Goal: Transaction & Acquisition: Purchase product/service

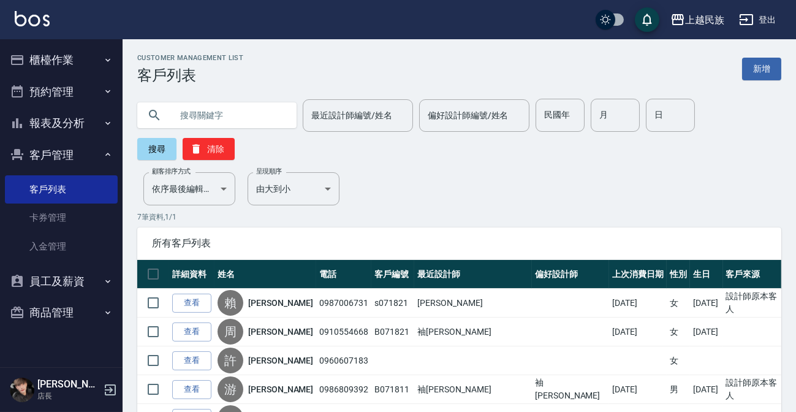
click at [221, 106] on input "text" at bounding box center [228, 115] width 115 height 33
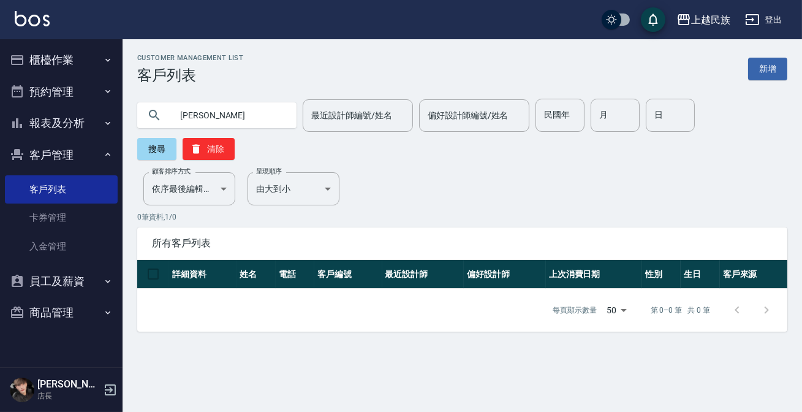
type input "林"
click at [52, 48] on button "櫃檯作業" at bounding box center [61, 60] width 113 height 32
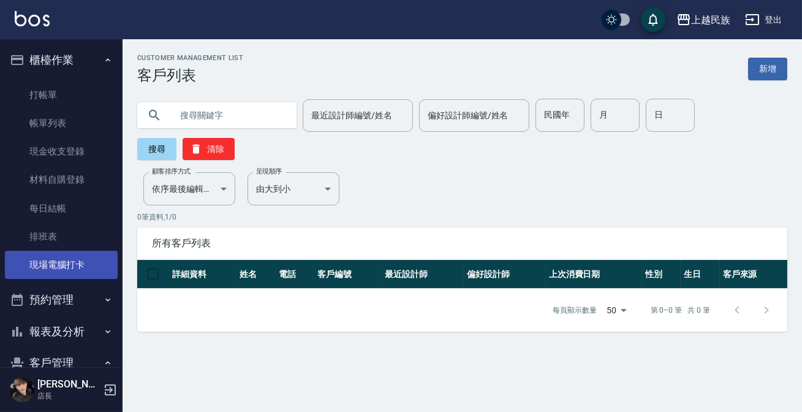
click at [73, 263] on link "現場電腦打卡" at bounding box center [61, 264] width 113 height 28
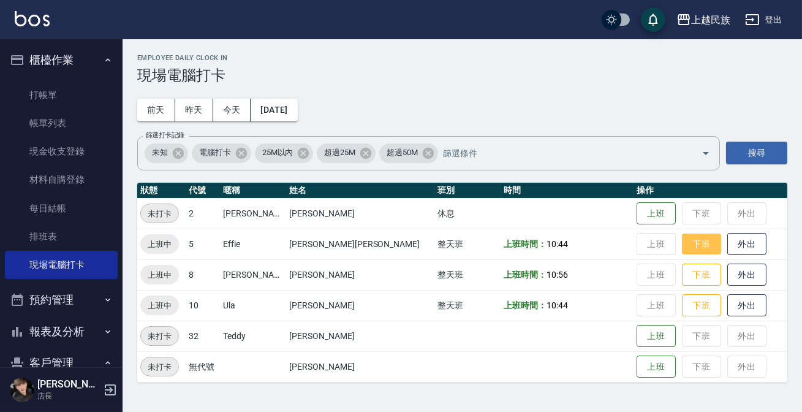
click at [682, 242] on button "下班" at bounding box center [701, 243] width 39 height 21
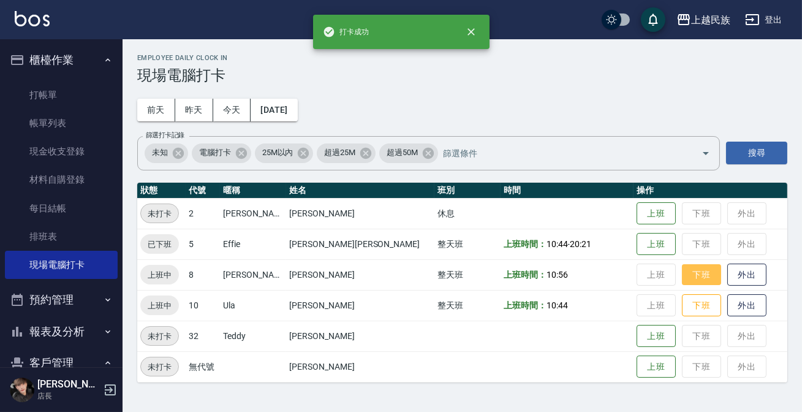
click at [682, 276] on button "下班" at bounding box center [701, 274] width 39 height 21
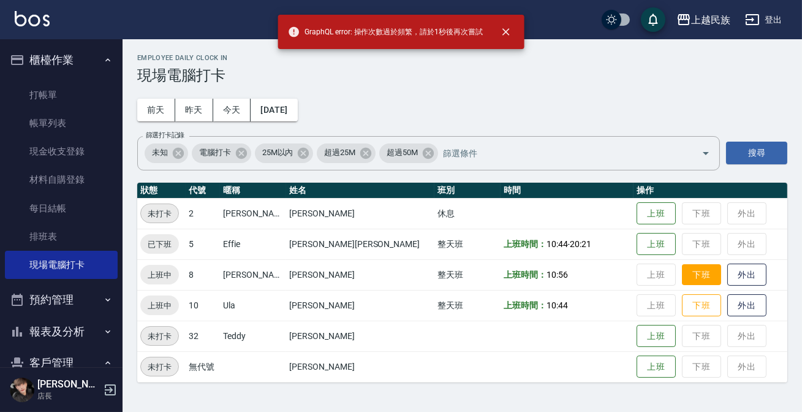
click at [682, 282] on button "下班" at bounding box center [701, 274] width 39 height 21
click at [682, 302] on button "下班" at bounding box center [701, 305] width 39 height 21
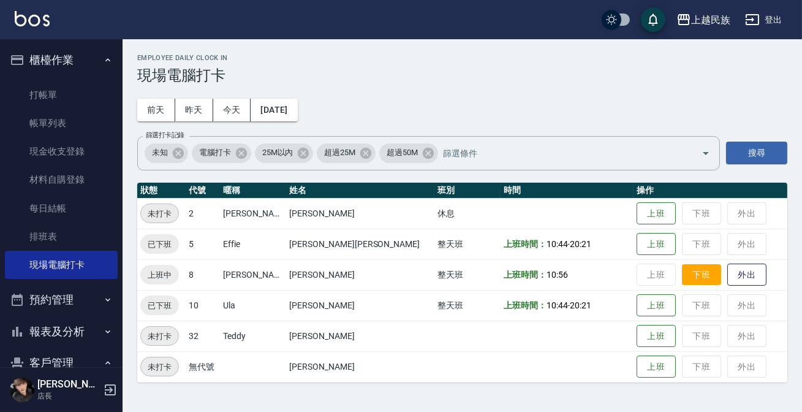
click at [682, 277] on button "下班" at bounding box center [701, 274] width 39 height 21
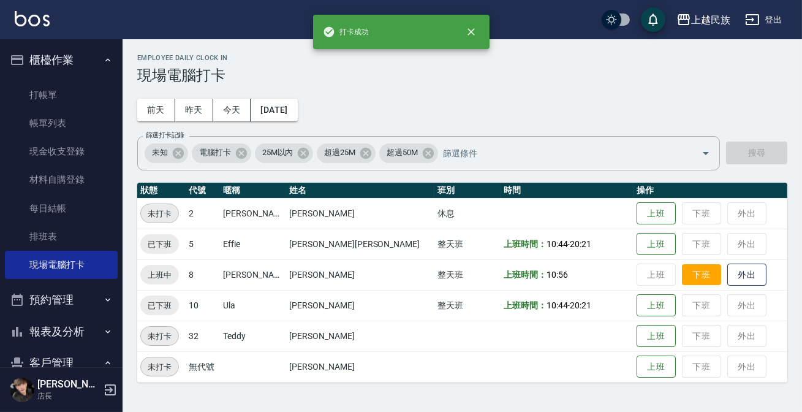
click at [658, 282] on td "上班 下班 外出" at bounding box center [710, 274] width 154 height 31
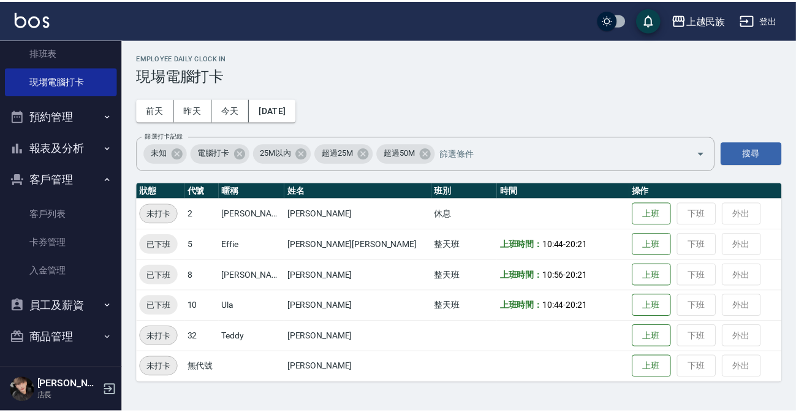
scroll to position [17, 0]
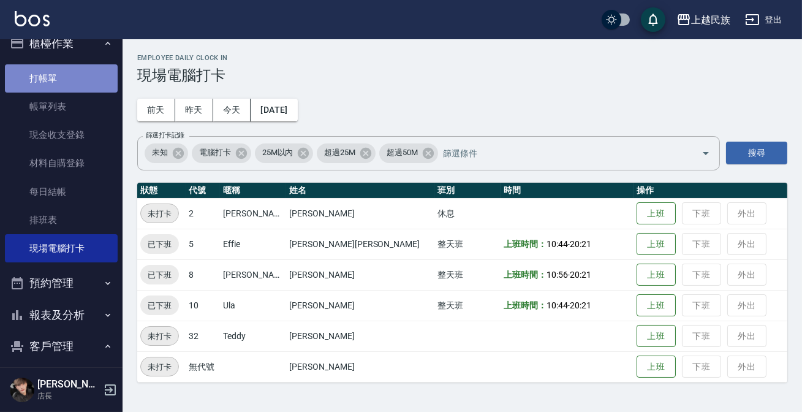
click at [79, 80] on link "打帳單" at bounding box center [61, 78] width 113 height 28
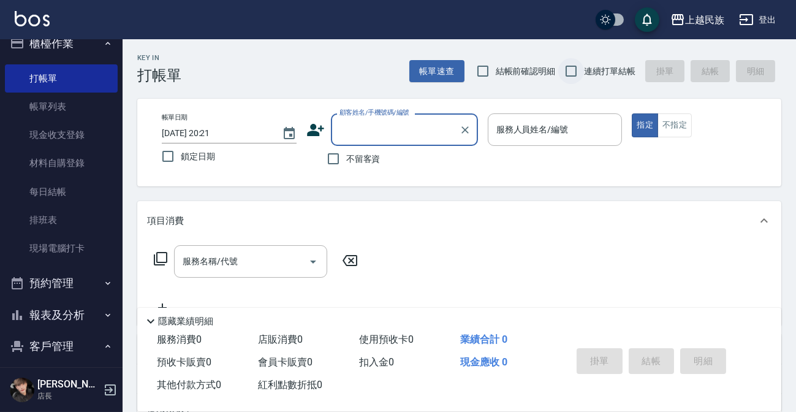
click at [576, 73] on input "連續打單結帳" at bounding box center [571, 71] width 26 height 26
checkbox input "true"
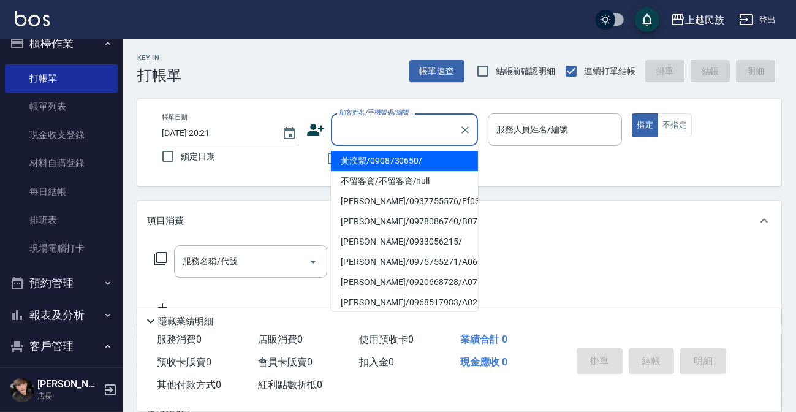
click at [425, 138] on input "顧客姓名/手機號碼/編號" at bounding box center [395, 129] width 118 height 21
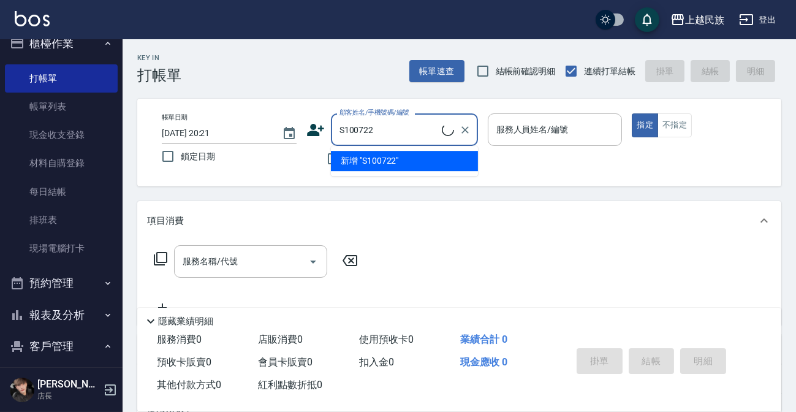
click at [449, 160] on ul "新增 "S100722"" at bounding box center [404, 161] width 147 height 30
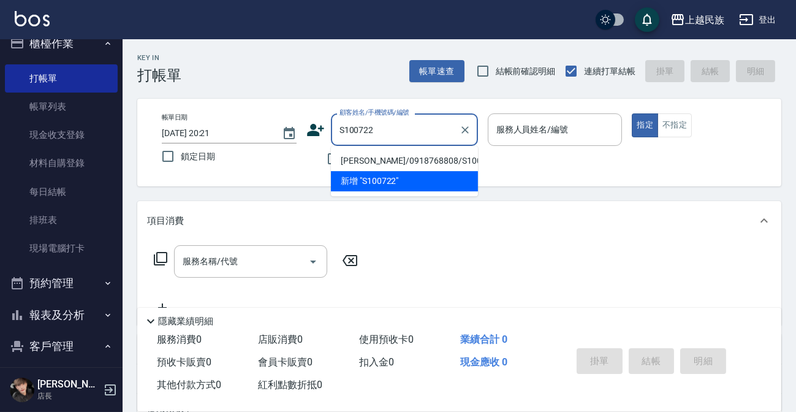
click at [443, 155] on li "[PERSON_NAME]/0918768808/S100722" at bounding box center [404, 161] width 147 height 20
type input "[PERSON_NAME]/0918768808/S100722"
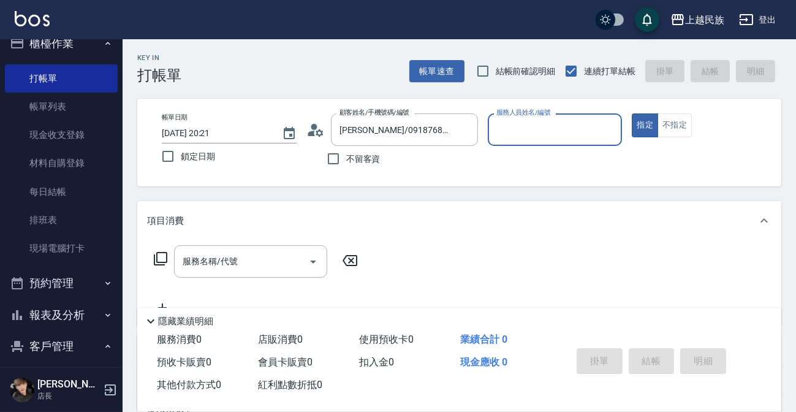
type input "Stella-8"
click at [278, 270] on input "服務名稱/代號" at bounding box center [241, 260] width 124 height 21
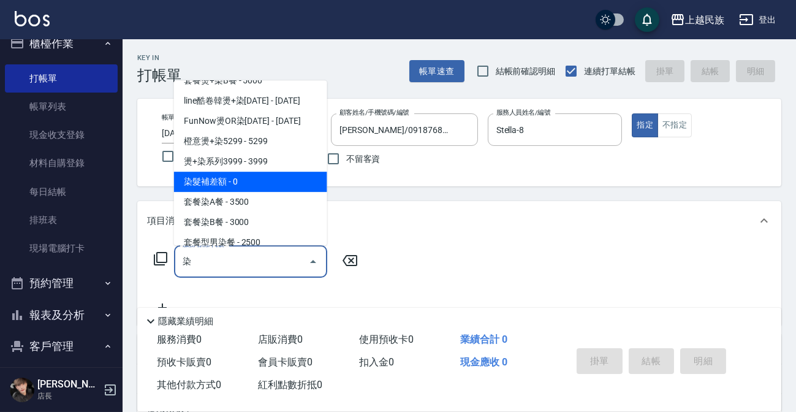
scroll to position [167, 0]
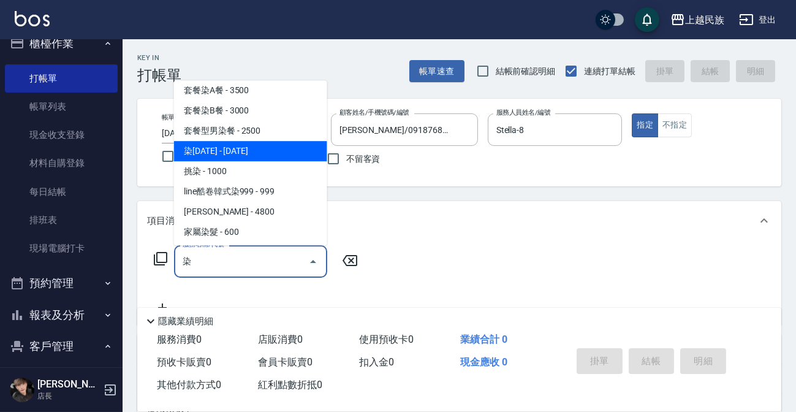
click at [285, 149] on span "染[DATE] - [DATE]" at bounding box center [250, 151] width 153 height 20
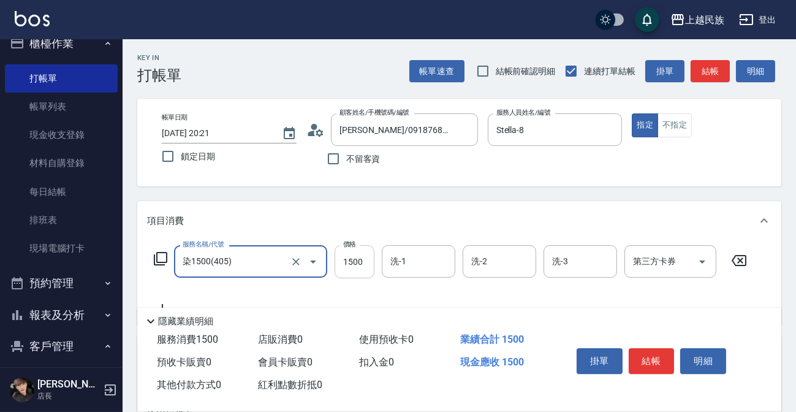
type input "染1500(405)"
click at [348, 270] on input "1500" at bounding box center [354, 261] width 40 height 33
type input "2000"
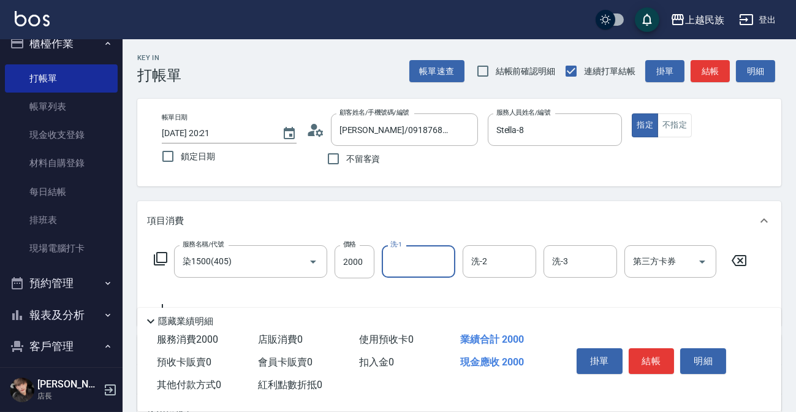
type input "/"
type input "Stella-8"
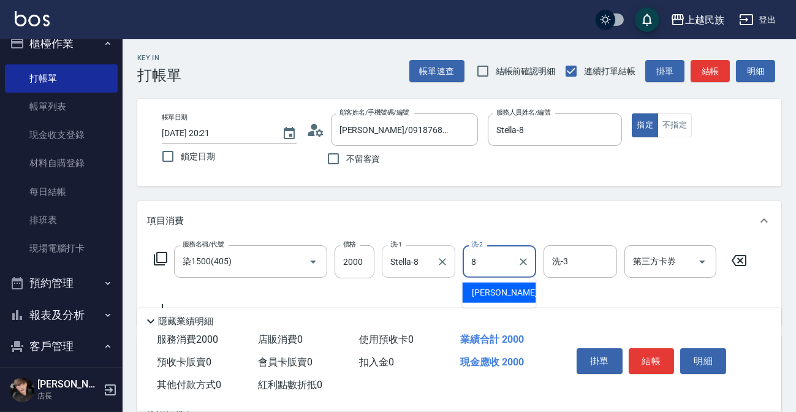
type input "Stella-8"
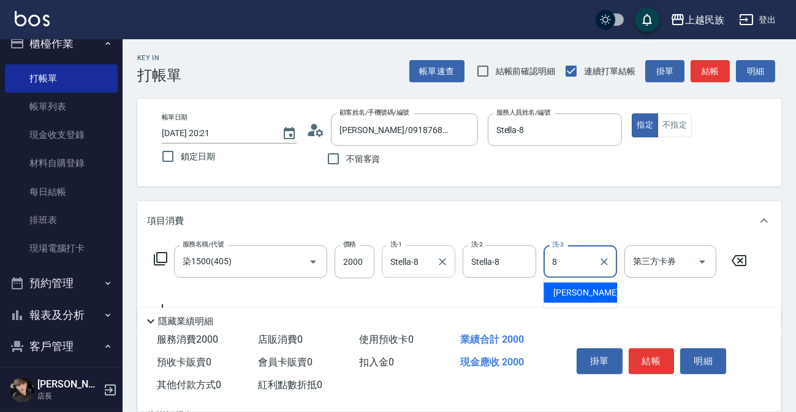
type input "Stella-8"
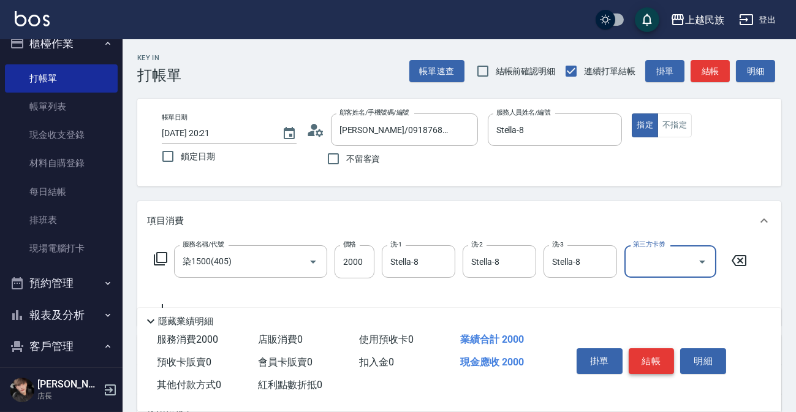
click at [652, 363] on button "結帳" at bounding box center [651, 361] width 46 height 26
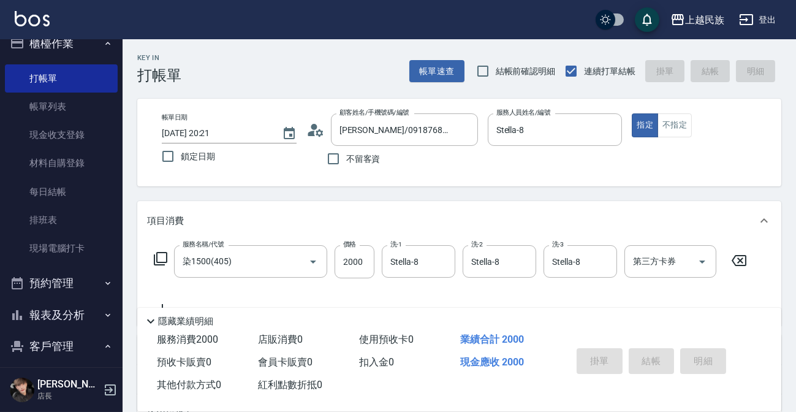
type input "[DATE] 20:28"
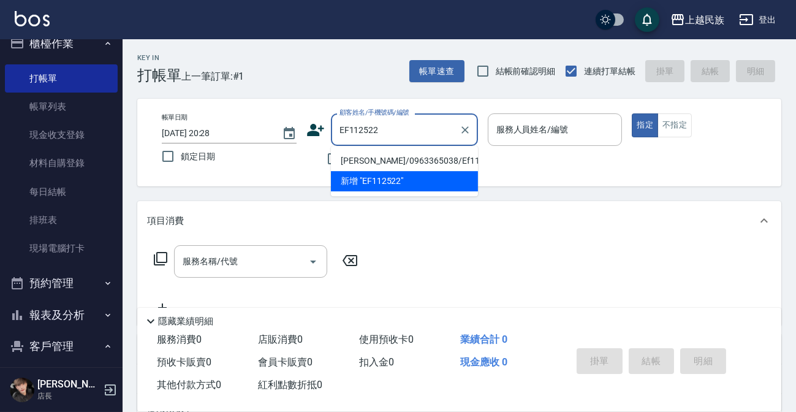
click at [414, 159] on li "[PERSON_NAME]/0963365038/Ef112522" at bounding box center [404, 161] width 147 height 20
type input "[PERSON_NAME]/0963365038/Ef112522"
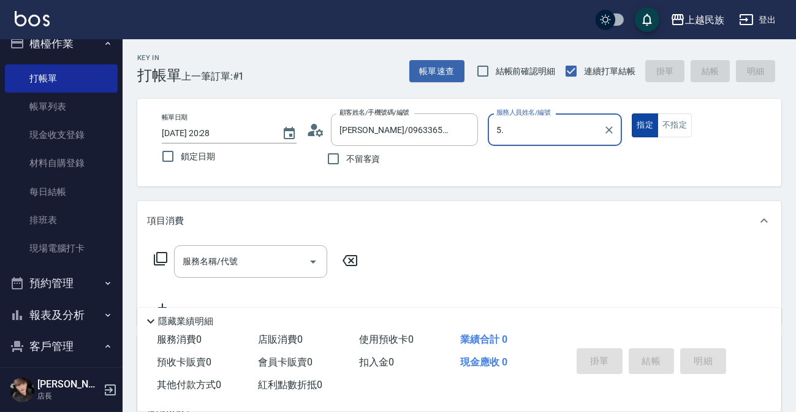
type input "5."
click at [631, 113] on button "指定" at bounding box center [644, 125] width 26 height 24
type button "true"
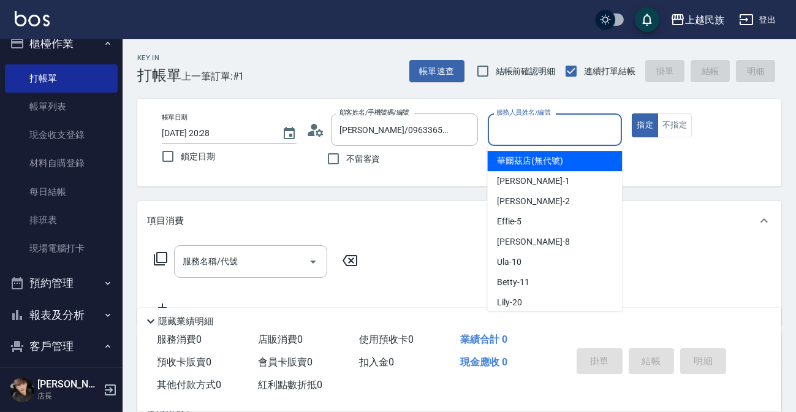
click at [587, 134] on input "服務人員姓名/編號" at bounding box center [555, 129] width 124 height 21
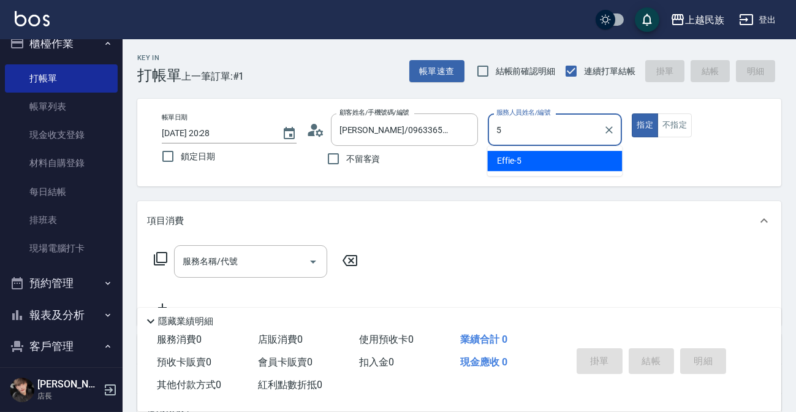
type input "Effie-5"
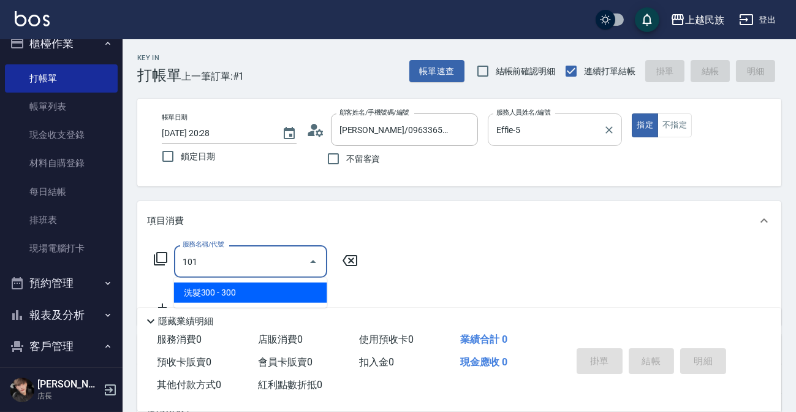
type input "洗髮300(101)"
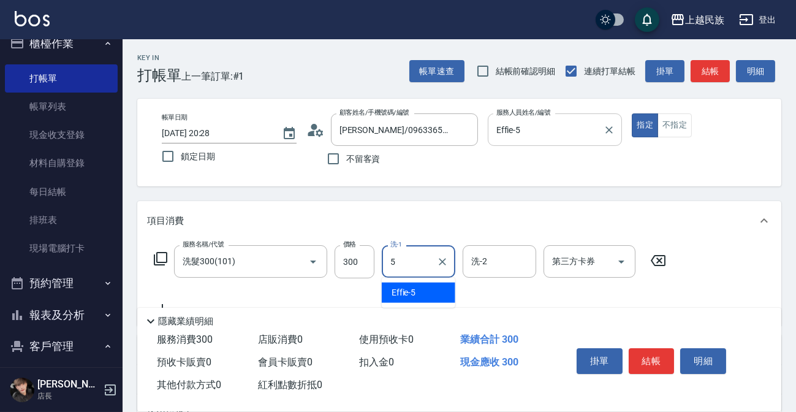
type input "Effie-5"
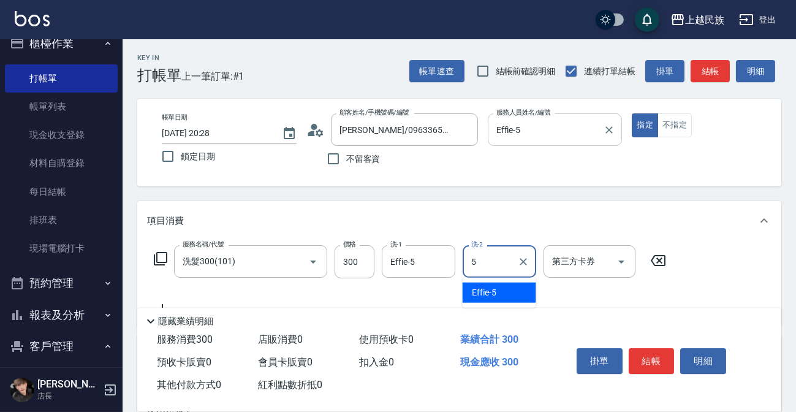
type input "Effie-5"
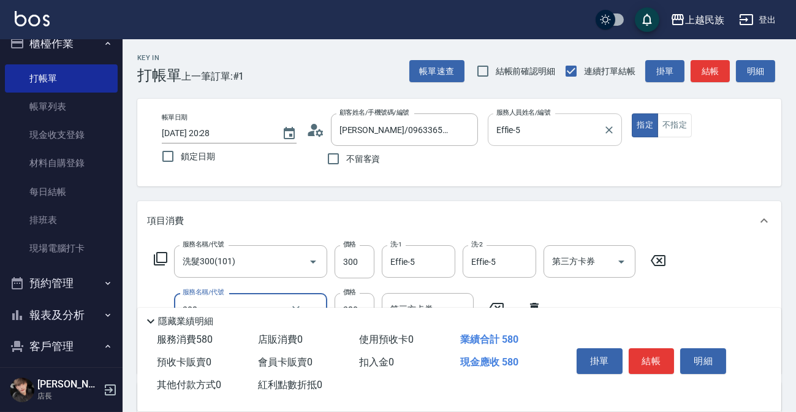
type input "剪髮280(308)"
type input "400"
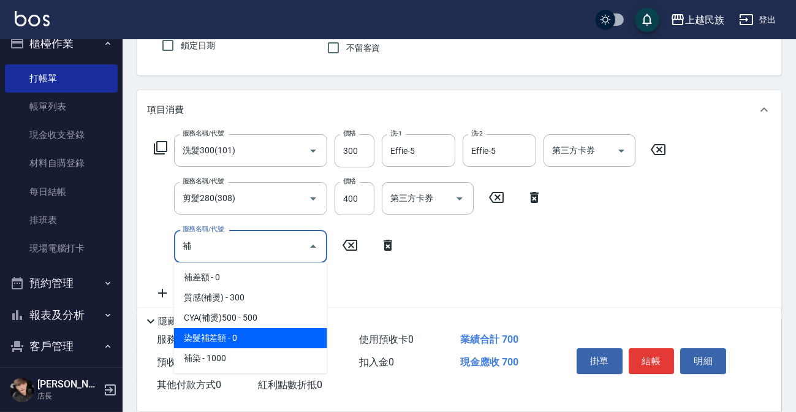
click at [287, 344] on span "染髮補差額 - 0" at bounding box center [250, 338] width 153 height 20
type input "染髮補差額(400)"
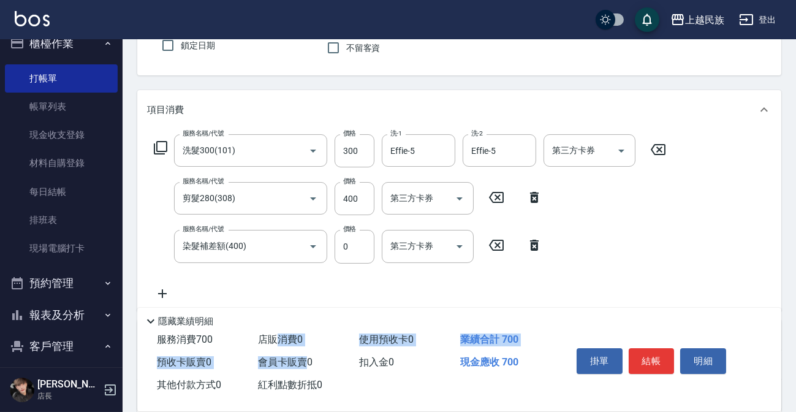
drag, startPoint x: 287, startPoint y: 344, endPoint x: 287, endPoint y: 357, distance: 12.9
click at [287, 357] on div "服務消費 700 店販消費 0 使用預收卡 0 業績合計 700 預收卡販賣 0 會員卡販賣 0 扣入金 0 現金應收 700 其他付款方式 0 紅利點數折抵…" at bounding box center [346, 362] width 419 height 68
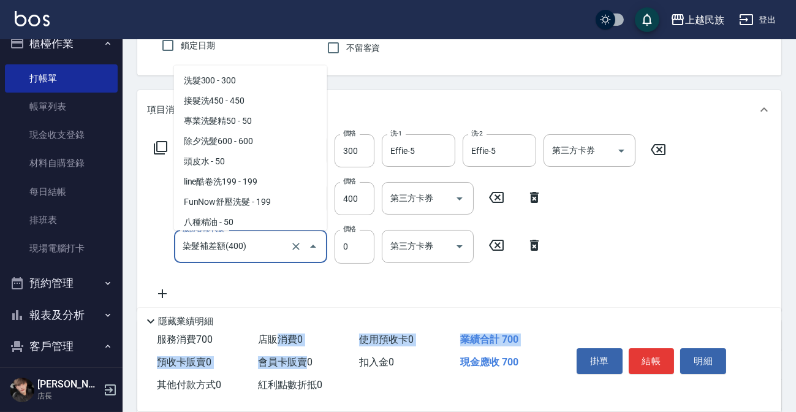
click at [274, 255] on input "染髮補差額(400)" at bounding box center [233, 245] width 108 height 21
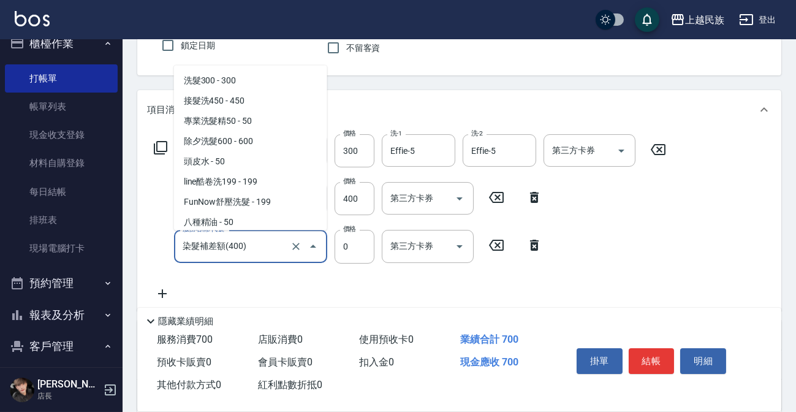
scroll to position [1153, 0]
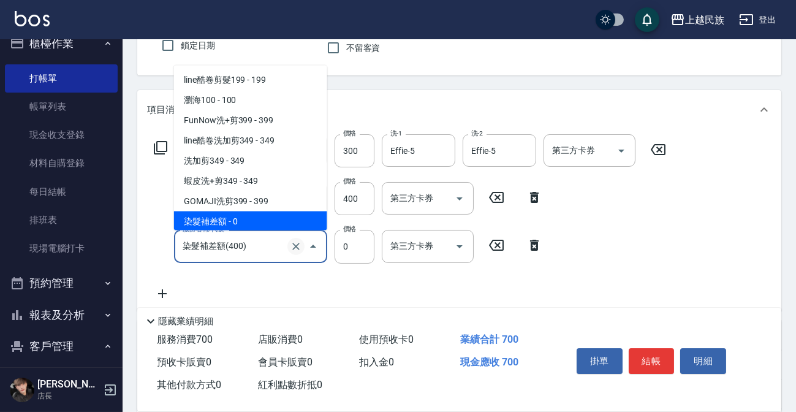
click at [295, 246] on icon "Clear" at bounding box center [295, 246] width 7 height 7
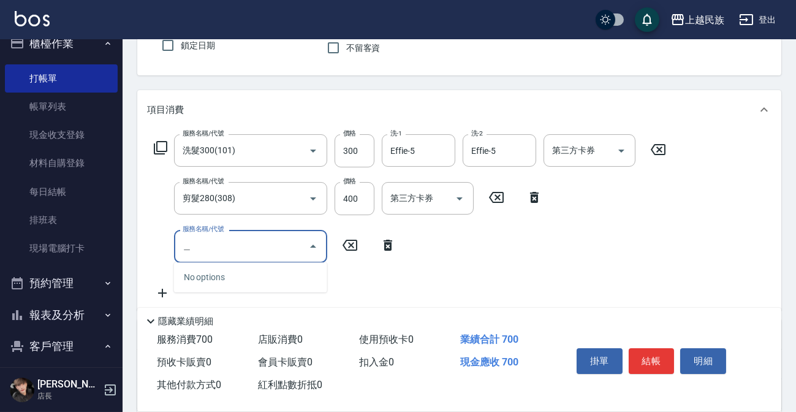
type input "五"
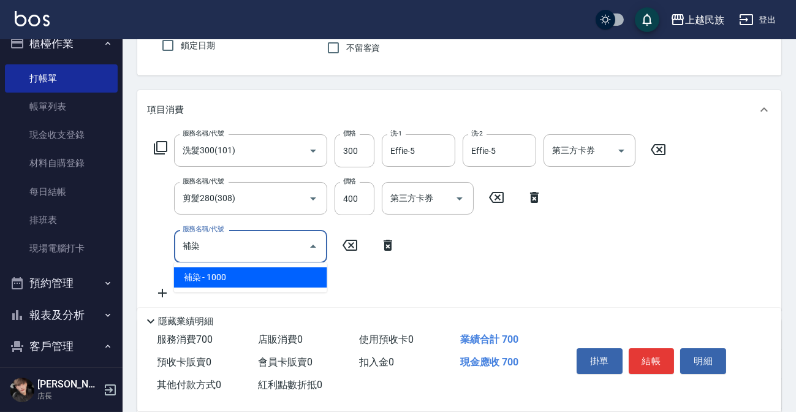
click at [269, 276] on span "補染 - 1000" at bounding box center [250, 277] width 153 height 20
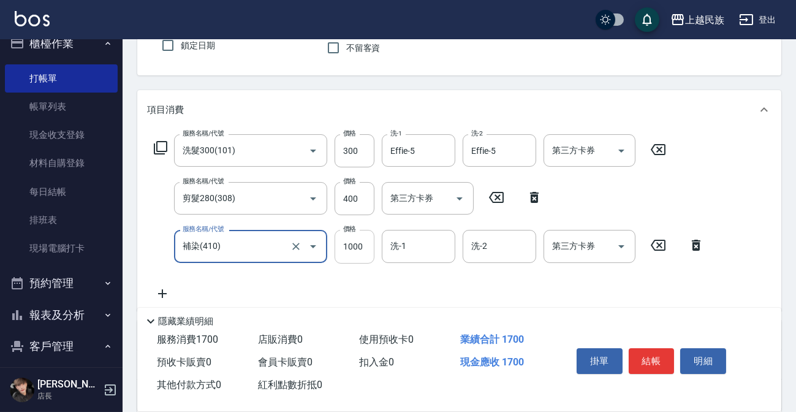
type input "補染(410)"
click at [359, 258] on input "1000" at bounding box center [354, 246] width 40 height 33
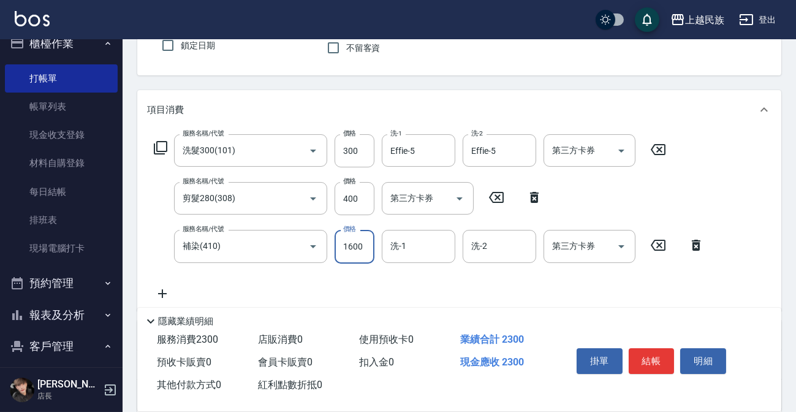
type input "1600"
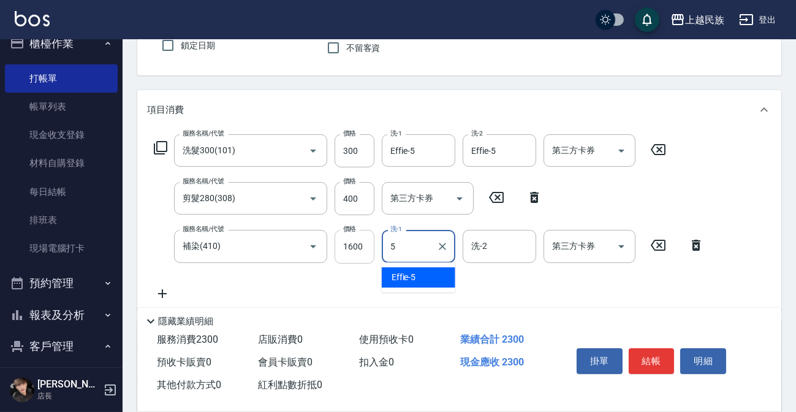
type input "Effie-5"
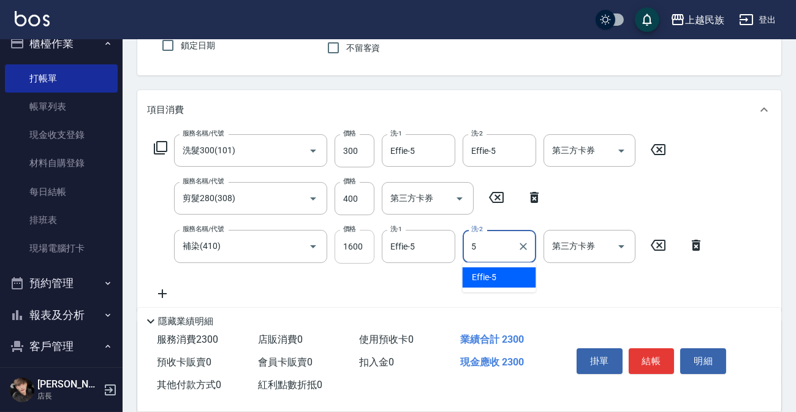
type input "Effie-5"
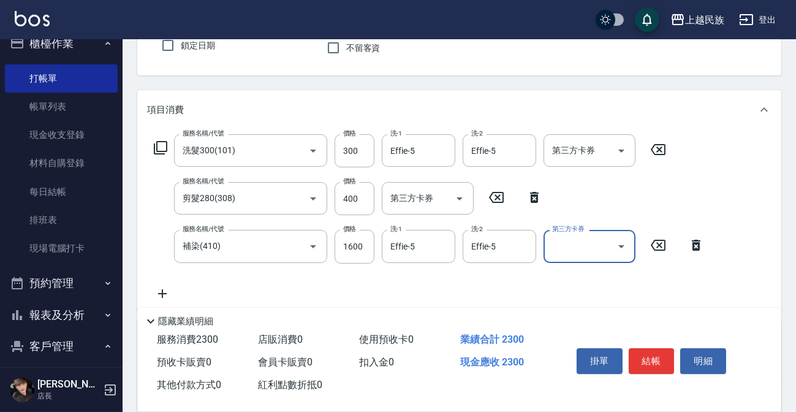
scroll to position [222, 0]
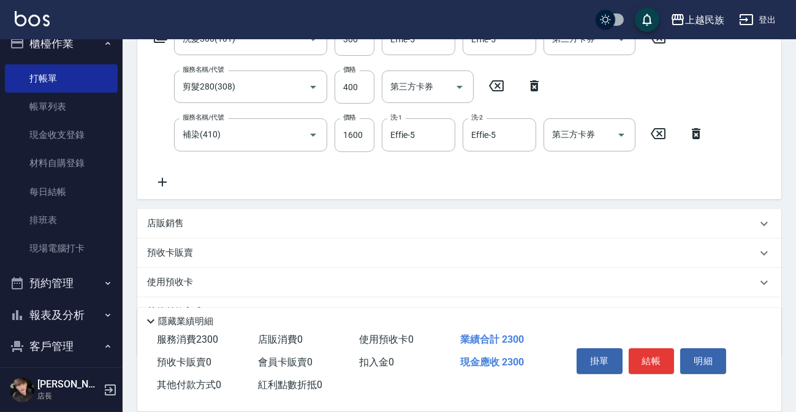
click at [298, 230] on div "店販銷售" at bounding box center [459, 223] width 644 height 29
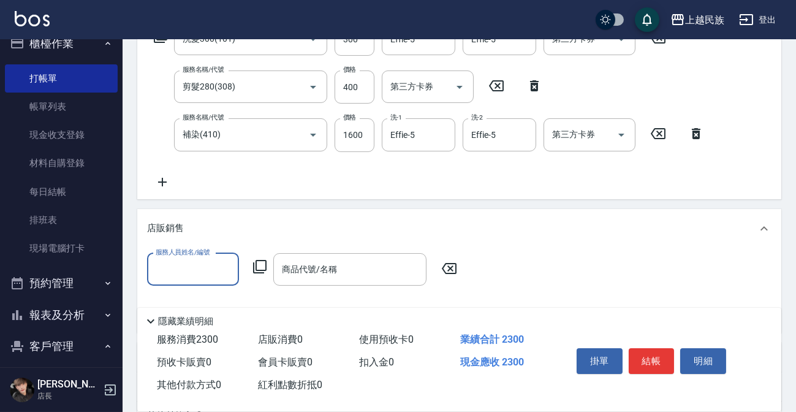
scroll to position [0, 0]
type input "Effie-5"
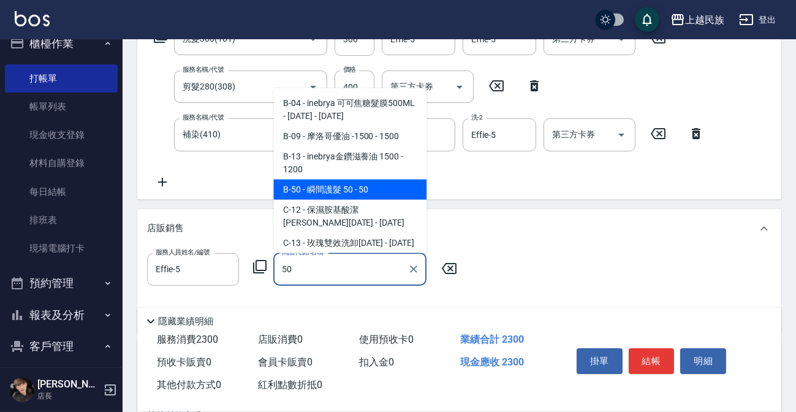
click at [377, 189] on span "B-50 - 瞬間護髮 50 - 50" at bounding box center [349, 189] width 153 height 20
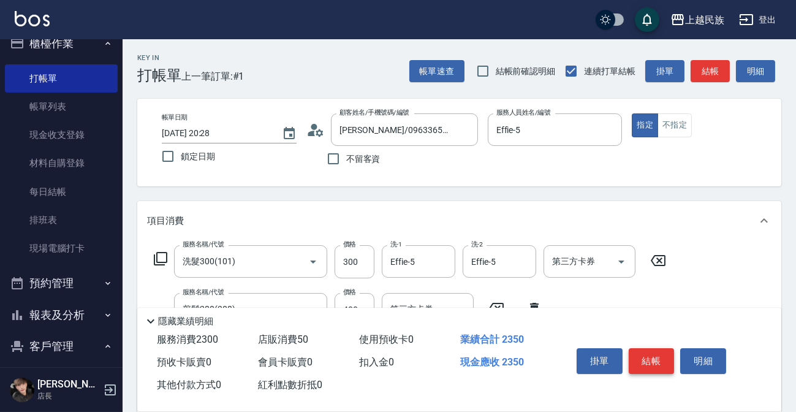
type input "瞬間護髮 50"
click at [664, 365] on button "結帳" at bounding box center [651, 361] width 46 height 26
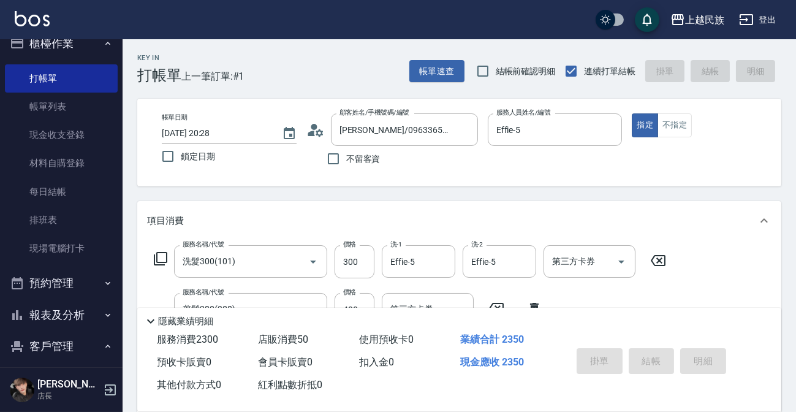
type input "[DATE] 20:29"
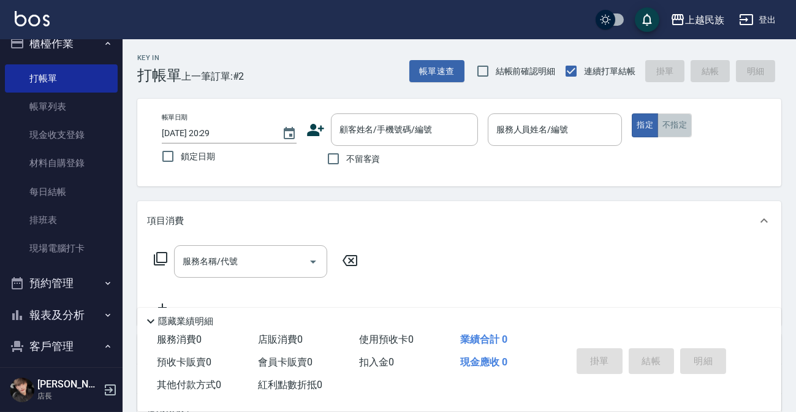
click at [670, 135] on button "不指定" at bounding box center [674, 125] width 34 height 24
click at [361, 153] on span "不留客資" at bounding box center [363, 158] width 34 height 13
click at [346, 153] on input "不留客資" at bounding box center [333, 159] width 26 height 26
checkbox input "true"
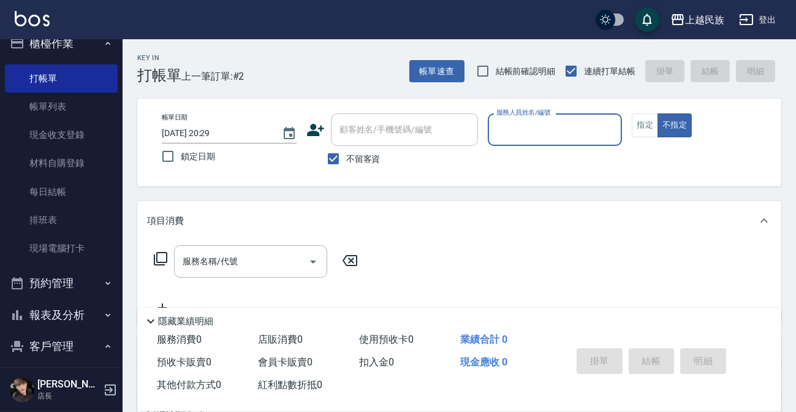
click at [547, 140] on div "服務人員姓名/編號" at bounding box center [554, 129] width 135 height 32
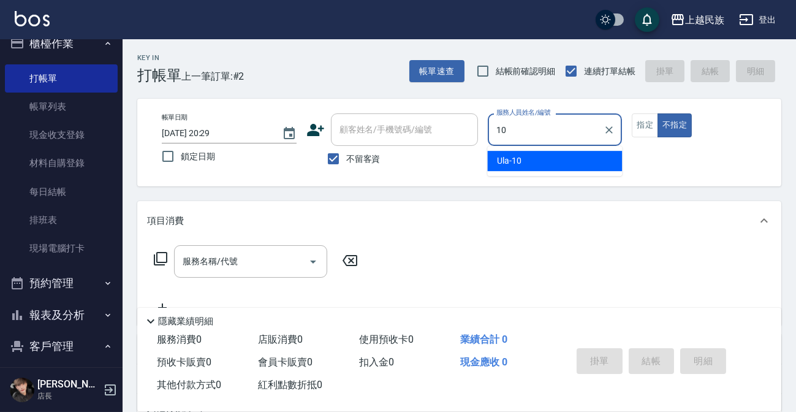
type input "Ula-10"
type button "false"
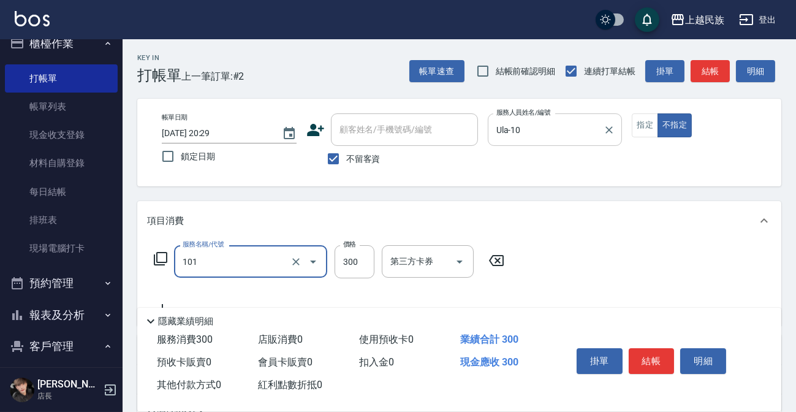
type input "洗髮300(101)"
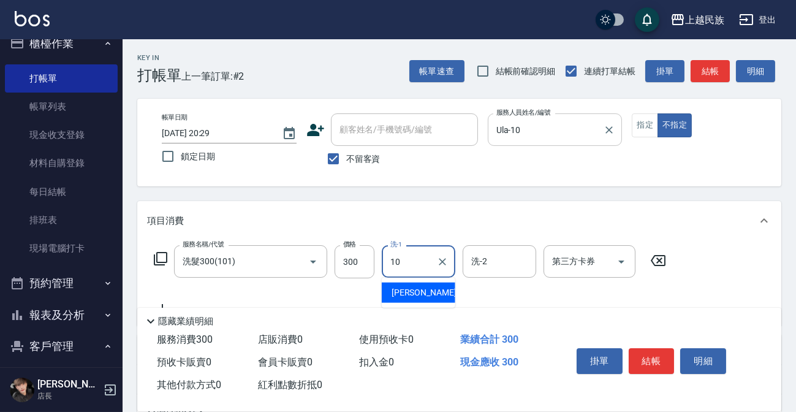
type input "Ula-10"
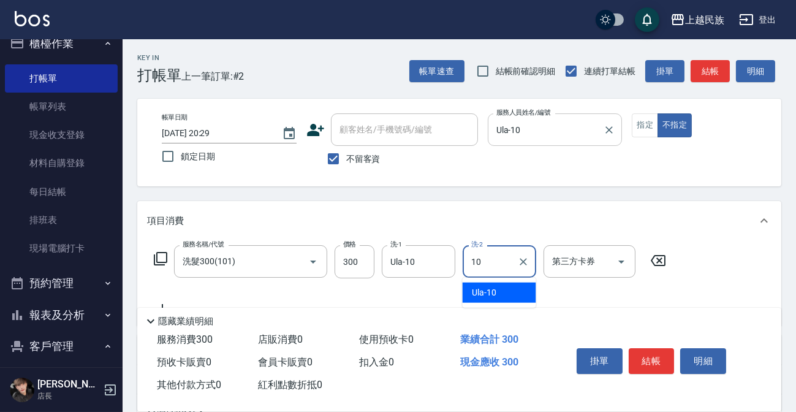
type input "Ula-10"
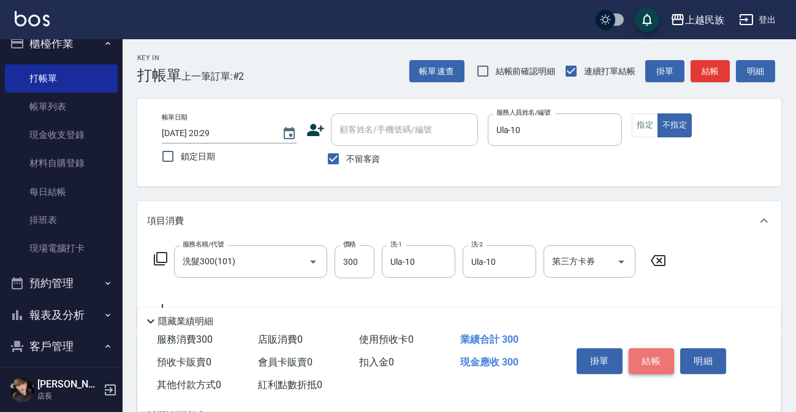
click at [648, 364] on button "結帳" at bounding box center [651, 361] width 46 height 26
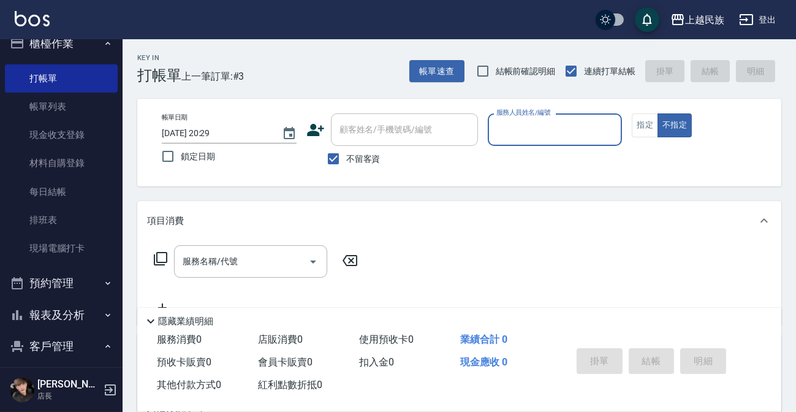
click at [364, 155] on span "不留客資" at bounding box center [363, 158] width 34 height 13
click at [346, 155] on input "不留客資" at bounding box center [333, 159] width 26 height 26
checkbox input "false"
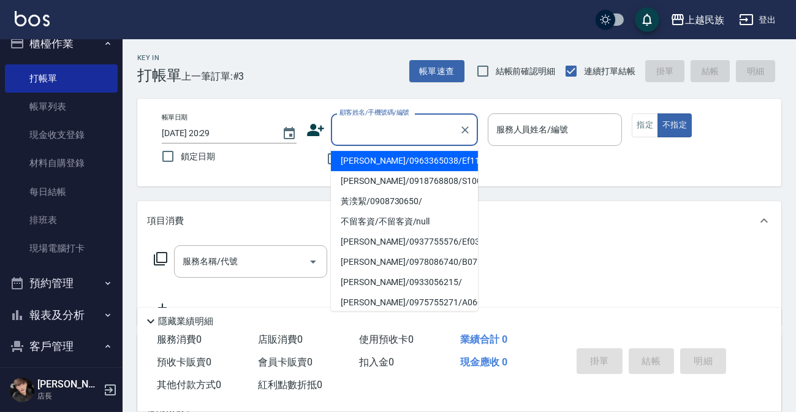
click at [369, 138] on input "顧客姓名/手機號碼/編號" at bounding box center [395, 129] width 118 height 21
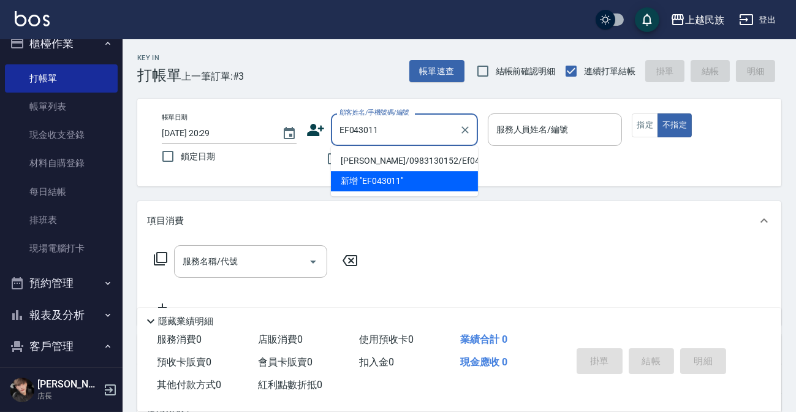
click at [371, 158] on li "[PERSON_NAME]/0983130152/Ef043011" at bounding box center [404, 161] width 147 height 20
type input "[PERSON_NAME]/0983130152/Ef043011"
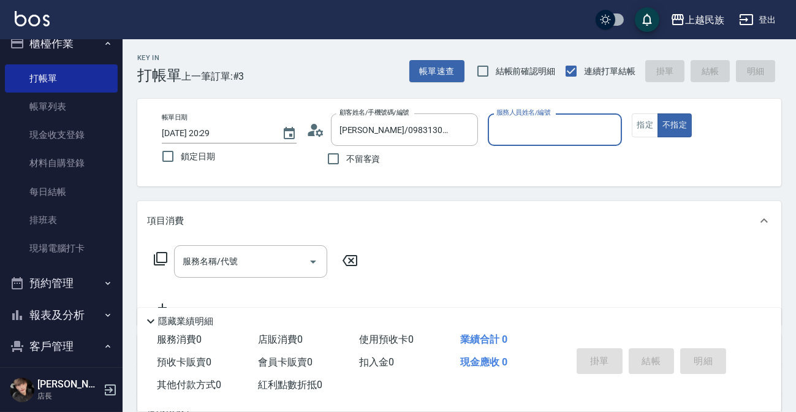
type input "Effie-5"
click at [649, 126] on button "指定" at bounding box center [644, 125] width 26 height 24
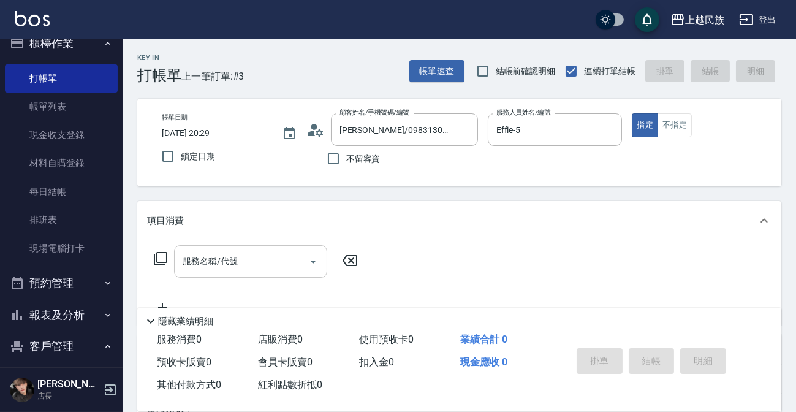
click at [279, 258] on input "服務名稱/代號" at bounding box center [241, 260] width 124 height 21
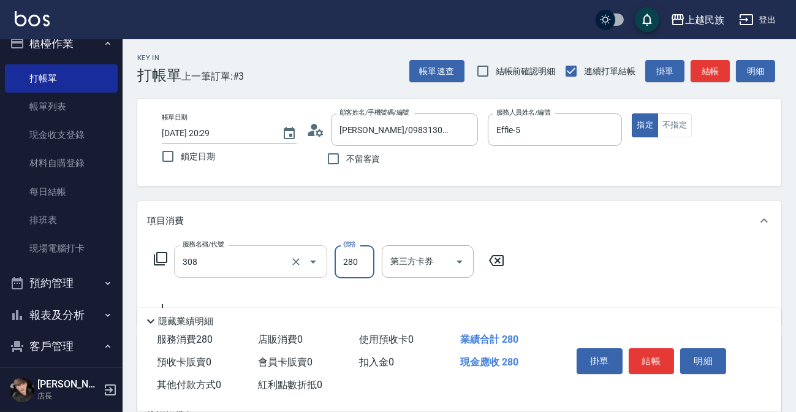
type input "剪髮280(308)"
type input "450"
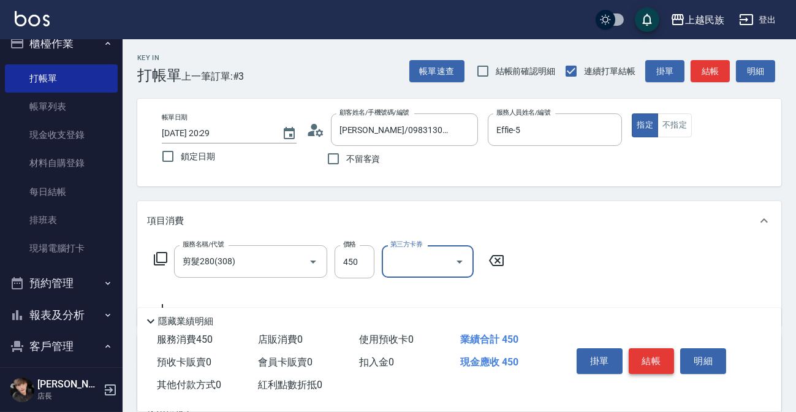
click at [653, 356] on button "結帳" at bounding box center [651, 361] width 46 height 26
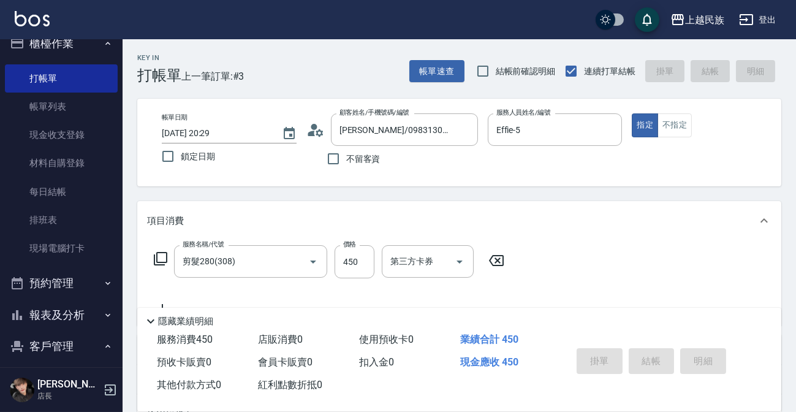
type input "[DATE] 20:30"
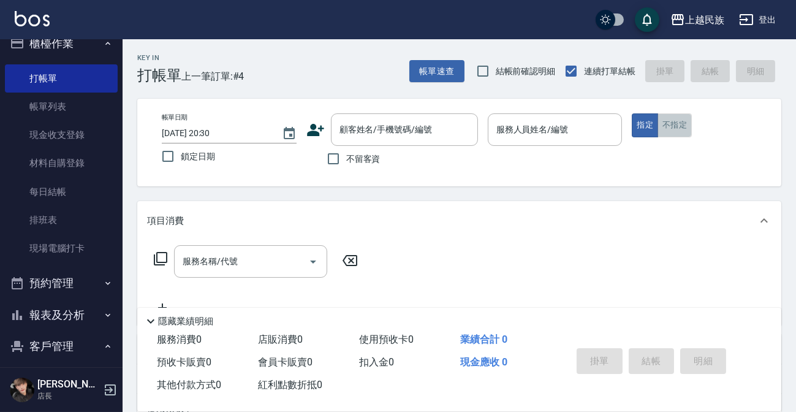
click at [671, 116] on button "不指定" at bounding box center [674, 125] width 34 height 24
drag, startPoint x: 377, startPoint y: 150, endPoint x: 361, endPoint y: 169, distance: 25.2
click at [374, 154] on label "不留客資" at bounding box center [350, 159] width 60 height 26
click at [361, 169] on label "不留客資" at bounding box center [350, 159] width 60 height 26
click at [346, 169] on input "不留客資" at bounding box center [333, 159] width 26 height 26
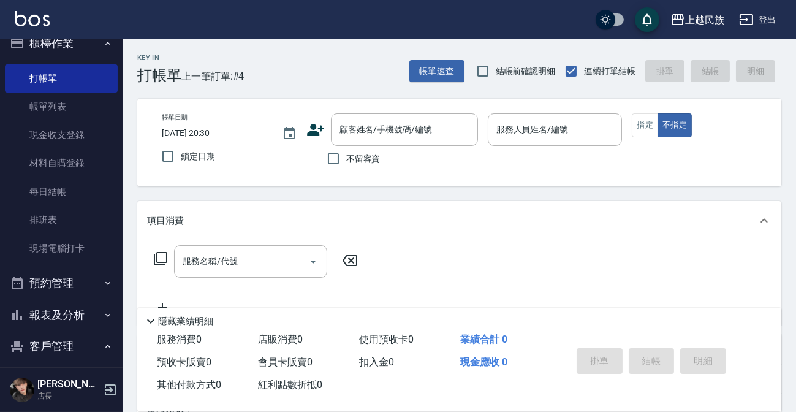
checkbox input "true"
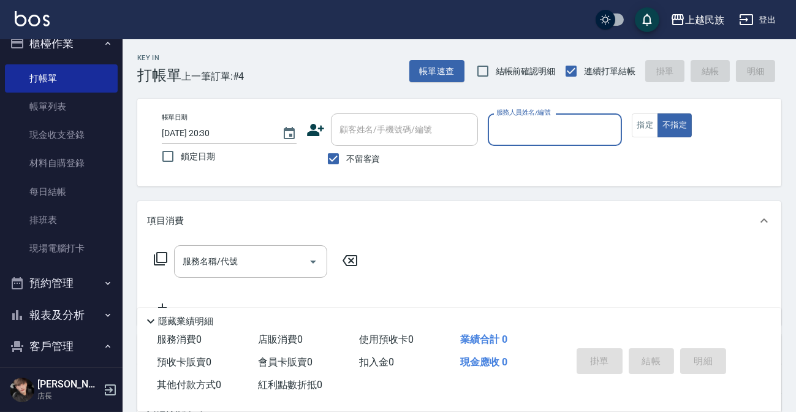
click at [525, 138] on input "服務人員姓名/編號" at bounding box center [555, 129] width 124 height 21
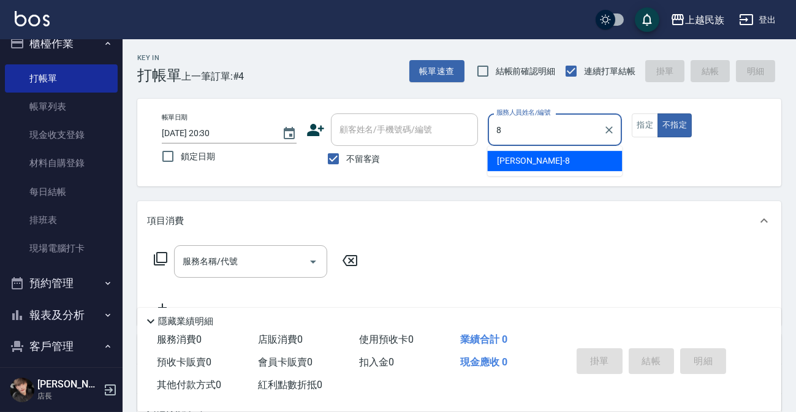
type input "Stella-8"
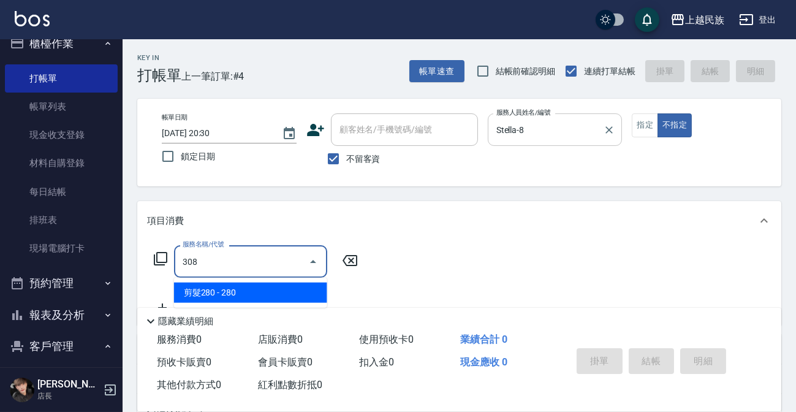
type input "剪髮280(308)"
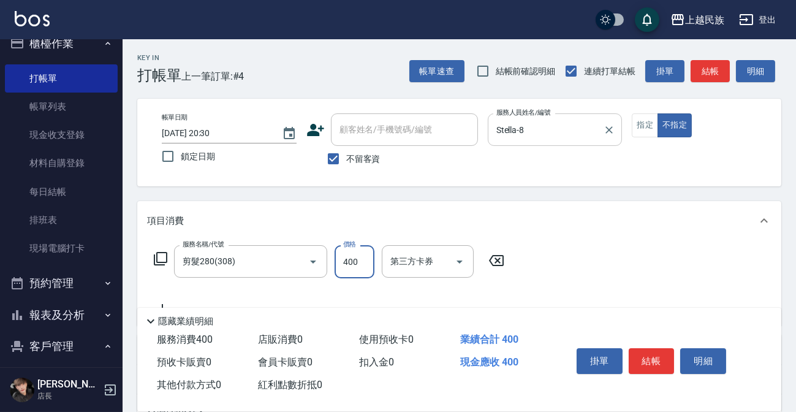
type input "400"
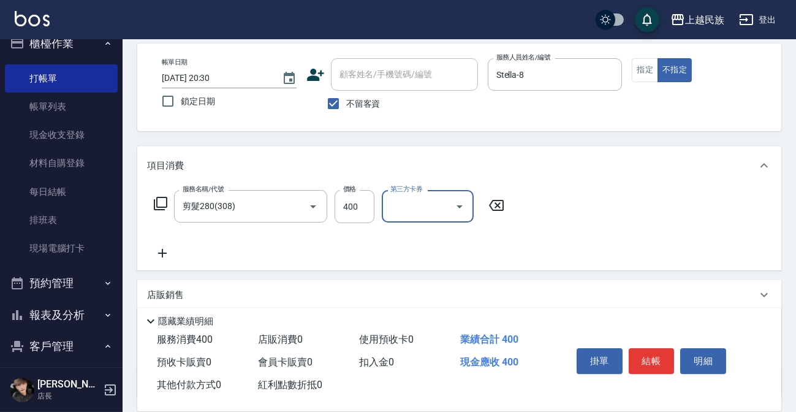
scroll to position [156, 0]
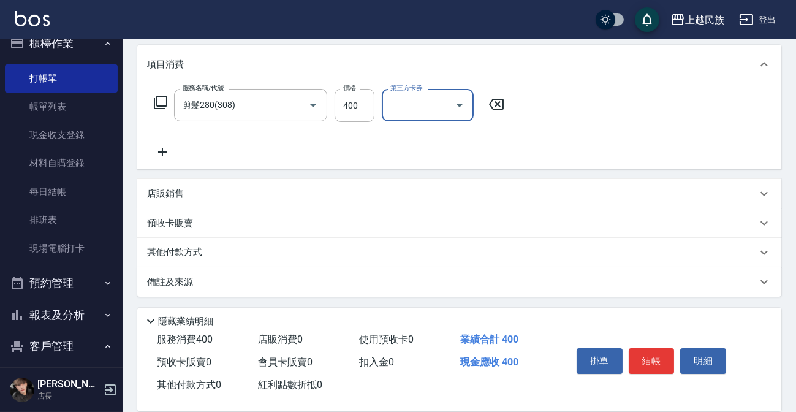
click at [291, 249] on div "其他付款方式" at bounding box center [451, 252] width 609 height 13
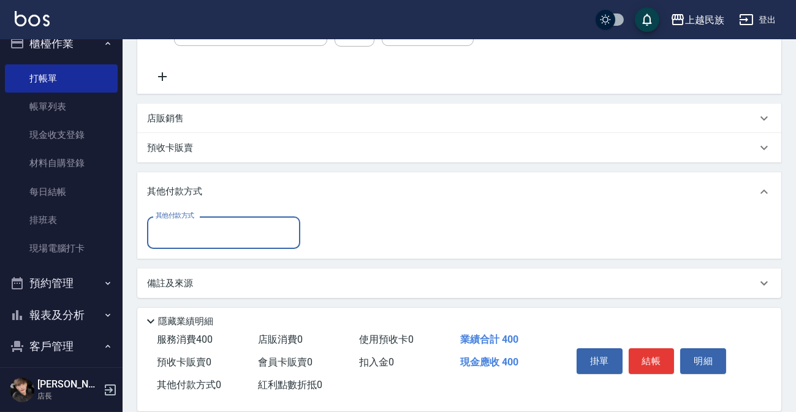
scroll to position [0, 0]
click at [203, 245] on div "其他付款方式" at bounding box center [223, 232] width 153 height 32
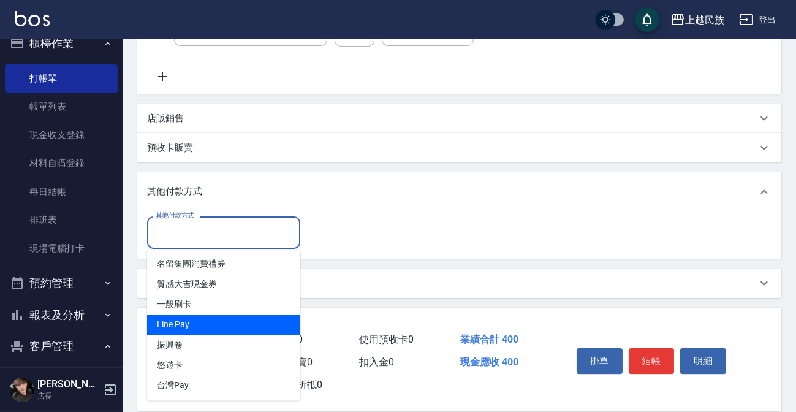
click at [216, 328] on span "Line Pay" at bounding box center [223, 325] width 153 height 20
type input "Line Pay"
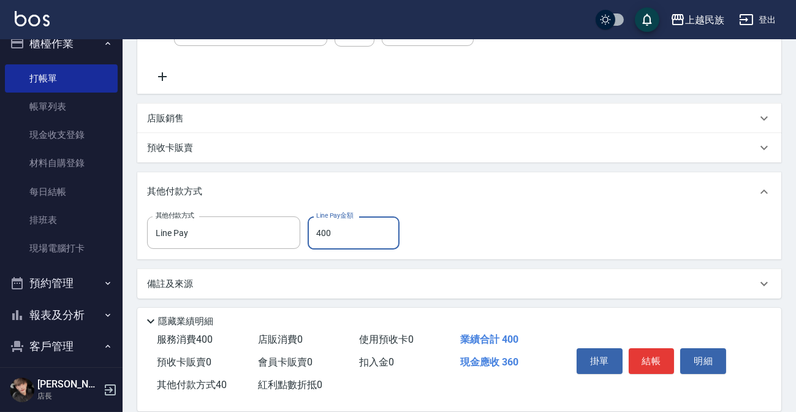
type input "400"
click at [644, 357] on button "結帳" at bounding box center [651, 361] width 46 height 26
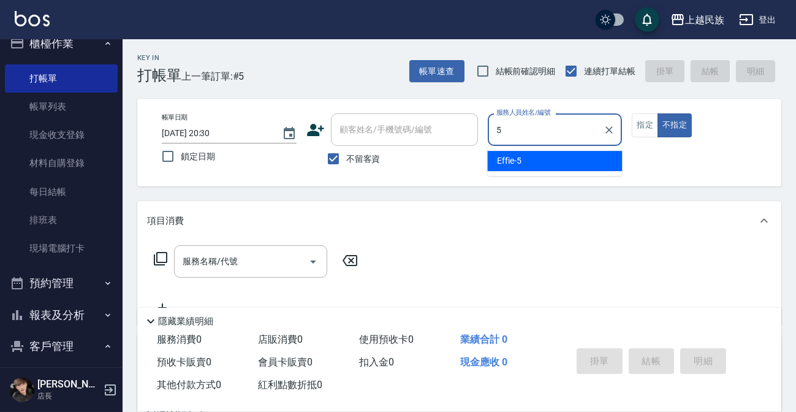
type input "Effie-5"
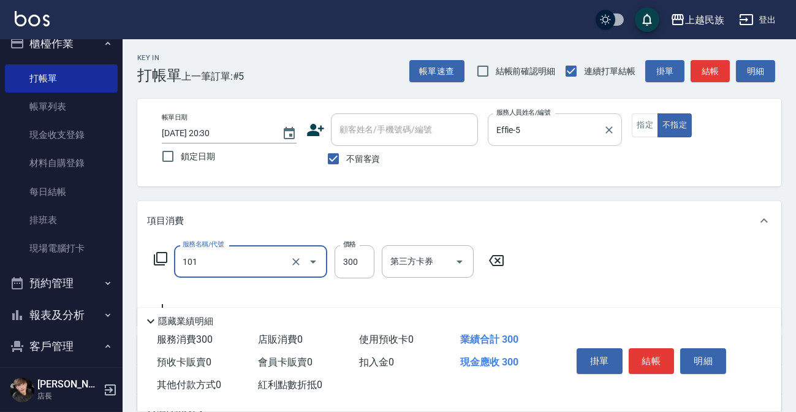
type input "洗髮300(101)"
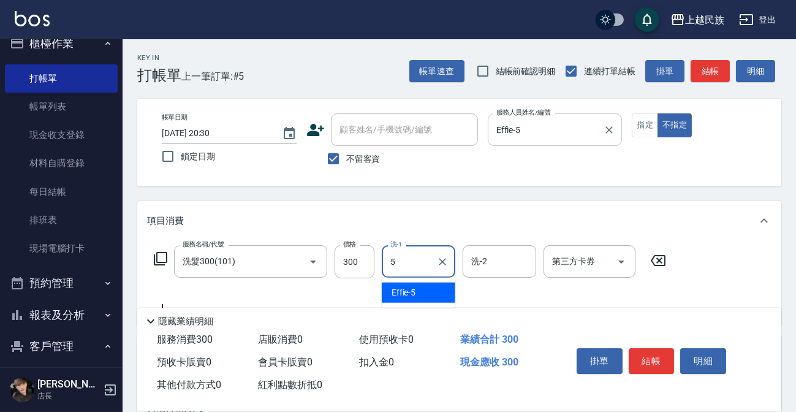
type input "Effie-5"
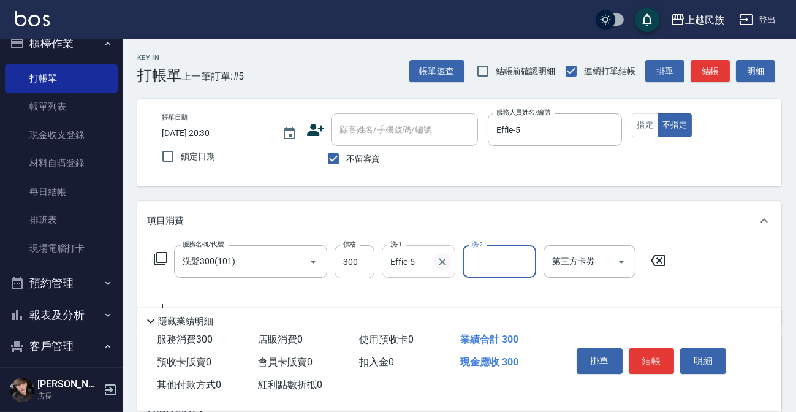
click at [444, 265] on icon "Clear" at bounding box center [442, 261] width 12 height 12
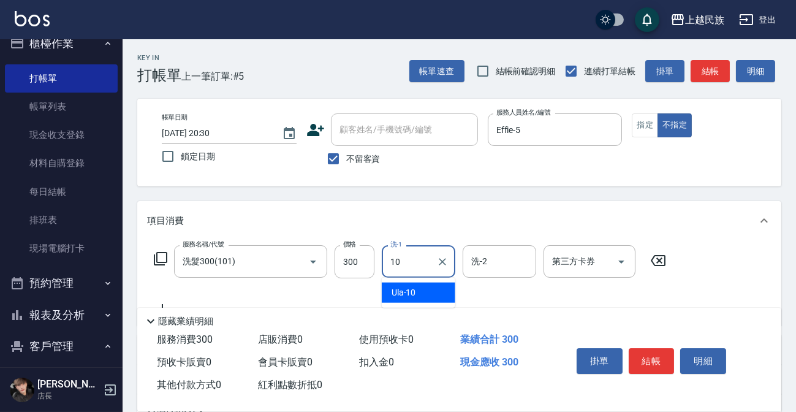
type input "Ula-10"
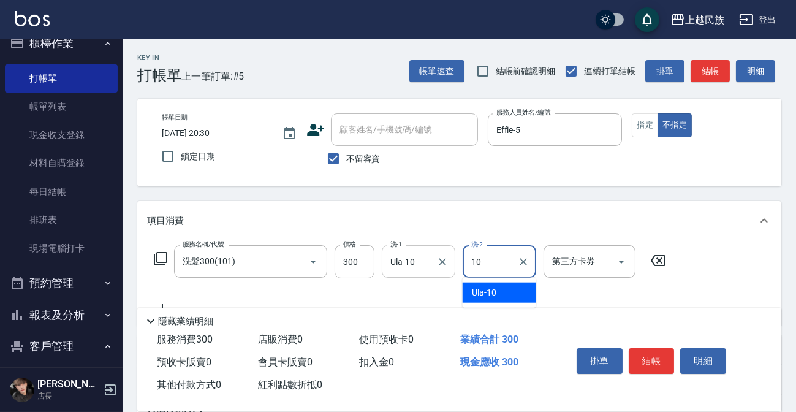
type input "Ula-10"
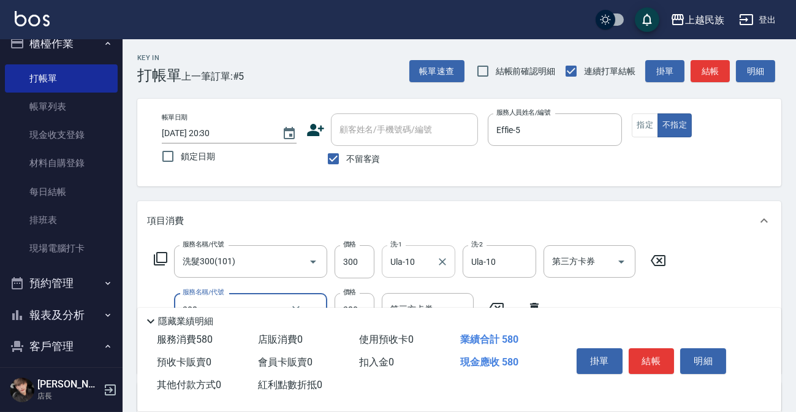
type input "剪髮280(308)"
type input "350"
click at [661, 369] on button "結帳" at bounding box center [651, 361] width 46 height 26
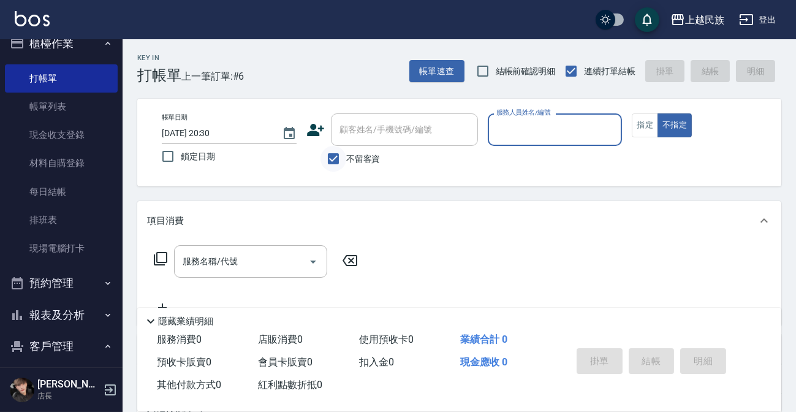
click at [345, 149] on input "不留客資" at bounding box center [333, 159] width 26 height 26
checkbox input "false"
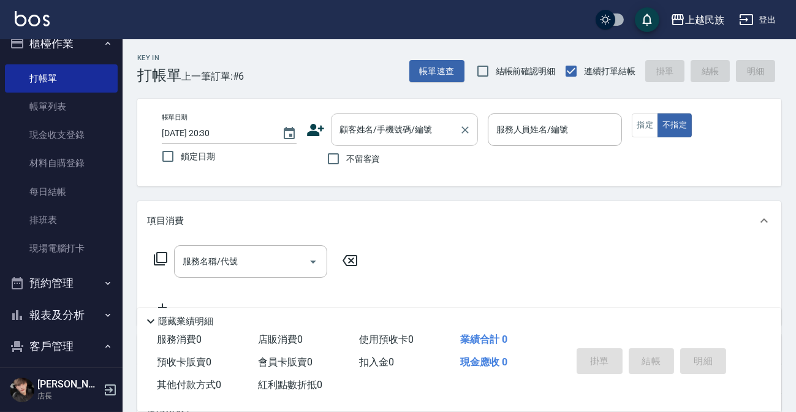
click at [356, 140] on div "顧客姓名/手機號碼/編號" at bounding box center [404, 129] width 147 height 32
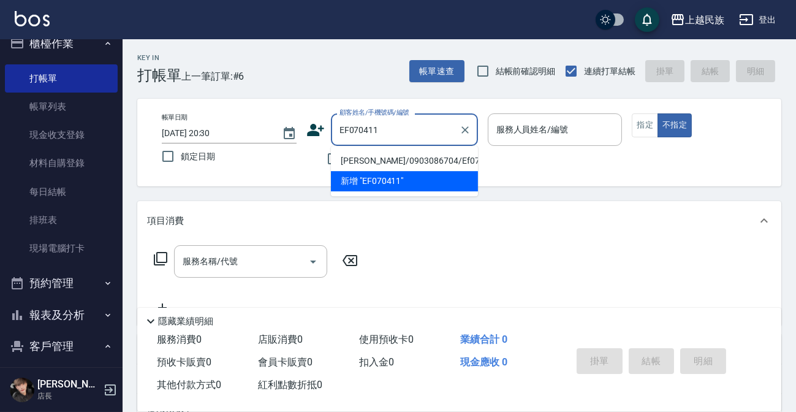
click at [396, 162] on li "[PERSON_NAME]/0903086704/Ef070411" at bounding box center [404, 161] width 147 height 20
type input "[PERSON_NAME]/0903086704/Ef070411"
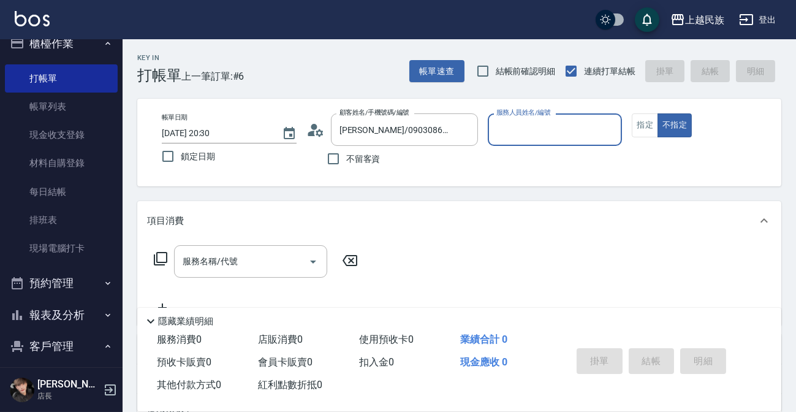
type input "Effie-5"
click at [637, 135] on button "指定" at bounding box center [644, 125] width 26 height 24
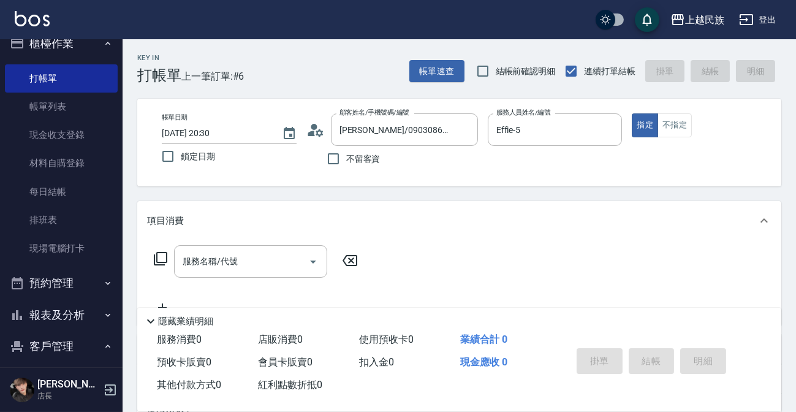
click at [202, 280] on div "服務名稱/代號 服務名稱/代號" at bounding box center [256, 280] width 218 height 70
click at [205, 269] on input "服務名稱/代號" at bounding box center [241, 260] width 124 height 21
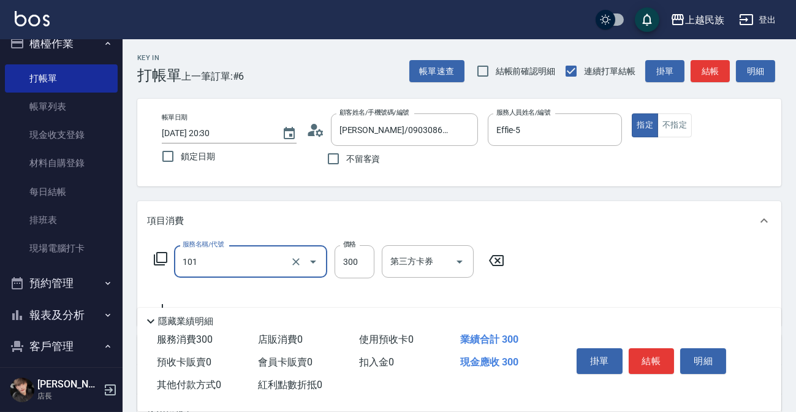
type input "洗髮300(101)"
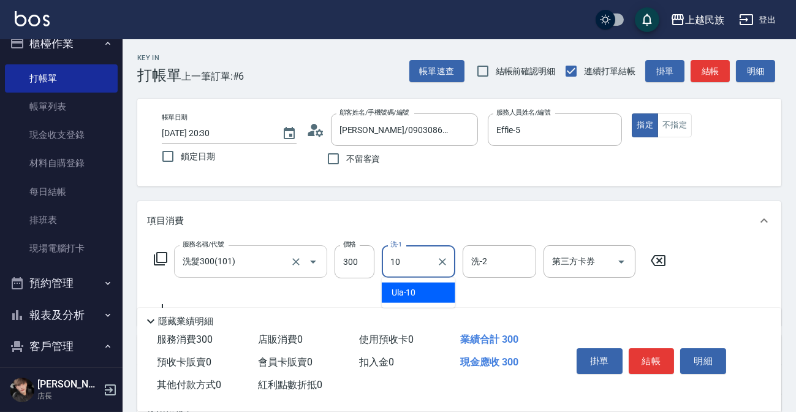
type input "Ula-10"
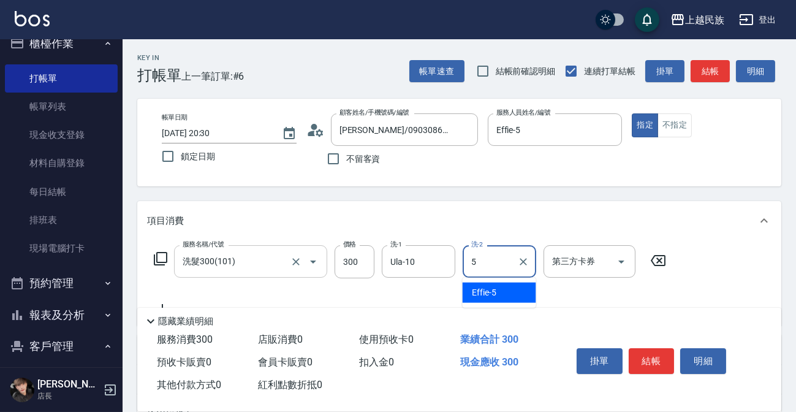
type input "Effie-5"
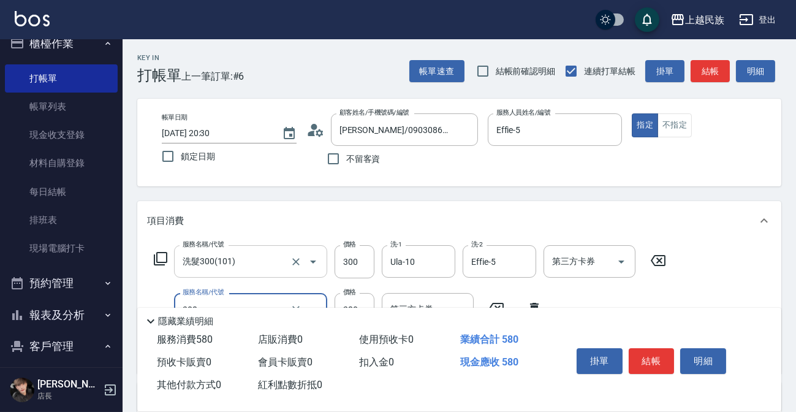
type input "剪髮280(308)"
type input "400"
click at [660, 356] on button "結帳" at bounding box center [651, 361] width 46 height 26
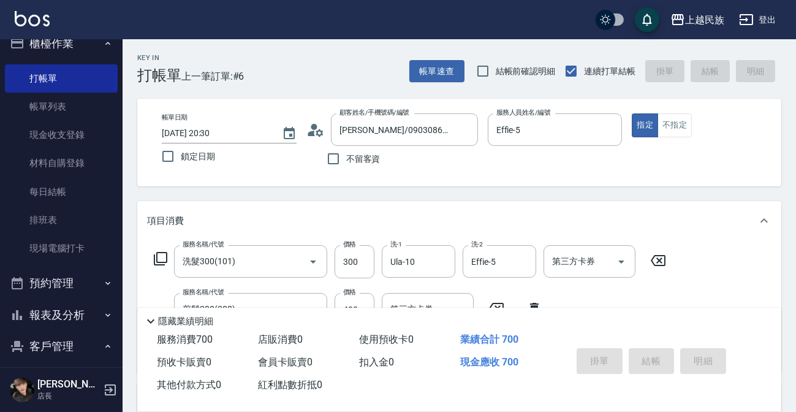
type input "[DATE] 20:31"
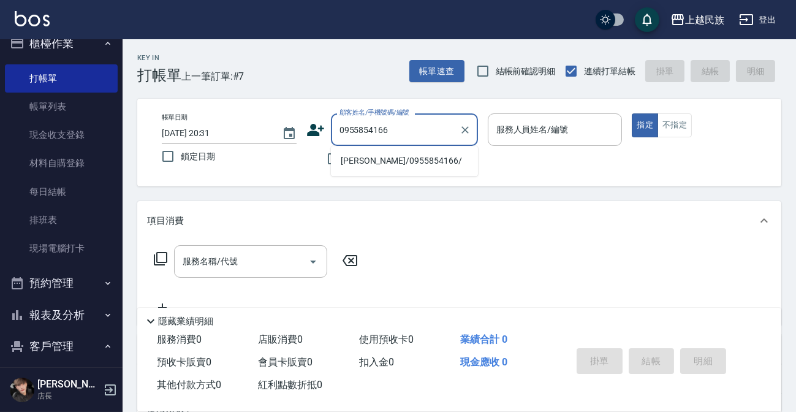
click at [441, 160] on li "[PERSON_NAME]/0955854166/" at bounding box center [404, 161] width 147 height 20
type input "[PERSON_NAME]/0955854166/"
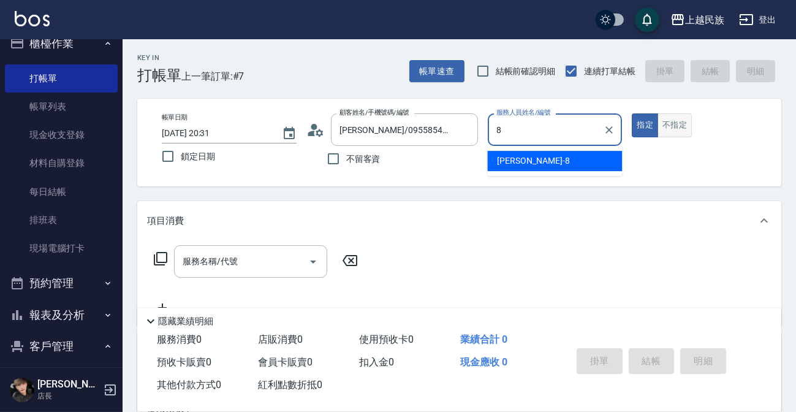
type input "Stella-8"
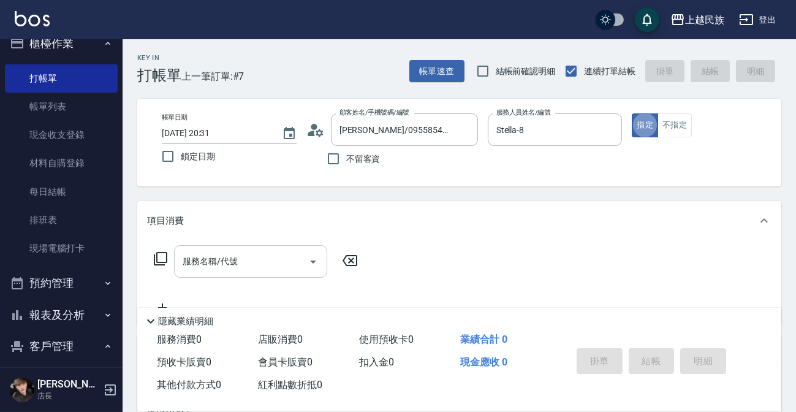
click at [246, 261] on input "服務名稱/代號" at bounding box center [241, 260] width 124 height 21
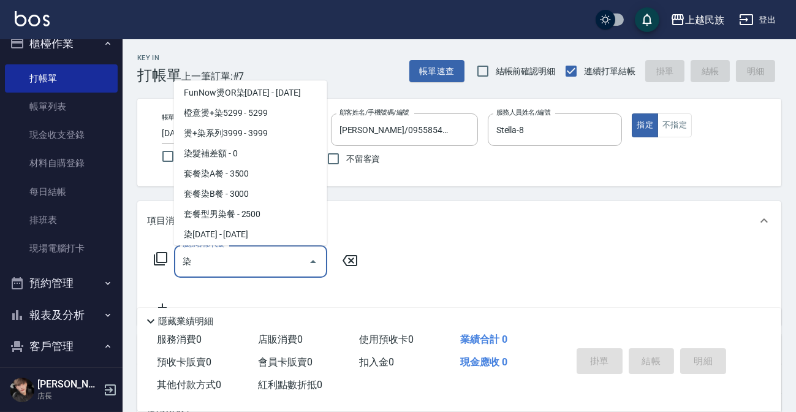
scroll to position [129, 0]
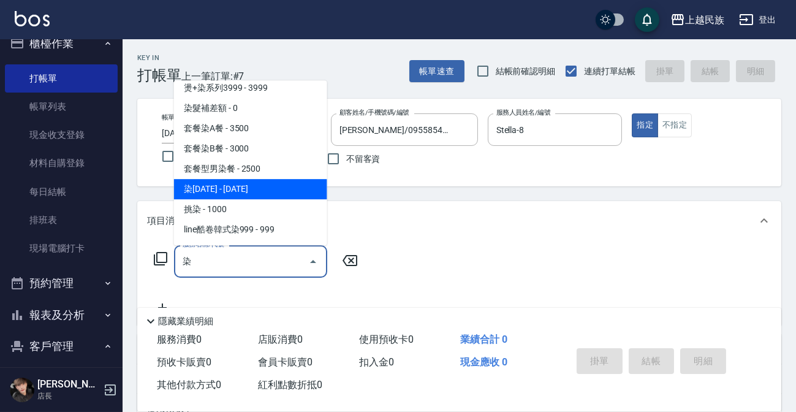
click at [295, 191] on span "染[DATE] - [DATE]" at bounding box center [250, 189] width 153 height 20
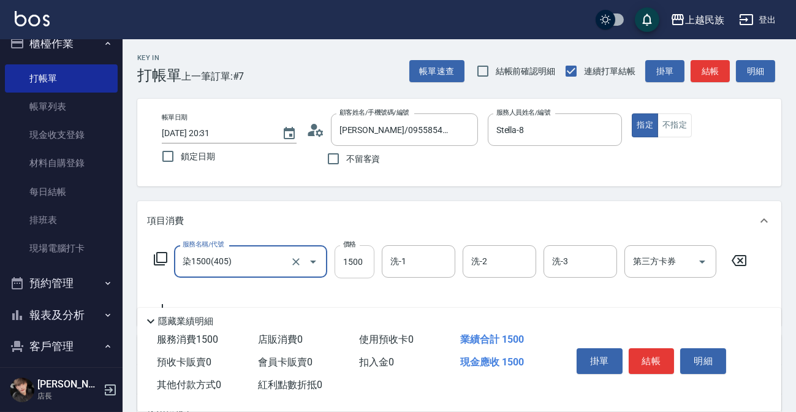
type input "染1500(405)"
click at [367, 264] on input "1500" at bounding box center [354, 261] width 40 height 33
type input "2000"
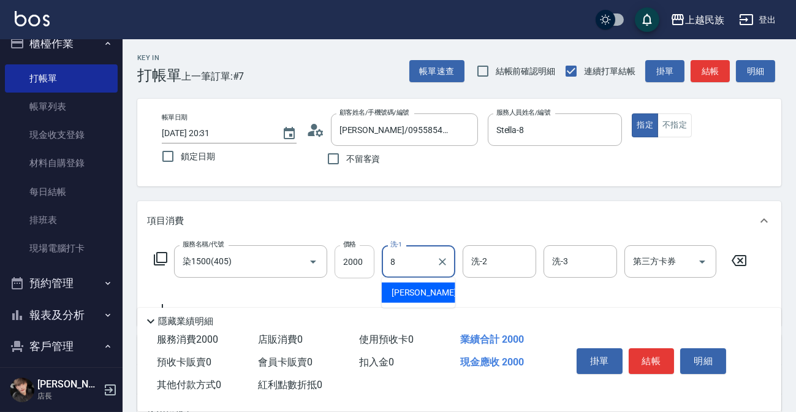
type input "Stella-8"
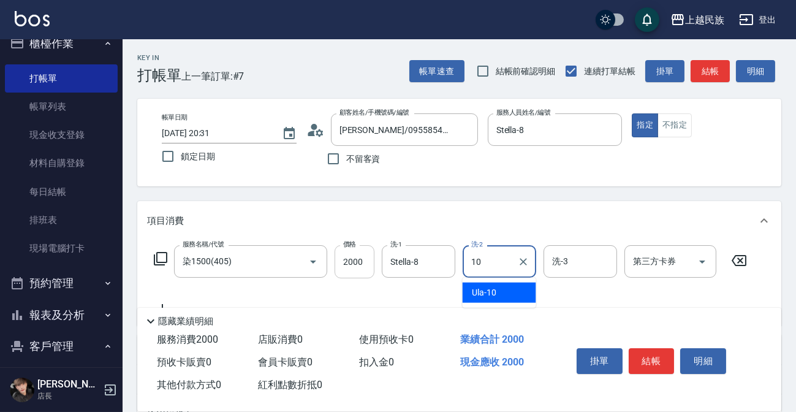
type input "Ula-10"
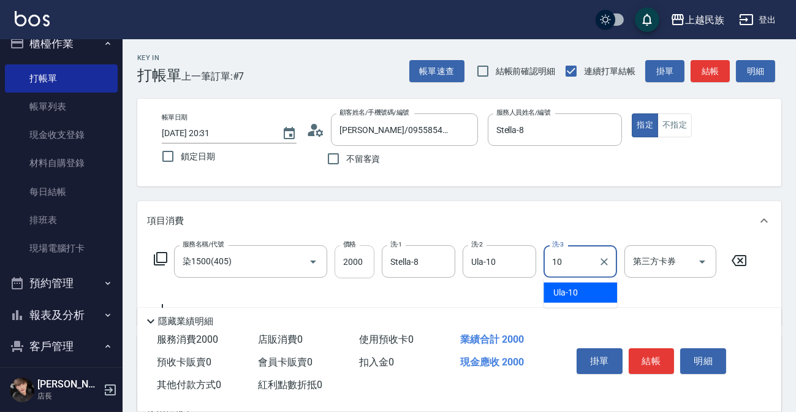
type input "Ula-10"
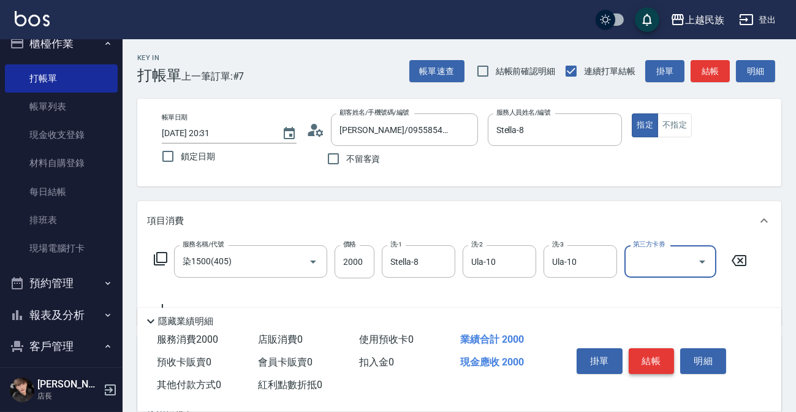
click at [650, 363] on button "結帳" at bounding box center [651, 361] width 46 height 26
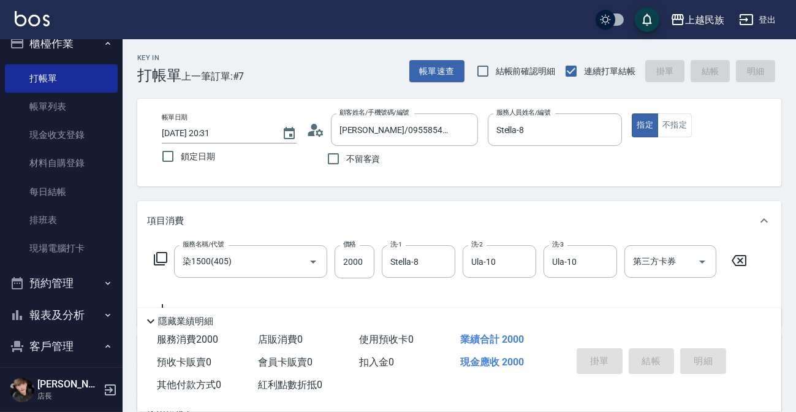
type input "[DATE] 20:32"
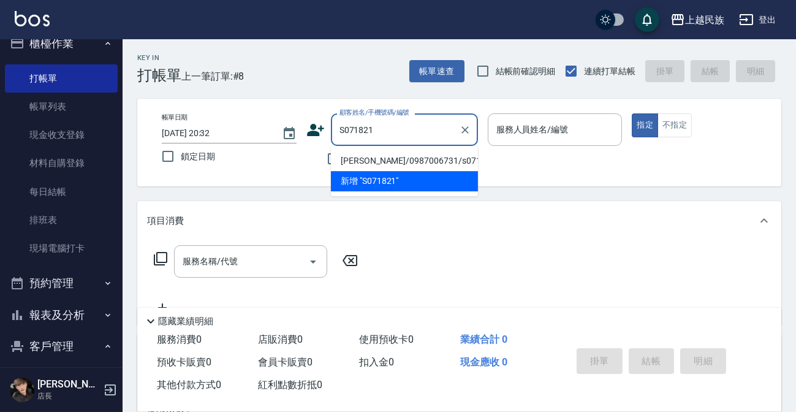
click at [400, 161] on li "[PERSON_NAME]/0987006731/s071821" at bounding box center [404, 161] width 147 height 20
type input "[PERSON_NAME]/0987006731/s071821"
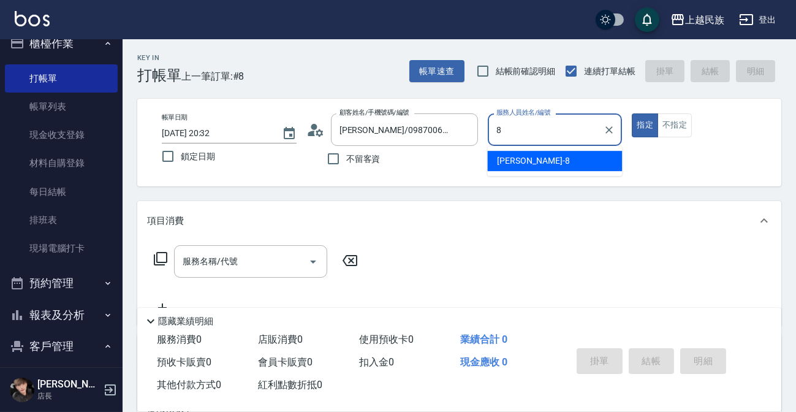
type input "Stella-8"
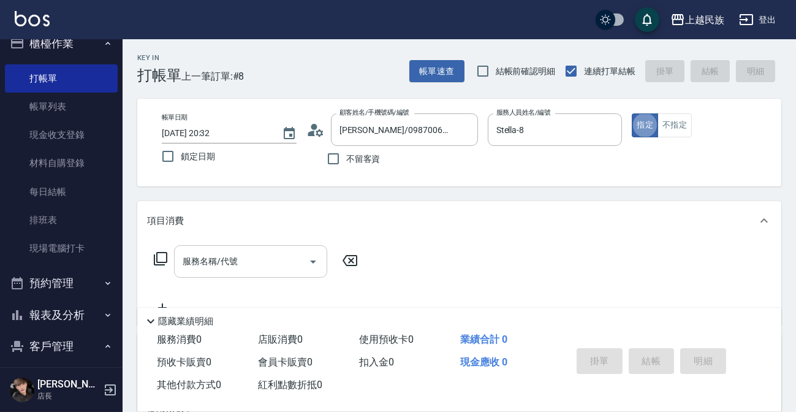
click at [205, 254] on div "服務名稱/代號 服務名稱/代號" at bounding box center [250, 261] width 153 height 32
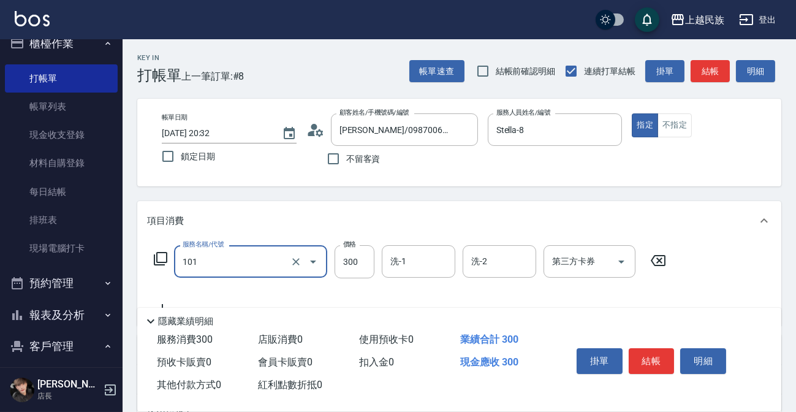
type input "洗髮300(101)"
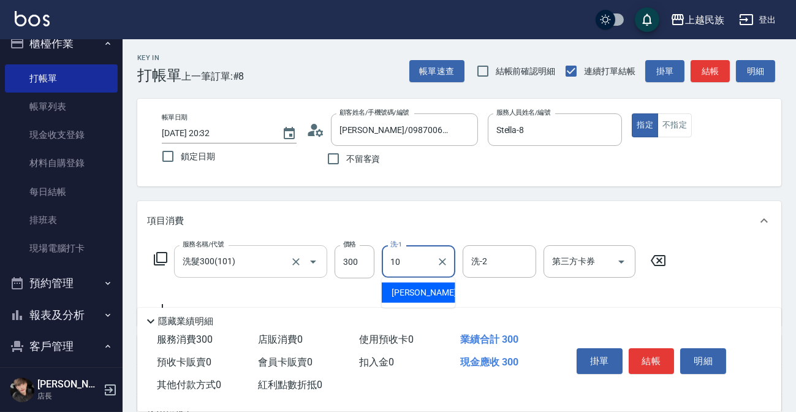
type input "Ula-10"
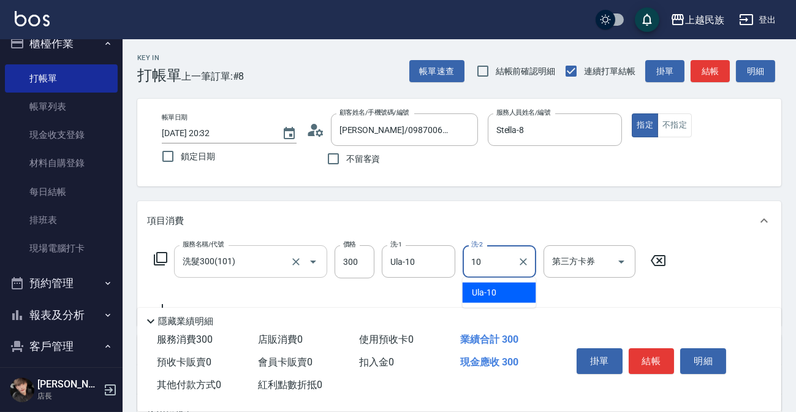
type input "Ula-10"
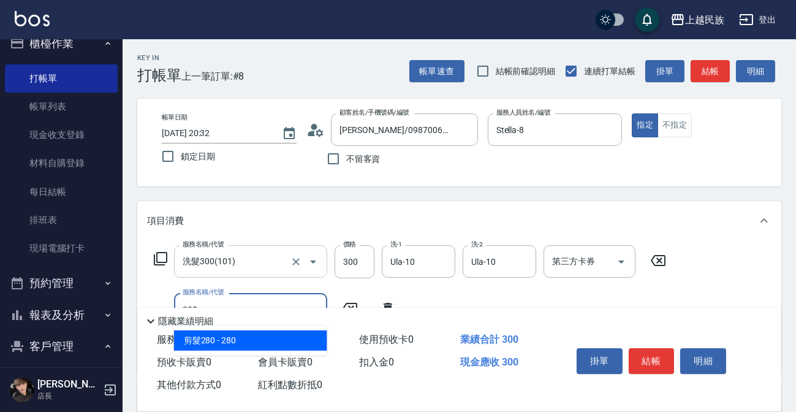
type input "剪髮280(308)"
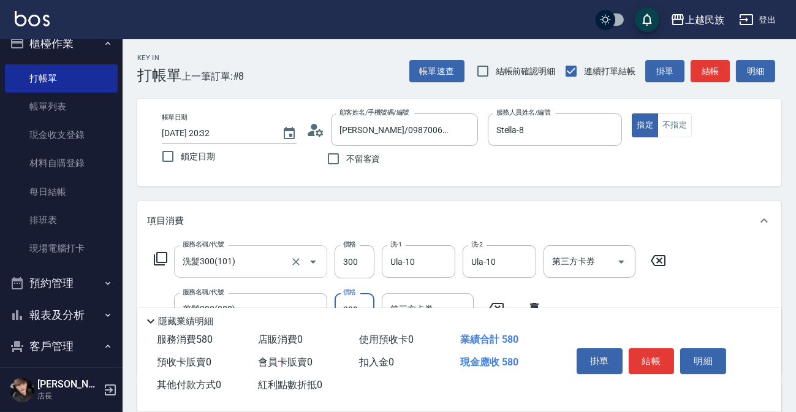
scroll to position [111, 0]
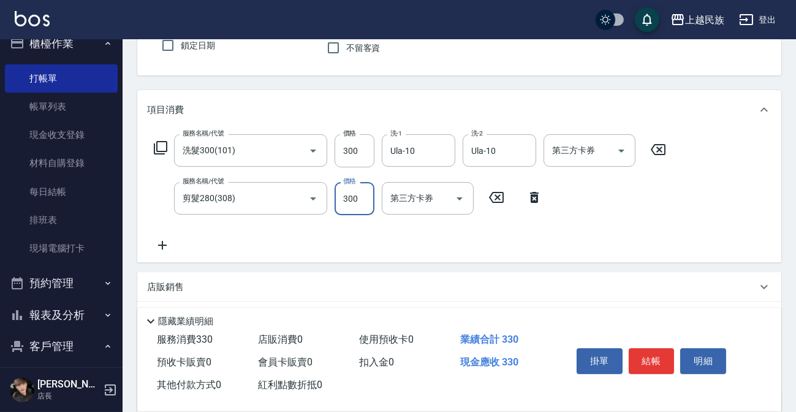
type input "300"
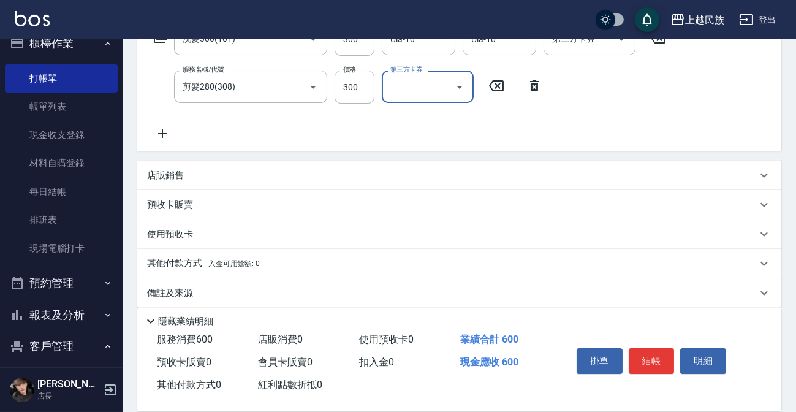
scroll to position [233, 0]
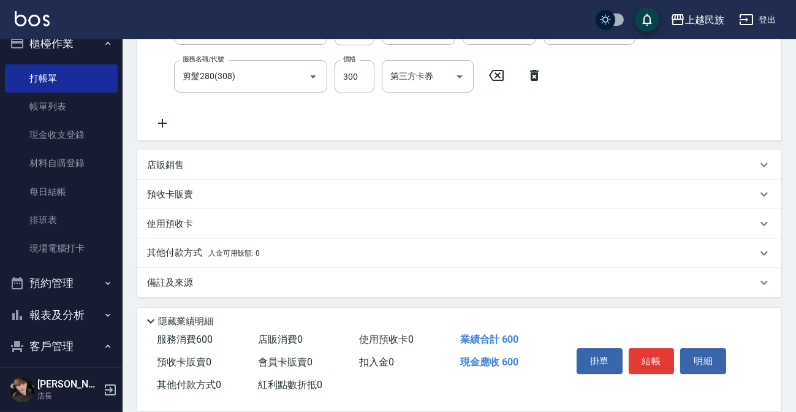
click at [275, 256] on div "其他付款方式 入金可用餘額: 0" at bounding box center [451, 252] width 609 height 13
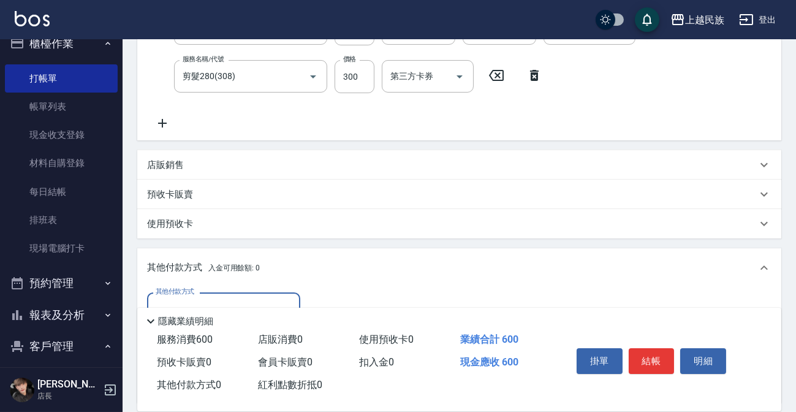
scroll to position [344, 0]
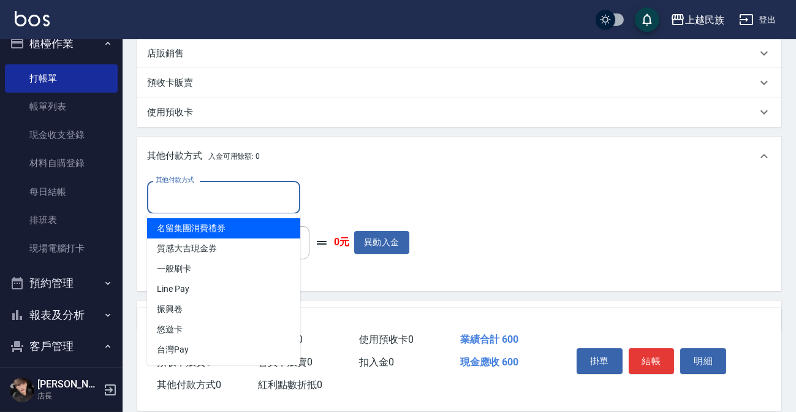
click at [247, 201] on input "其他付款方式" at bounding box center [223, 196] width 142 height 21
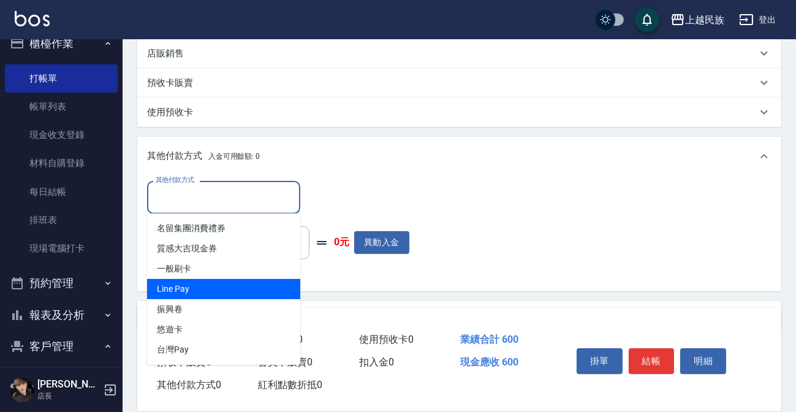
click at [243, 290] on span "Line Pay" at bounding box center [223, 289] width 153 height 20
type input "Line Pay"
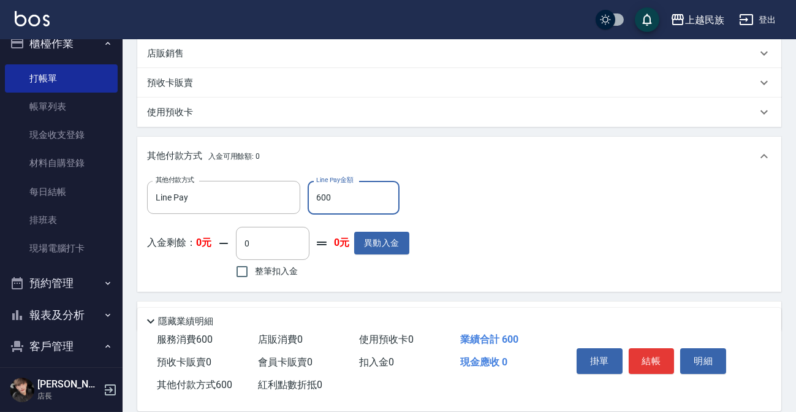
type input "600"
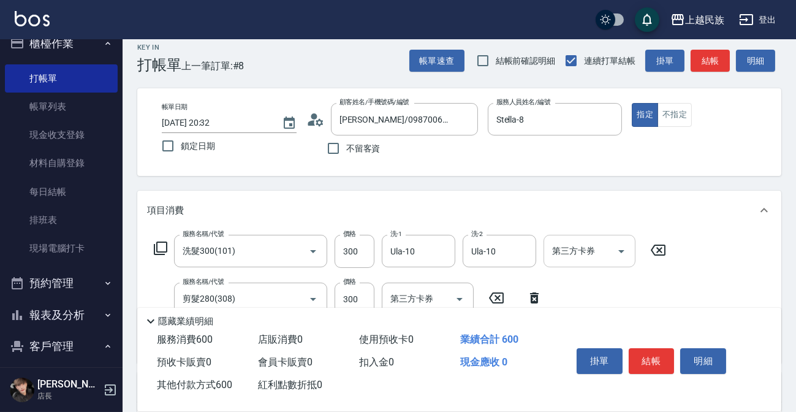
scroll to position [0, 0]
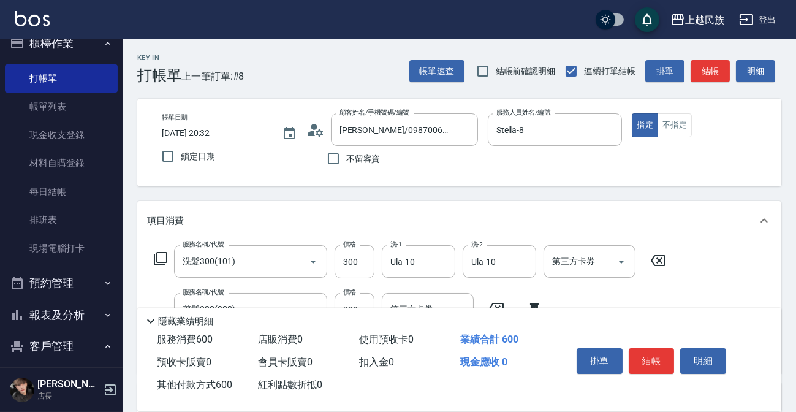
click at [663, 364] on button "結帳" at bounding box center [651, 361] width 46 height 26
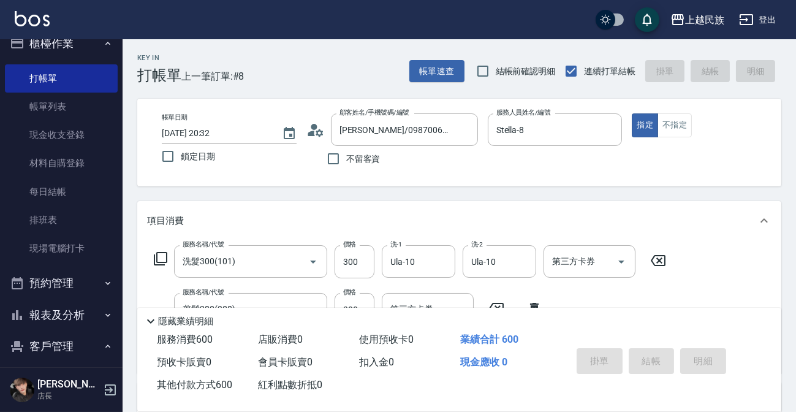
type input "[DATE] 20:33"
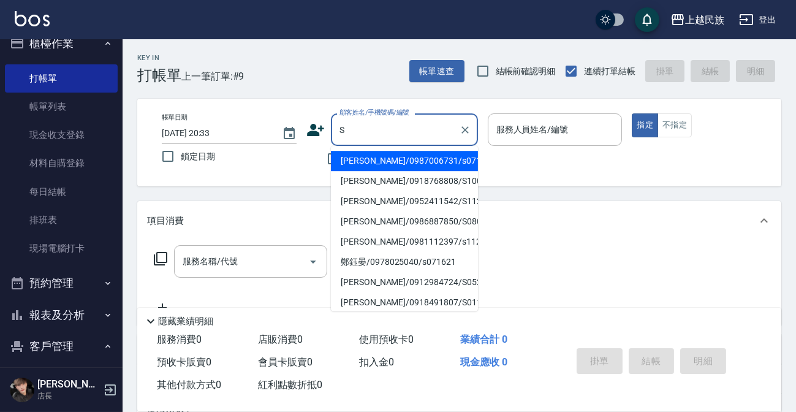
click at [453, 162] on li "[PERSON_NAME]/0987006731/s071821" at bounding box center [404, 161] width 147 height 20
type input "[PERSON_NAME]/0987006731/s071821"
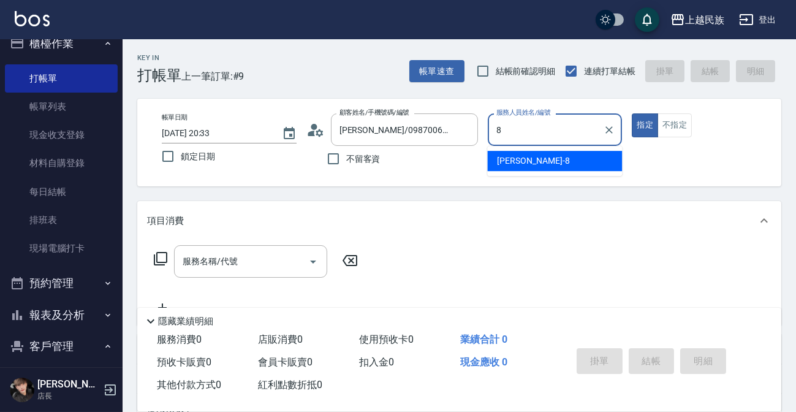
type input "Stella-8"
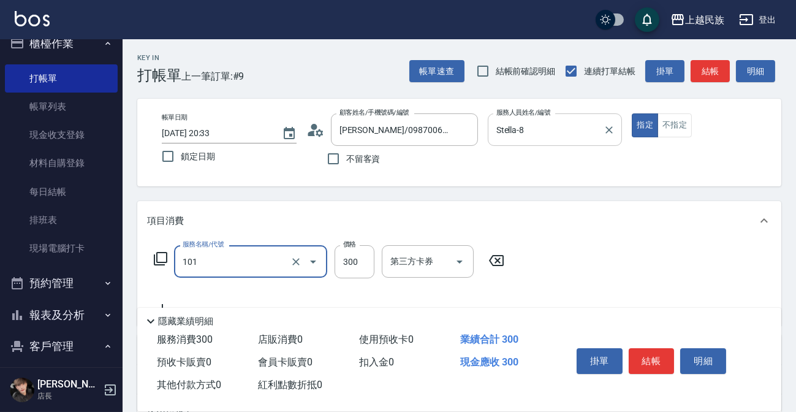
type input "洗髮300(101)"
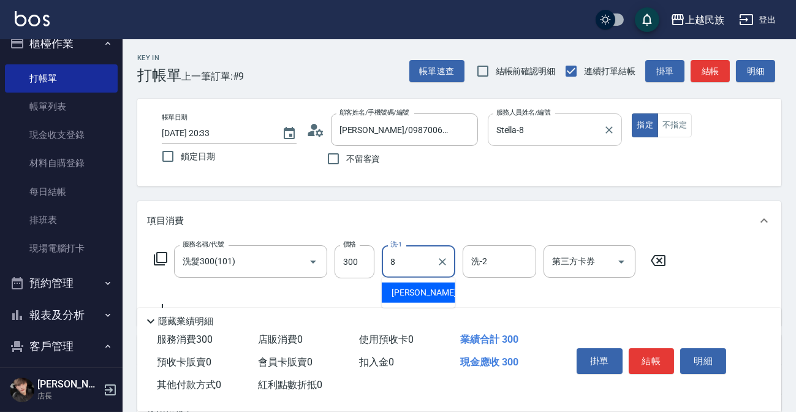
type input "Stella-8"
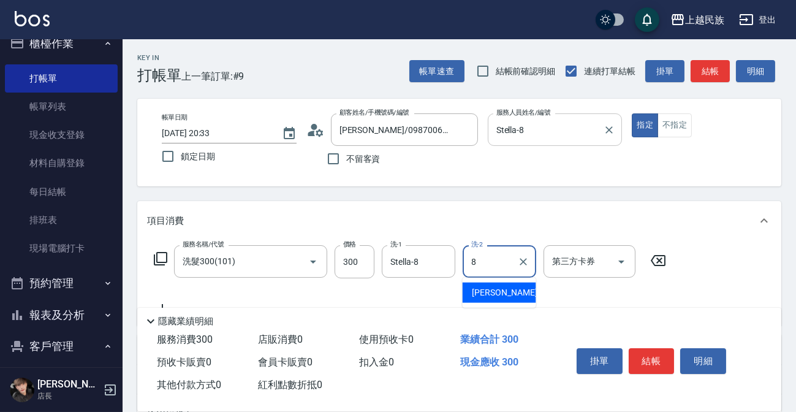
type input "Stella-8"
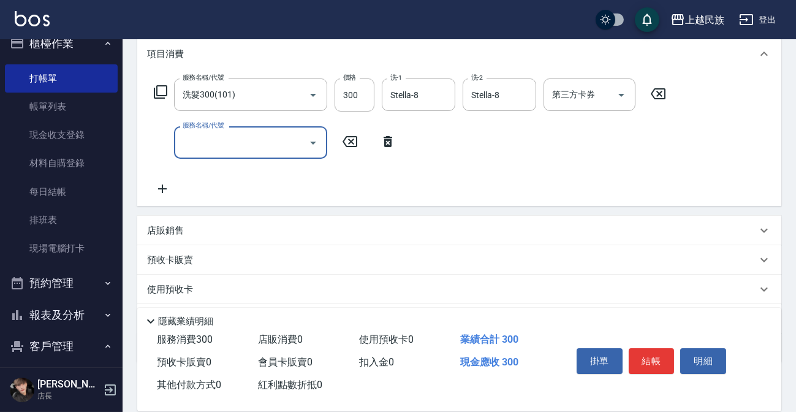
scroll to position [233, 0]
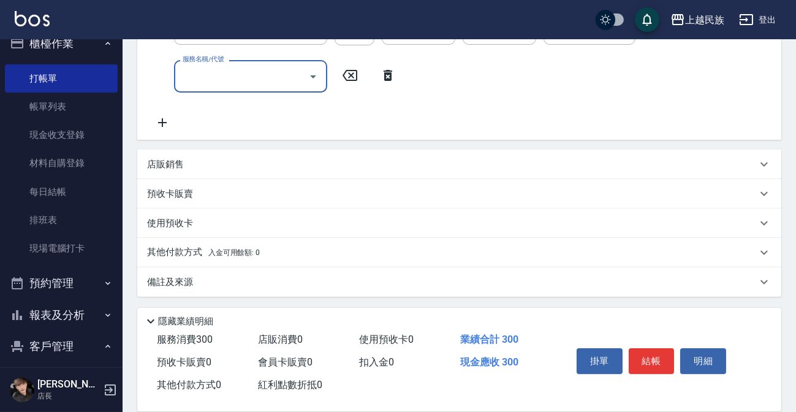
click at [326, 246] on div "其他付款方式 入金可用餘額: 0" at bounding box center [451, 252] width 609 height 13
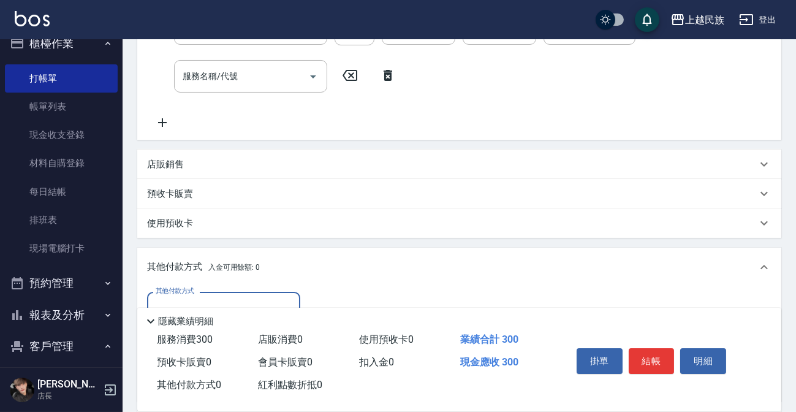
scroll to position [344, 0]
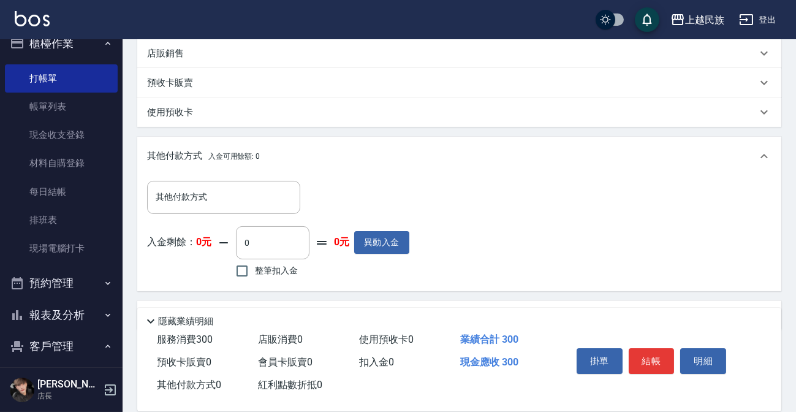
click at [234, 172] on div "其他付款方式 入金可用餘額: 0" at bounding box center [459, 156] width 644 height 39
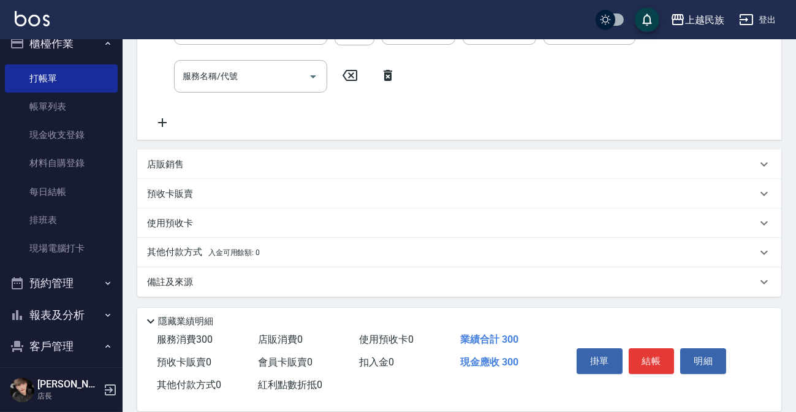
scroll to position [233, 0]
click at [235, 190] on div "預收卡販賣" at bounding box center [451, 193] width 609 height 13
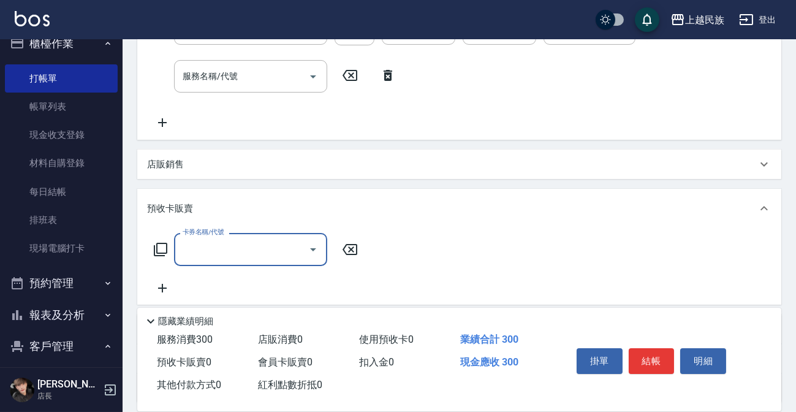
scroll to position [339, 0]
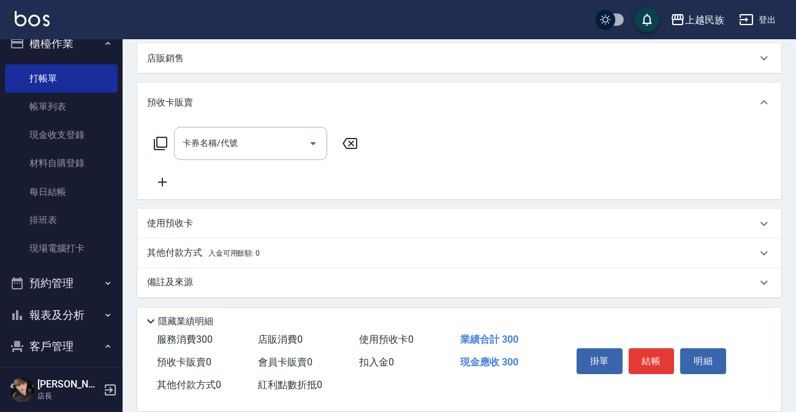
click at [230, 250] on span "入金可用餘額: 0" at bounding box center [234, 253] width 52 height 9
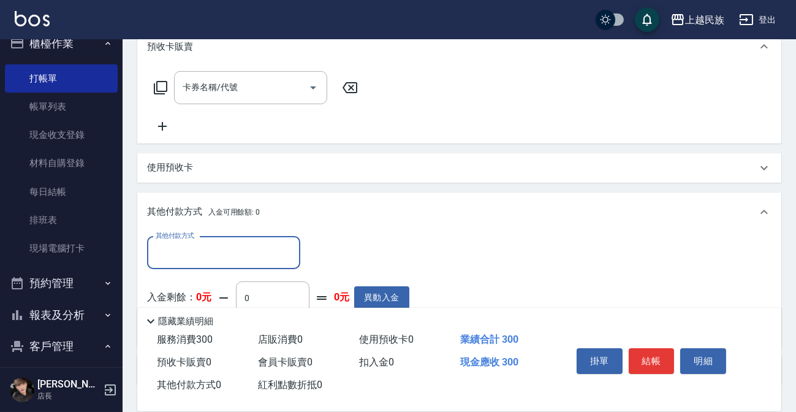
scroll to position [477, 0]
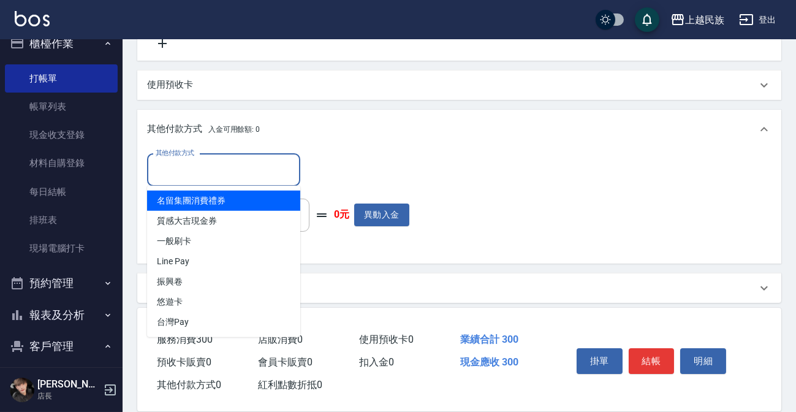
click at [232, 159] on input "其他付款方式" at bounding box center [223, 169] width 142 height 21
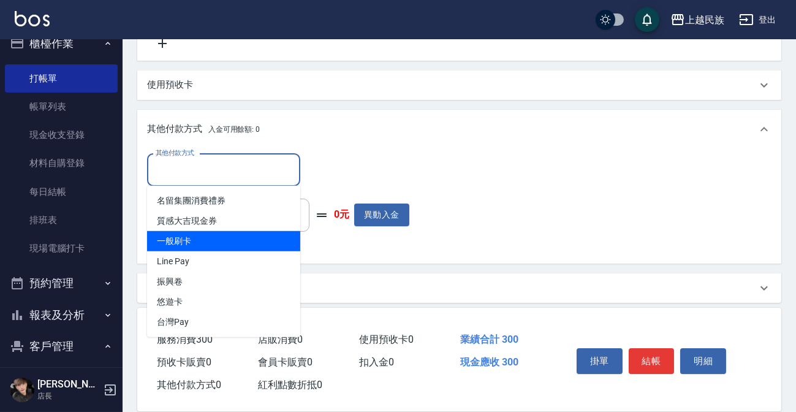
click at [252, 246] on span "一般刷卡" at bounding box center [223, 241] width 153 height 20
type input "一般刷卡"
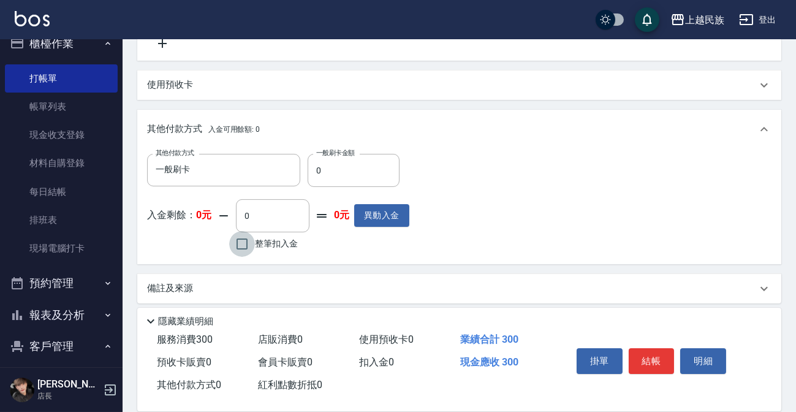
click at [252, 246] on input "整筆扣入金" at bounding box center [242, 244] width 26 height 26
checkbox input "true"
click at [214, 170] on input "一般刷卡" at bounding box center [214, 169] width 124 height 21
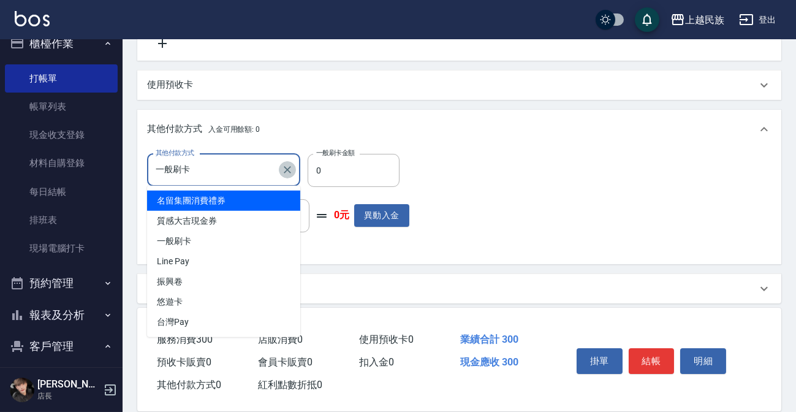
click at [282, 172] on icon "Clear" at bounding box center [287, 170] width 12 height 12
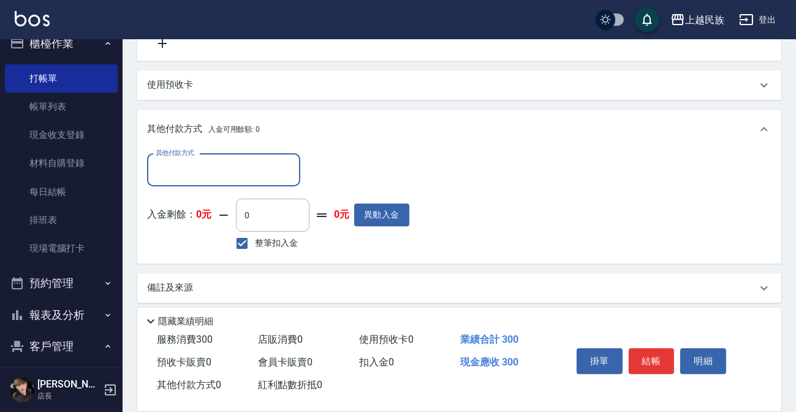
click at [259, 178] on input "其他付款方式" at bounding box center [223, 169] width 142 height 21
click at [212, 181] on div "其他付款方式" at bounding box center [223, 170] width 153 height 32
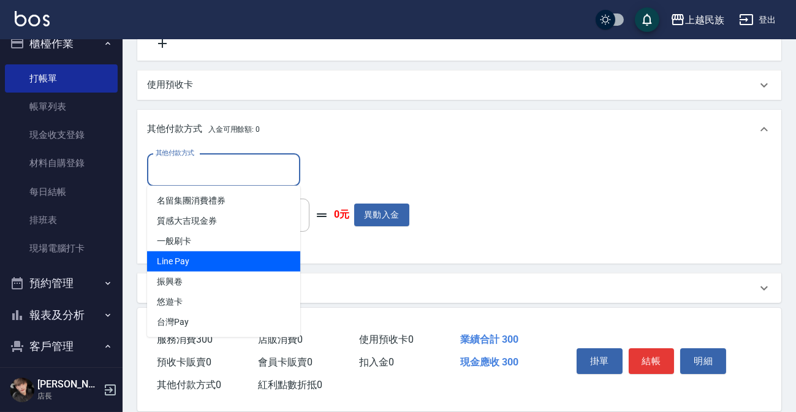
click at [235, 263] on span "Line Pay" at bounding box center [223, 261] width 153 height 20
type input "Line Pay"
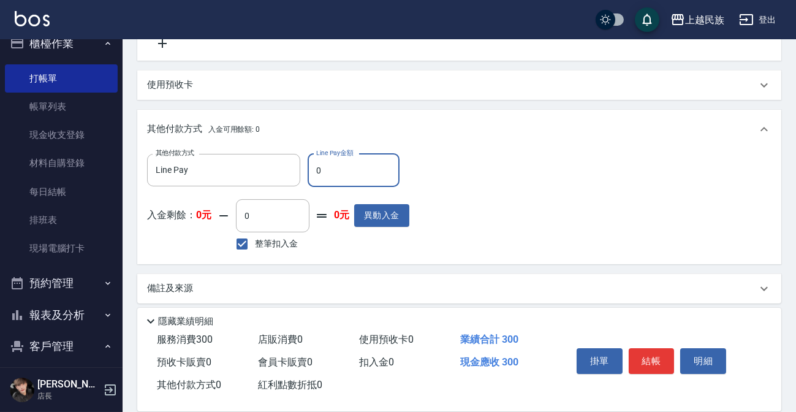
click at [333, 179] on input "0" at bounding box center [353, 170] width 92 height 33
type input "300"
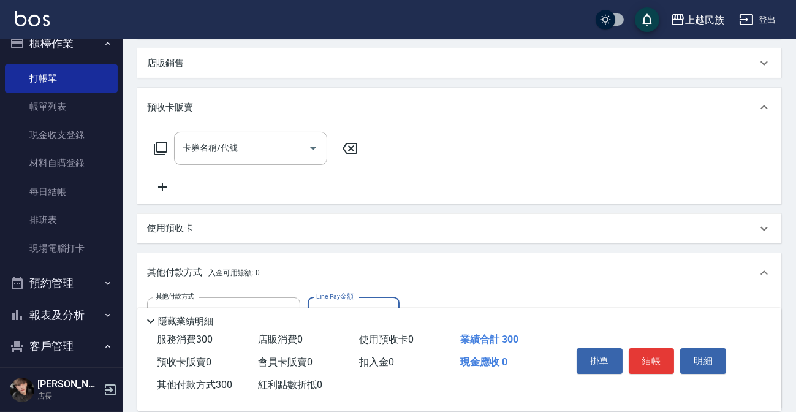
scroll to position [483, 0]
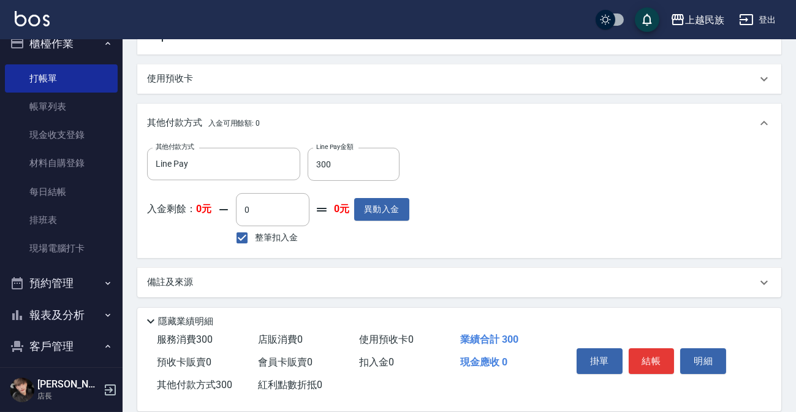
click at [285, 239] on span "整筆扣入金" at bounding box center [276, 237] width 43 height 13
click at [255, 239] on input "整筆扣入金" at bounding box center [242, 238] width 26 height 26
checkbox input "false"
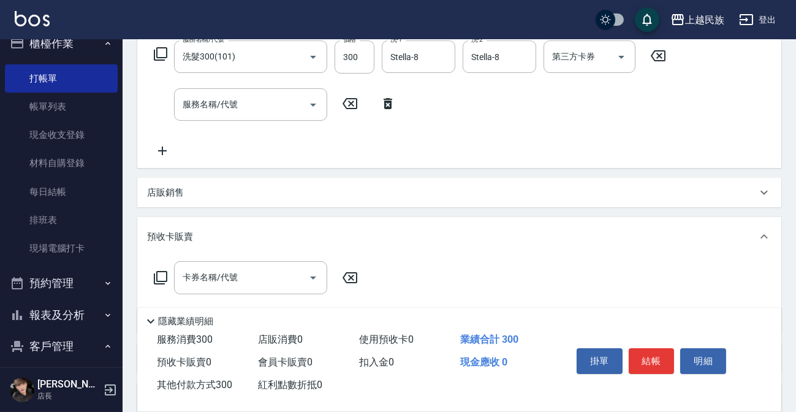
scroll to position [0, 0]
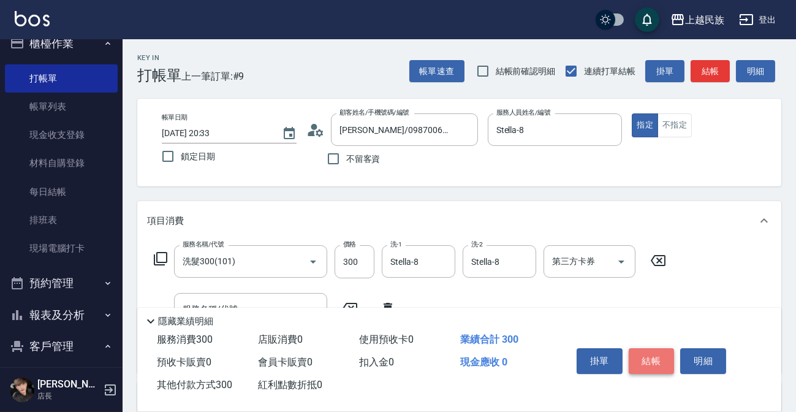
click at [664, 362] on button "結帳" at bounding box center [651, 361] width 46 height 26
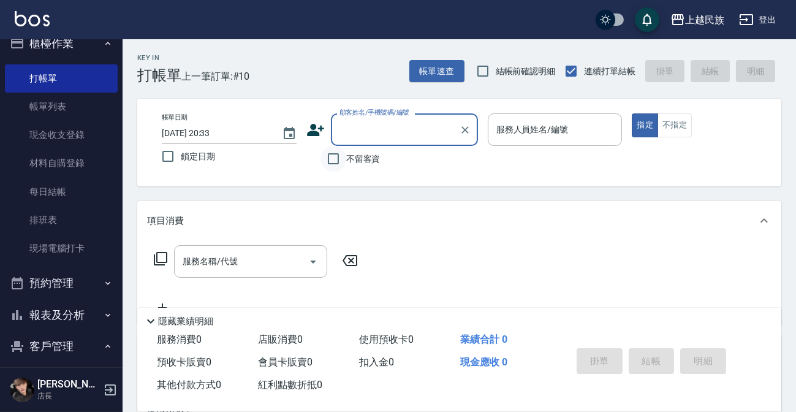
click at [344, 154] on input "不留客資" at bounding box center [333, 159] width 26 height 26
checkbox input "true"
click at [407, 130] on input "顧客姓名/手機號碼/編號" at bounding box center [398, 129] width 124 height 21
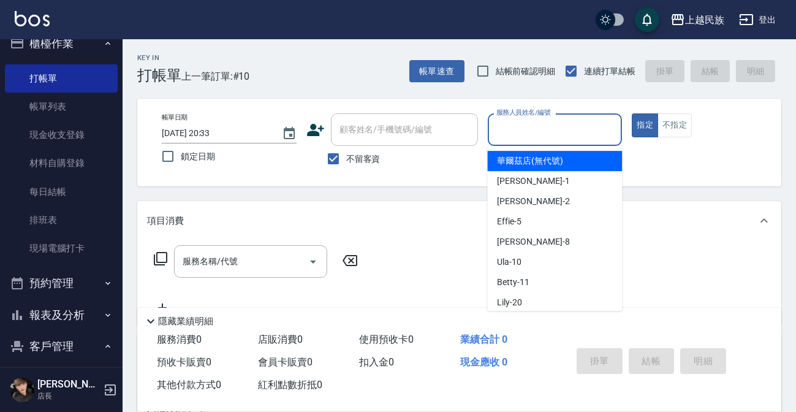
click at [593, 140] on input "服務人員姓名/編號" at bounding box center [555, 129] width 124 height 21
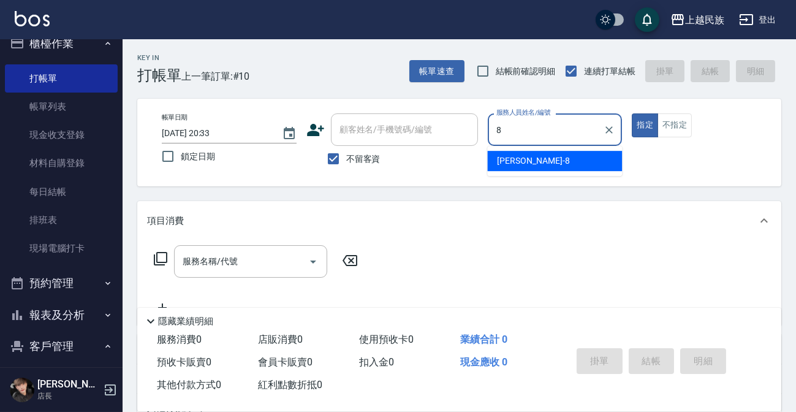
type input "Stella-8"
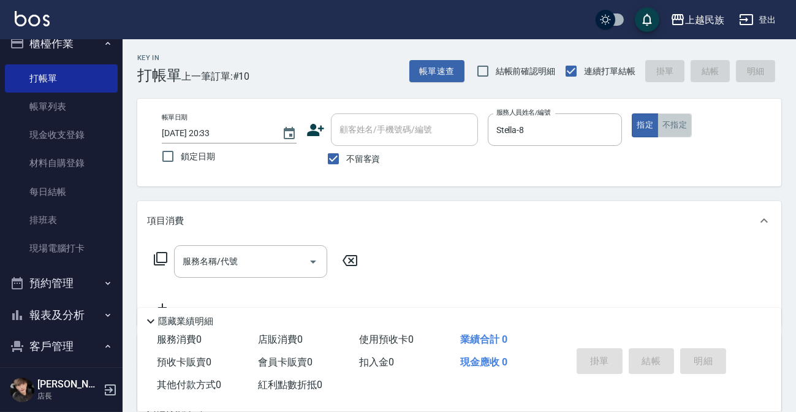
click at [657, 129] on button "不指定" at bounding box center [674, 125] width 34 height 24
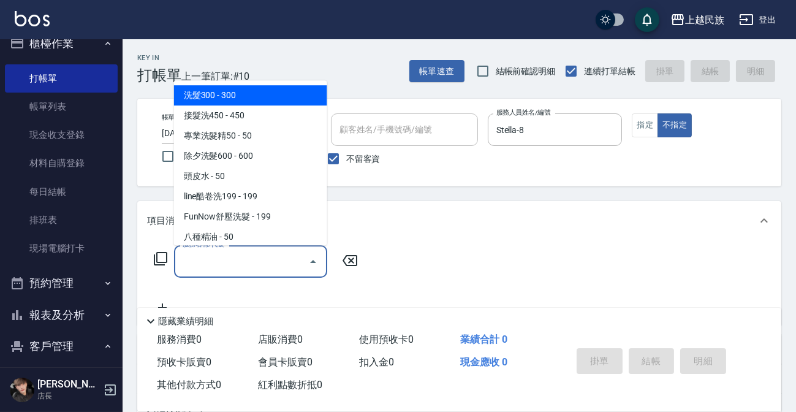
click at [222, 261] on input "服務名稱/代號" at bounding box center [241, 260] width 124 height 21
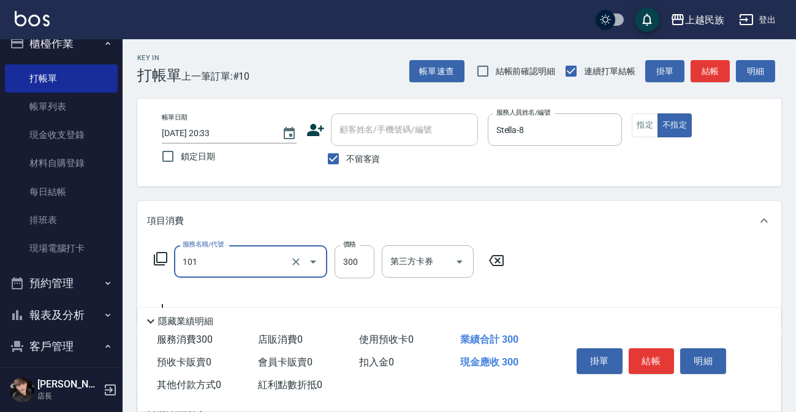
type input "洗髮300(101)"
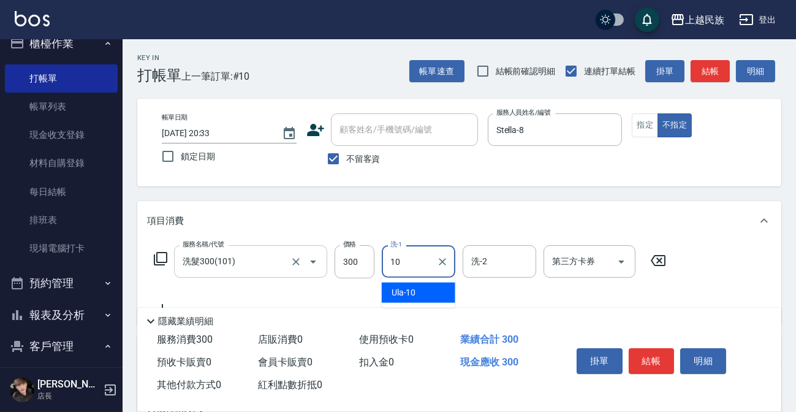
type input "Ula-10"
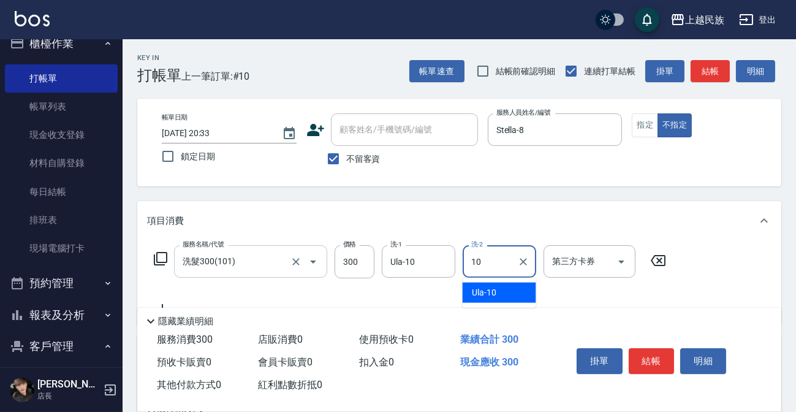
type input "Ula-10"
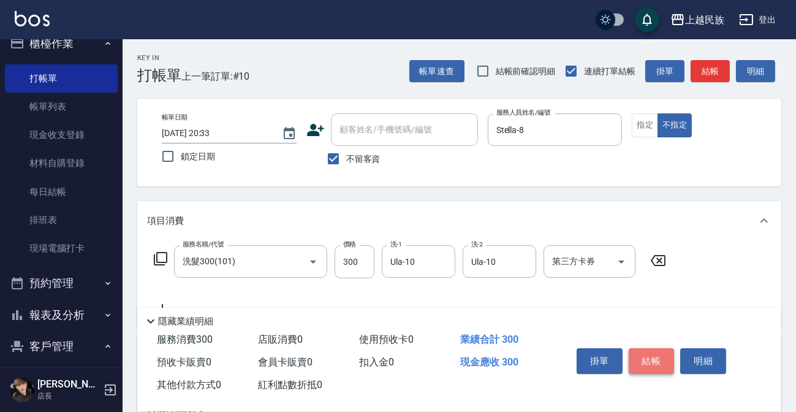
click at [652, 360] on button "結帳" at bounding box center [651, 361] width 46 height 26
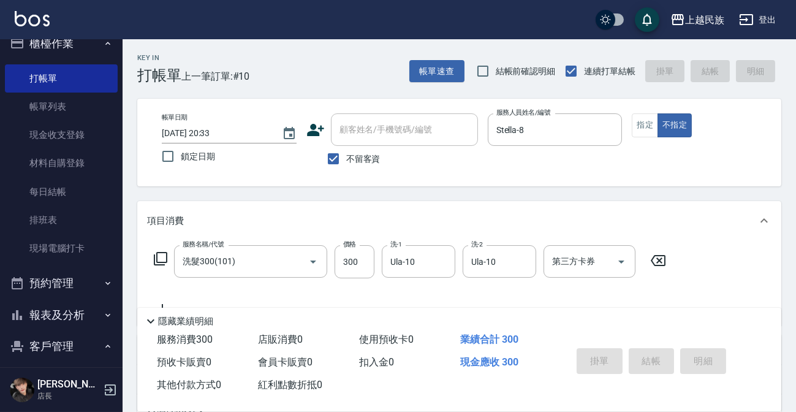
type input "[DATE] 20:34"
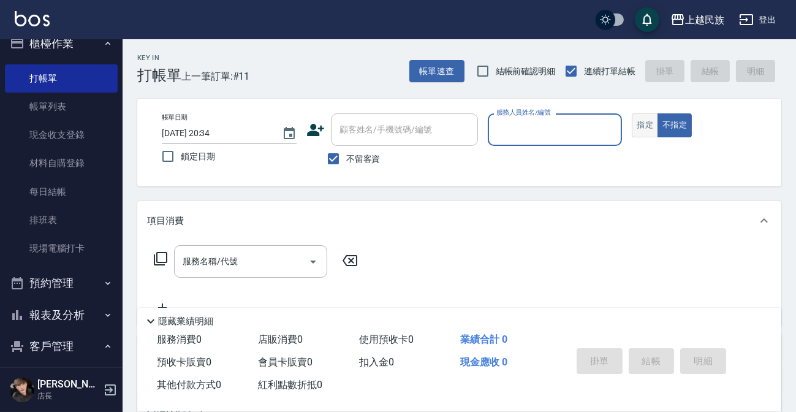
click at [640, 127] on button "指定" at bounding box center [644, 125] width 26 height 24
click at [587, 140] on input "服務人員姓名/編號" at bounding box center [555, 129] width 124 height 21
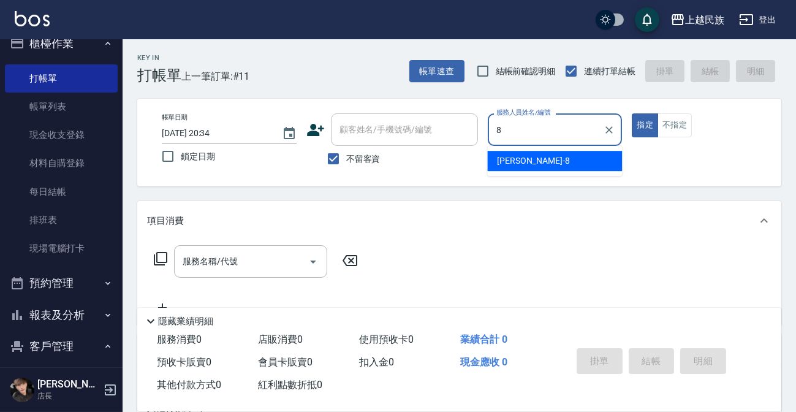
type input "Stella-8"
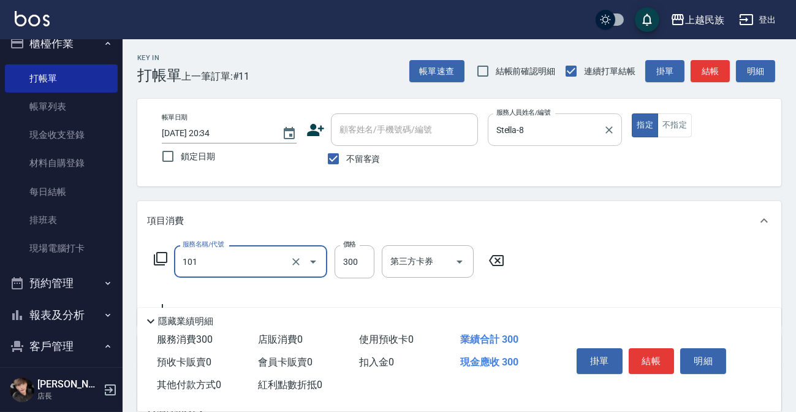
type input "洗髮300(101)"
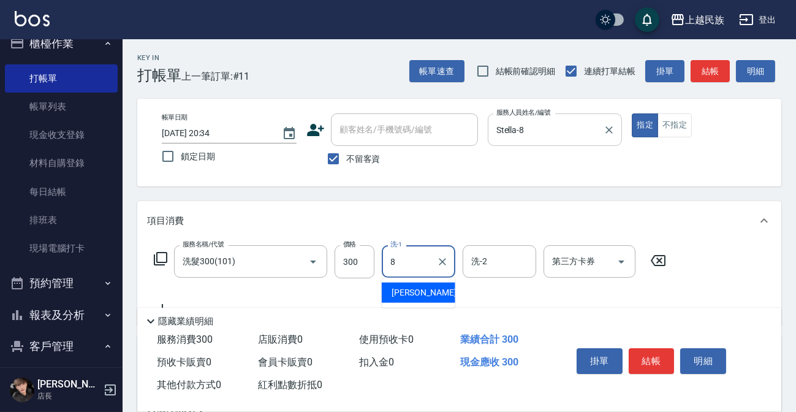
type input "Stella-8"
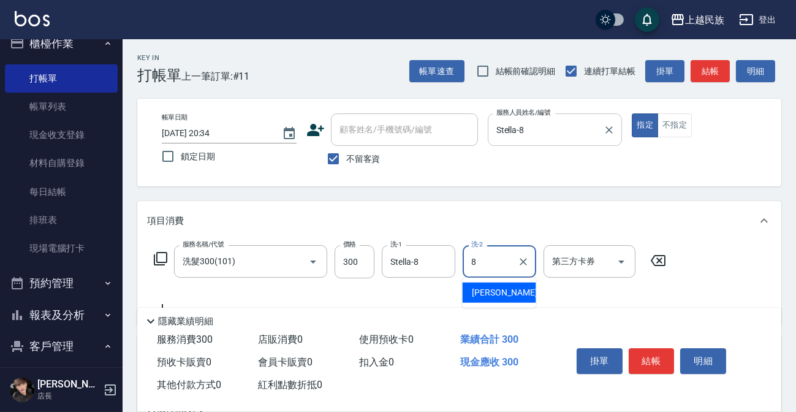
type input "Stella-8"
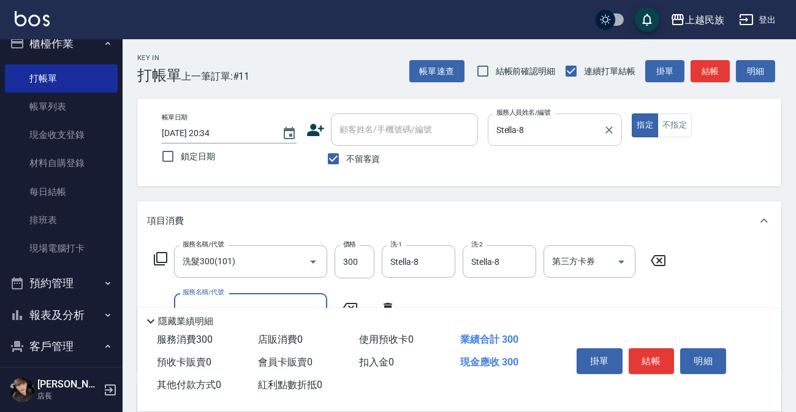
scroll to position [55, 0]
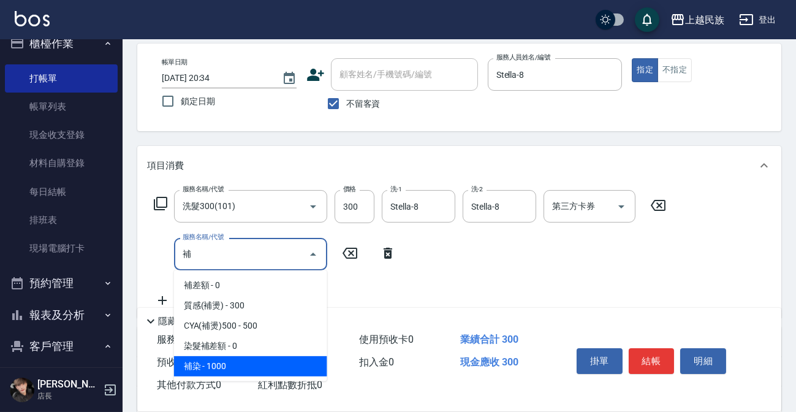
click at [286, 374] on span "補染 - 1000" at bounding box center [250, 366] width 153 height 20
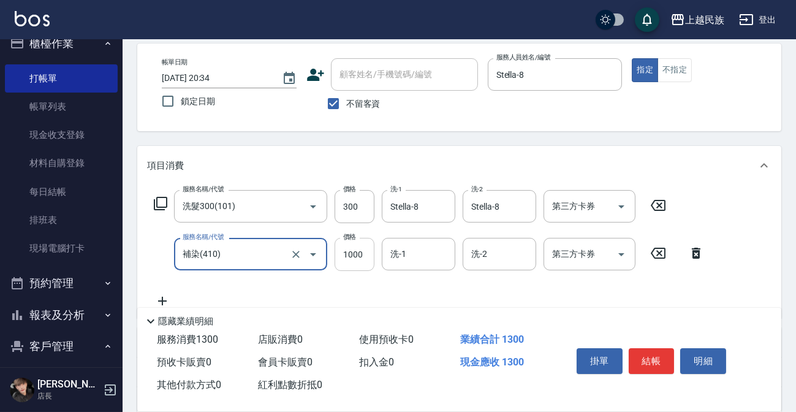
type input "補染(410)"
click at [355, 263] on input "1000" at bounding box center [354, 254] width 40 height 33
type input "1200"
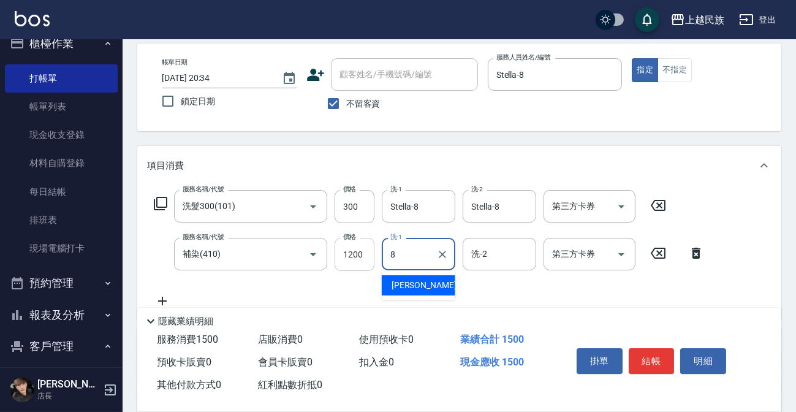
type input "Stella-8"
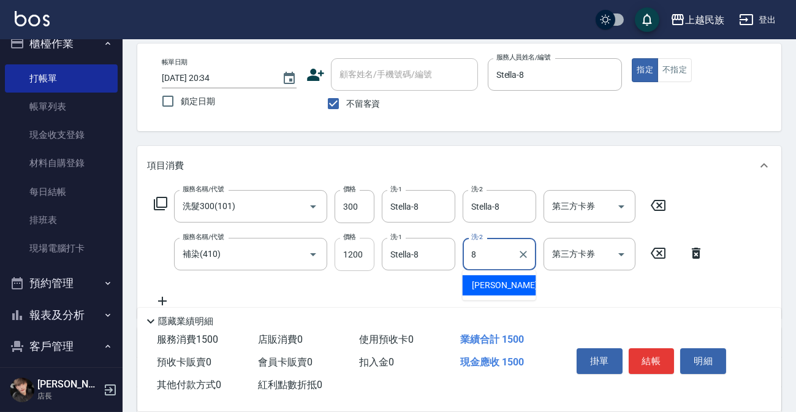
type input "Stella-8"
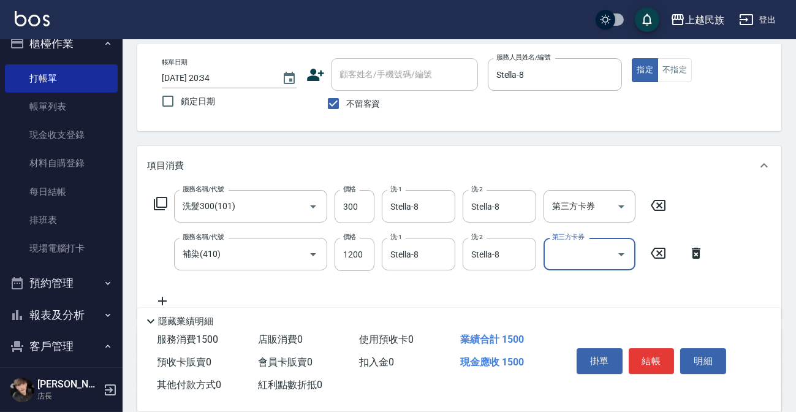
scroll to position [0, 0]
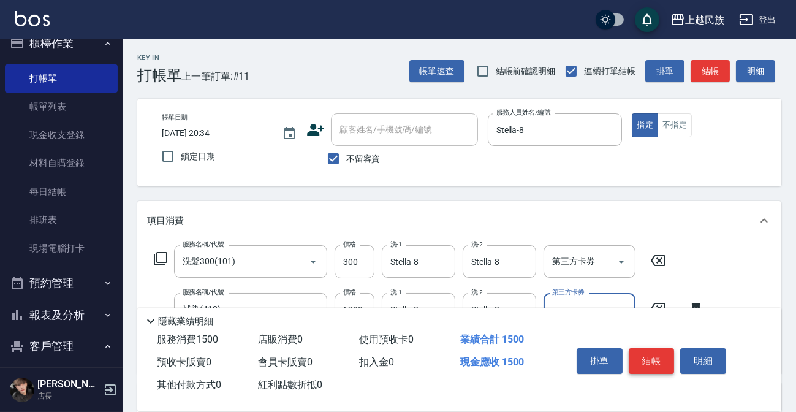
click at [650, 358] on button "結帳" at bounding box center [651, 361] width 46 height 26
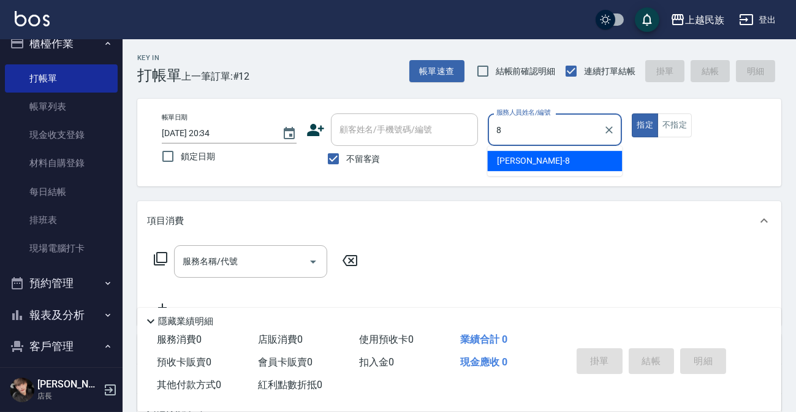
type input "Stella-8"
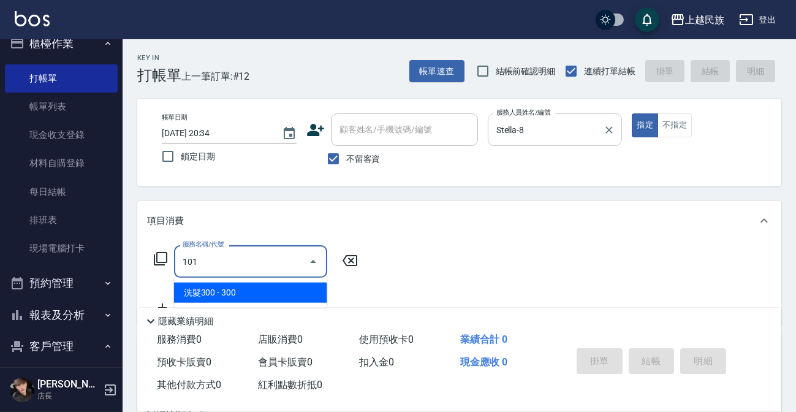
type input "洗髮300(101)"
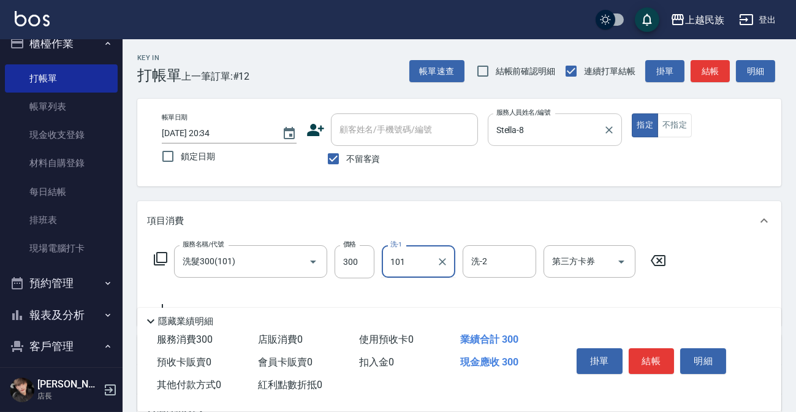
type input "101"
click at [447, 250] on input "洗-1" at bounding box center [418, 260] width 62 height 21
type input "Ula-10"
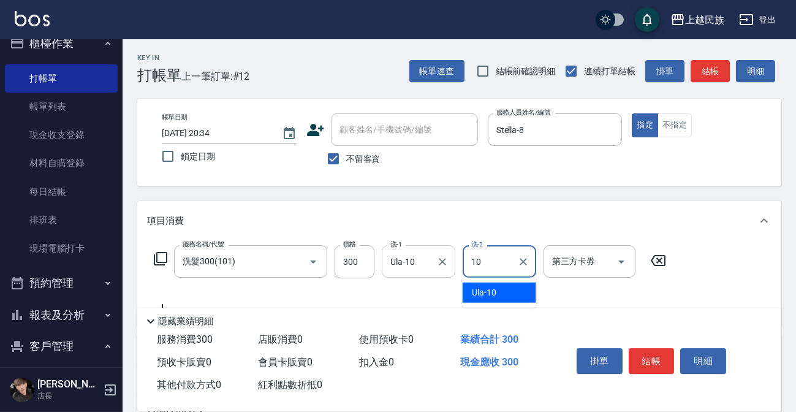
type input "Ula-10"
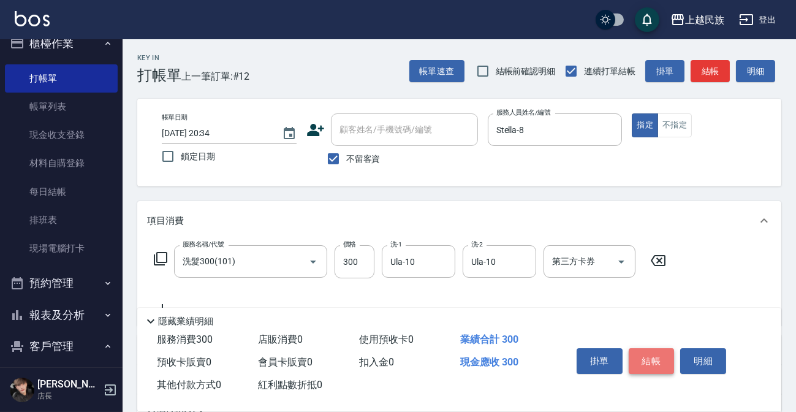
click at [650, 367] on button "結帳" at bounding box center [651, 361] width 46 height 26
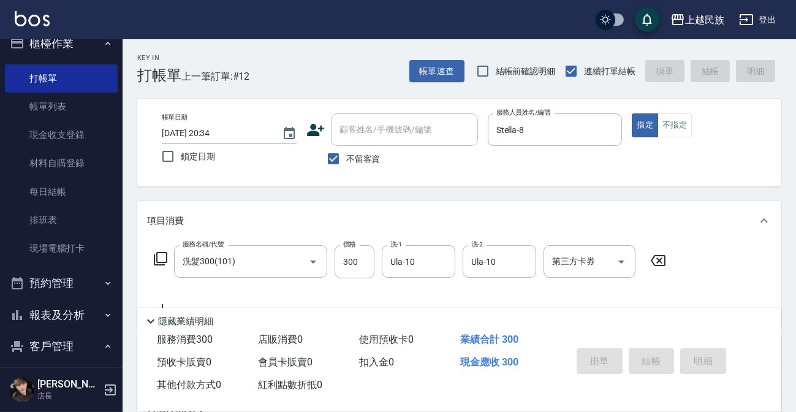
type input "[DATE] 20:35"
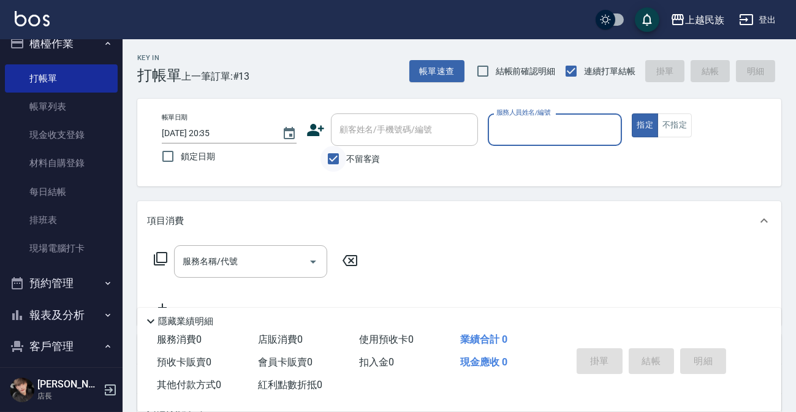
click at [340, 154] on input "不留客資" at bounding box center [333, 159] width 26 height 26
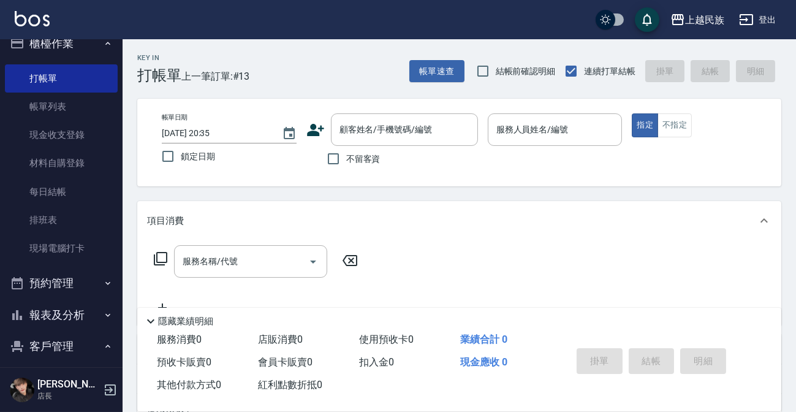
click at [355, 167] on label "不留客資" at bounding box center [350, 159] width 60 height 26
click at [346, 167] on input "不留客資" at bounding box center [333, 159] width 26 height 26
checkbox input "true"
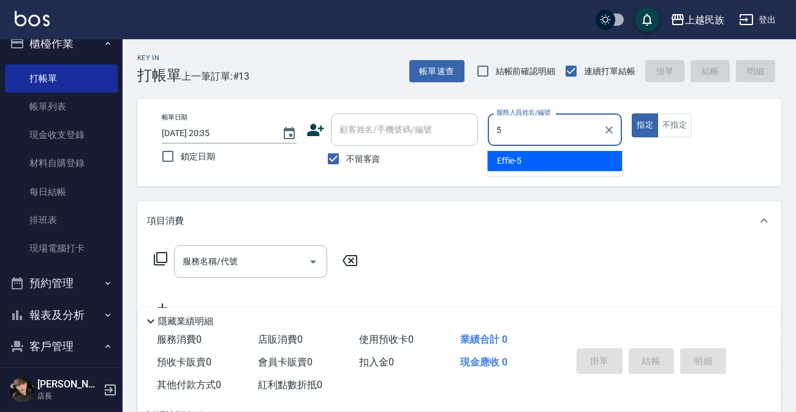
type input "Effie-5"
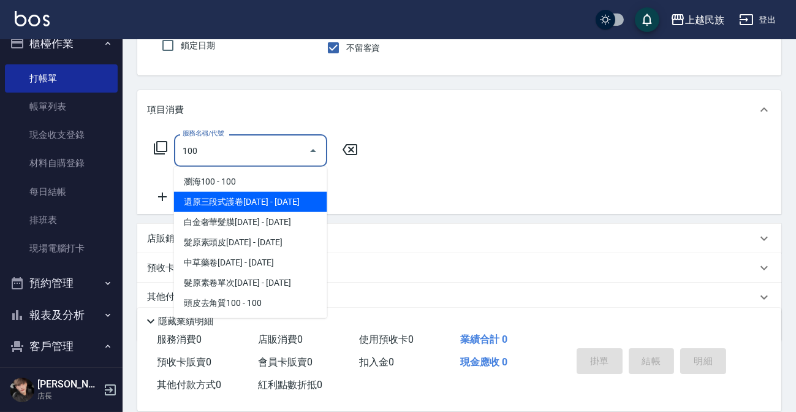
scroll to position [55, 0]
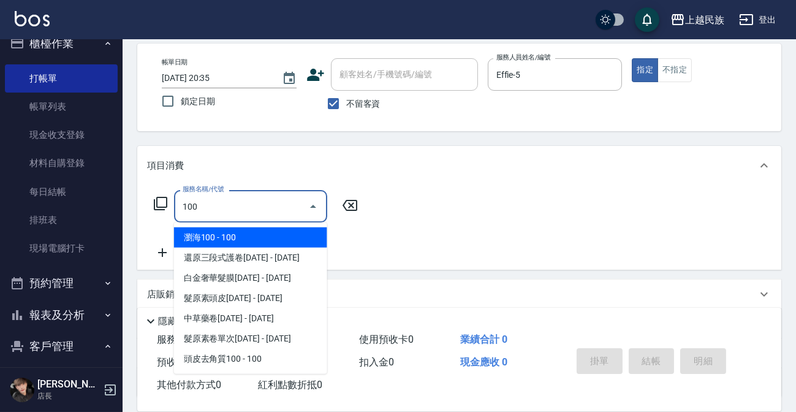
click at [250, 228] on span "瀏海100 - 100" at bounding box center [250, 237] width 153 height 20
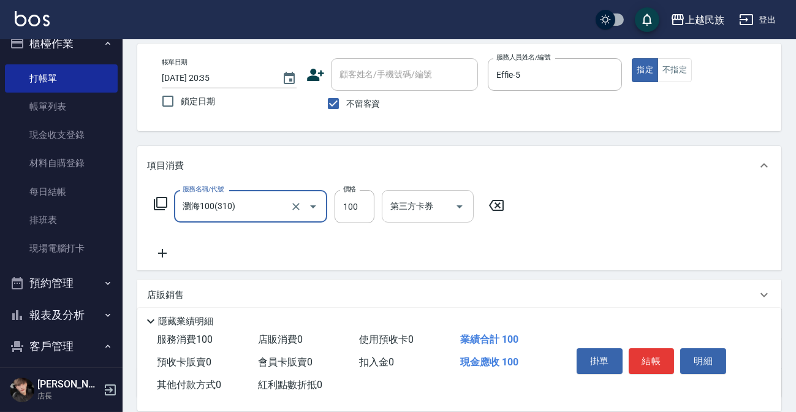
type input "瀏海100(310)"
click at [410, 195] on input "第三方卡券" at bounding box center [418, 205] width 62 height 21
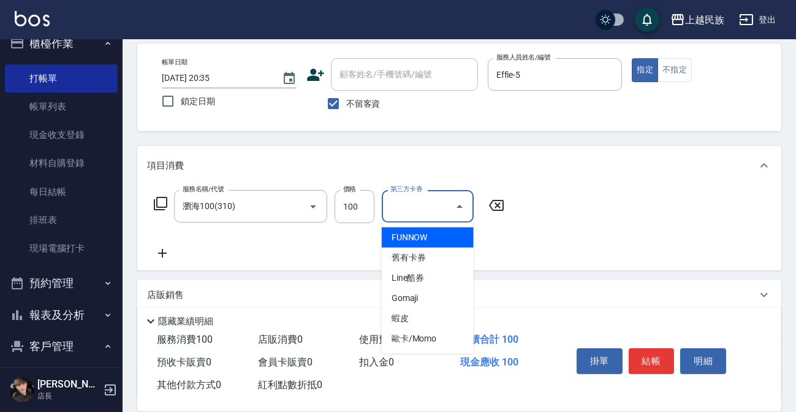
click at [550, 229] on div "服務名稱/代號 瀏海100(310) 服務名稱/代號 價格 100 價格 第三方卡券 第三方卡券" at bounding box center [459, 227] width 644 height 85
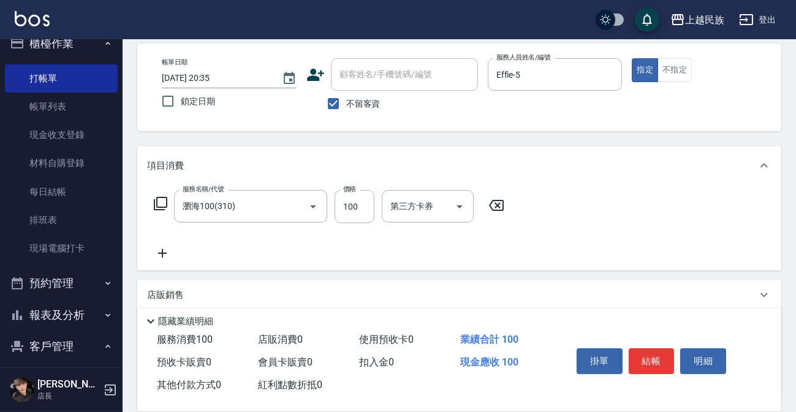
scroll to position [156, 0]
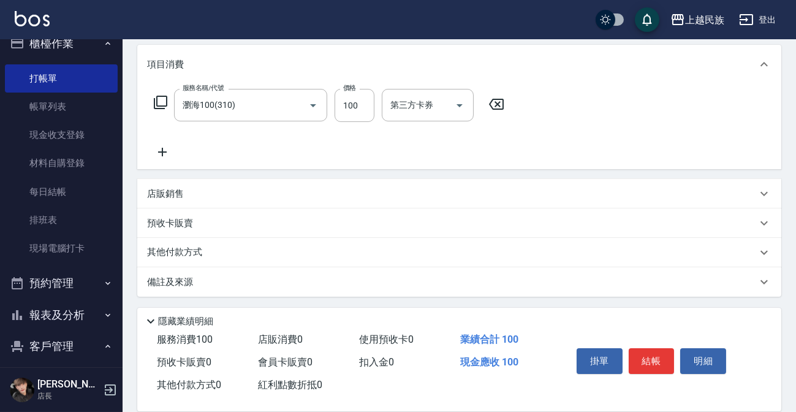
drag, startPoint x: 260, startPoint y: 183, endPoint x: 254, endPoint y: 233, distance: 50.7
click at [254, 233] on div "項目消費 服務名稱/代號 瀏海100(310) 服務名稱/代號 價格 100 價格 第三方卡券 第三方卡券 店販銷售 服務人員姓名/編號 服務人員姓名/編號 …" at bounding box center [459, 171] width 644 height 252
click at [248, 248] on div "其他付款方式" at bounding box center [451, 252] width 609 height 13
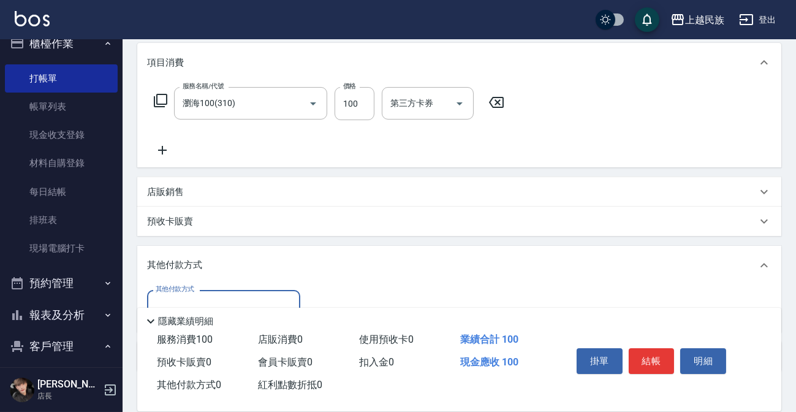
scroll to position [233, 0]
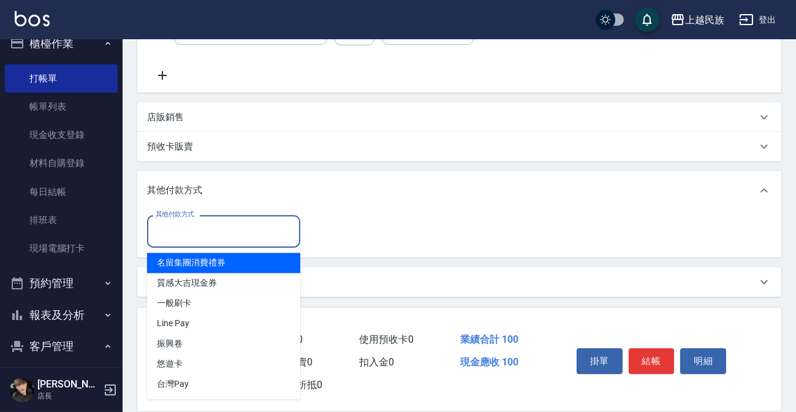
click at [214, 224] on input "其他付款方式" at bounding box center [223, 230] width 142 height 21
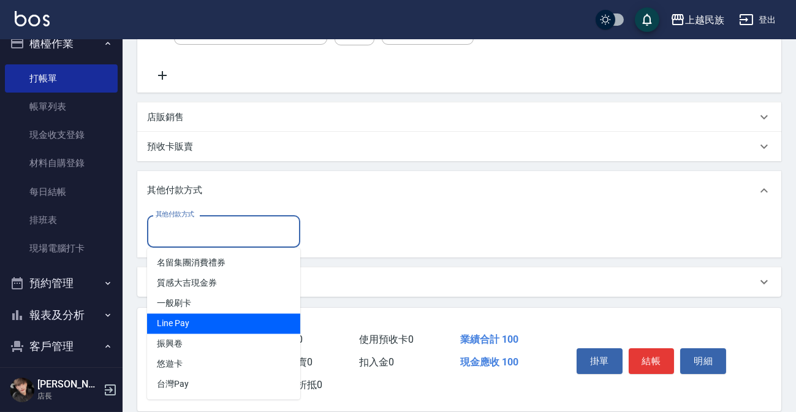
click at [213, 321] on span "Line Pay" at bounding box center [223, 324] width 153 height 20
type input "Line Pay"
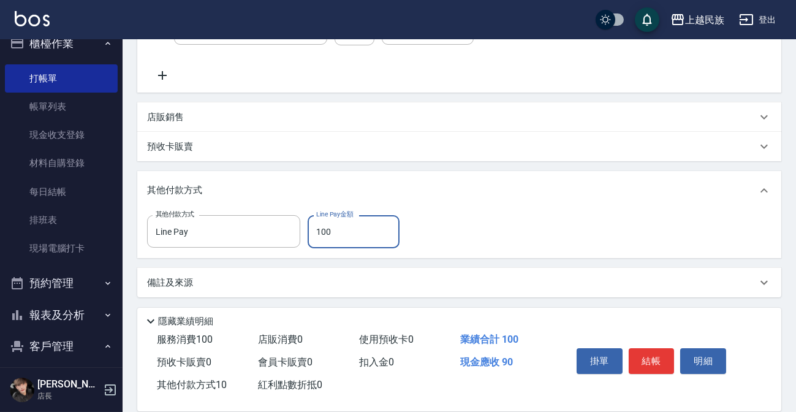
type input "100"
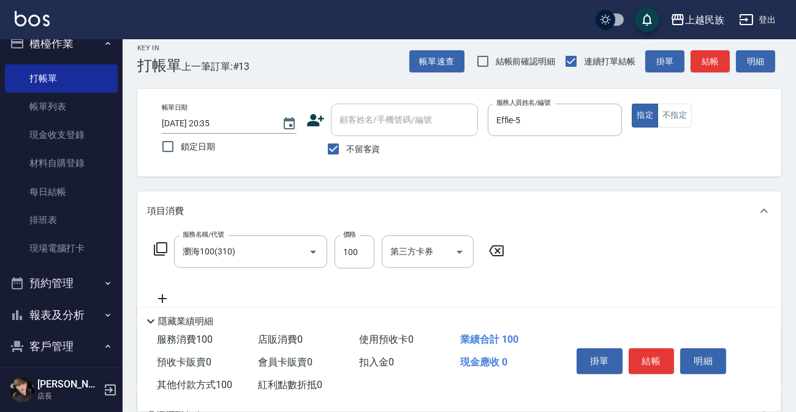
scroll to position [0, 0]
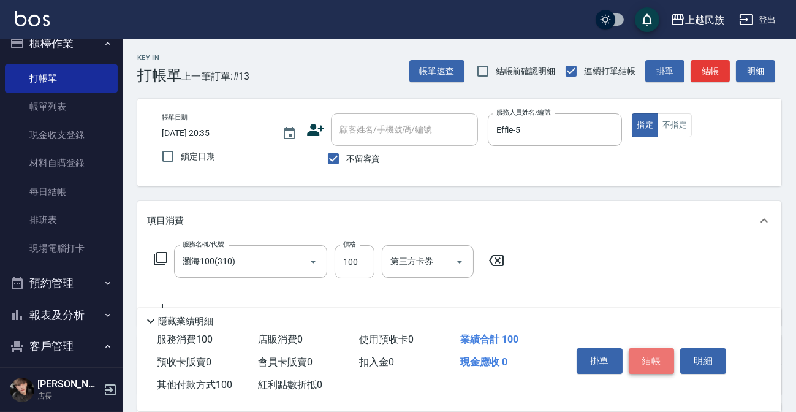
click at [655, 348] on button "結帳" at bounding box center [651, 361] width 46 height 26
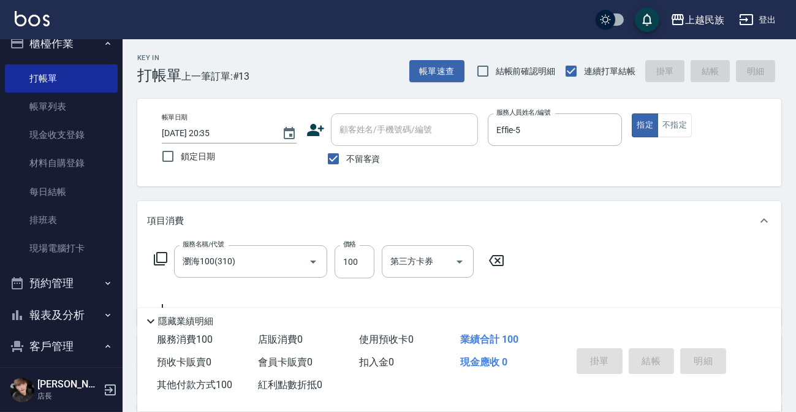
type input "[DATE] 20:36"
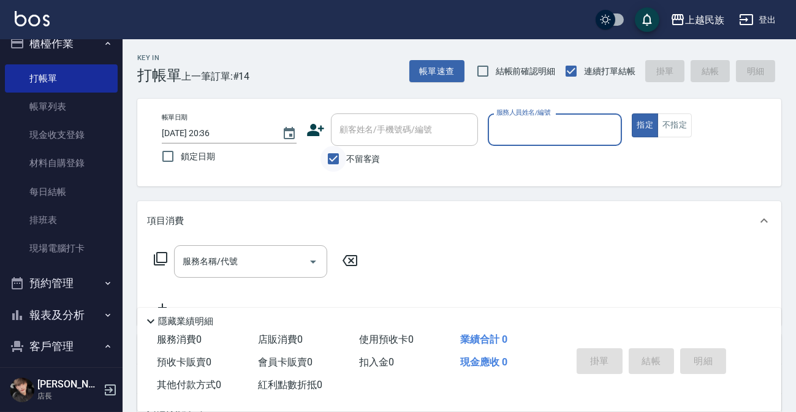
click at [339, 154] on input "不留客資" at bounding box center [333, 159] width 26 height 26
checkbox input "false"
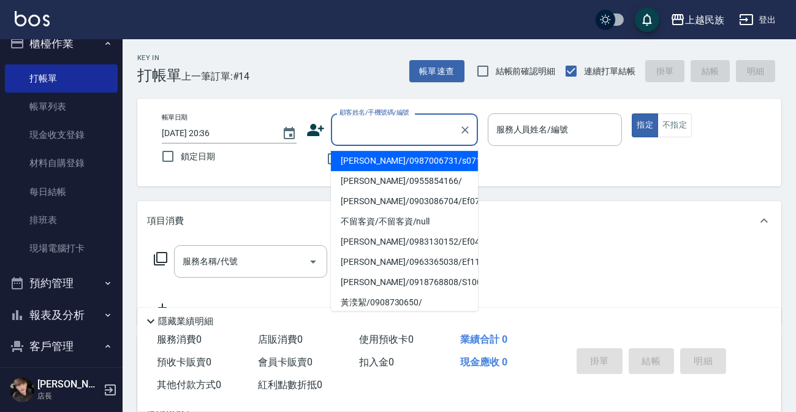
click at [367, 121] on div "顧客姓名/手機號碼/編號 顧客姓名/手機號碼/編號" at bounding box center [404, 129] width 147 height 32
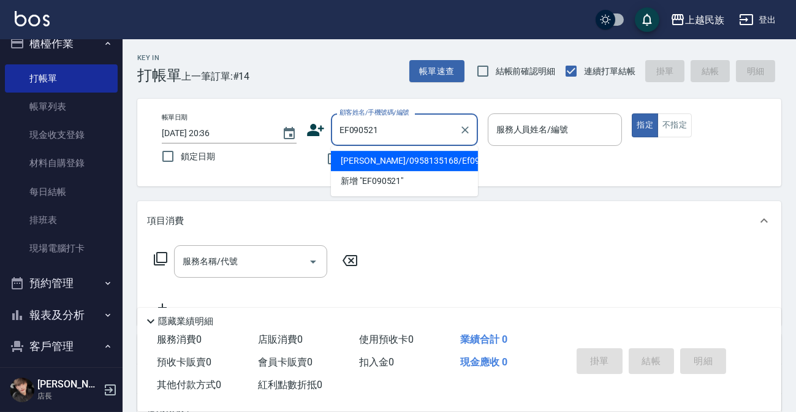
click at [408, 167] on li "[PERSON_NAME]/0958135168/Ef090521" at bounding box center [404, 161] width 147 height 20
type input "[PERSON_NAME]/0958135168/Ef090521"
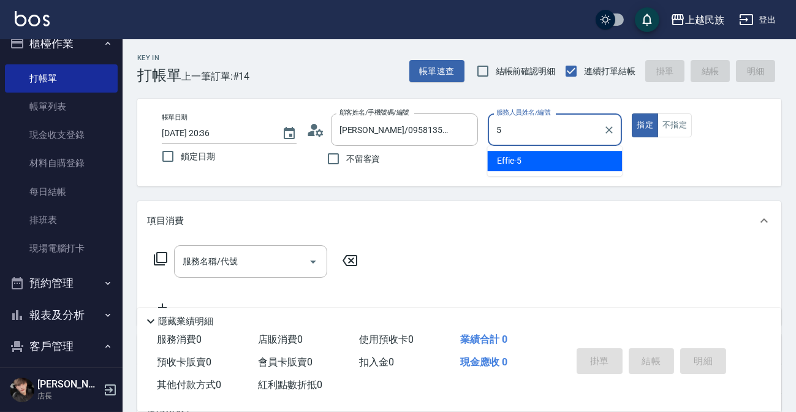
type input "Effie-5"
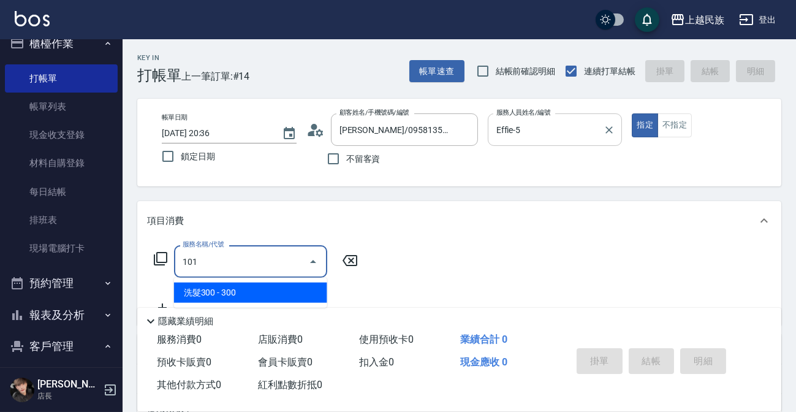
type input "洗髮300(101)"
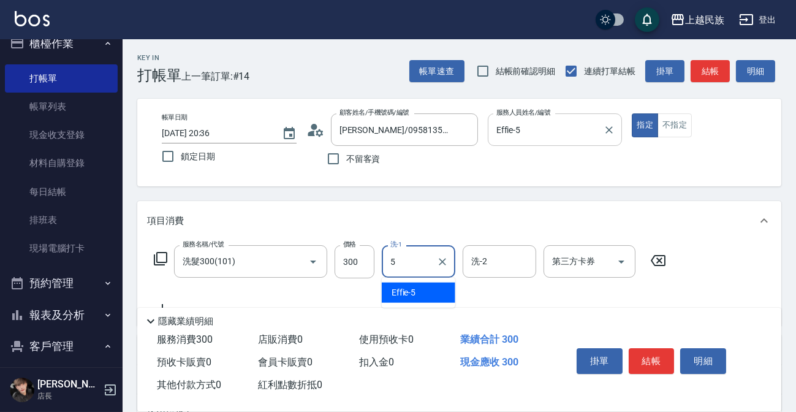
type input "Effie-5"
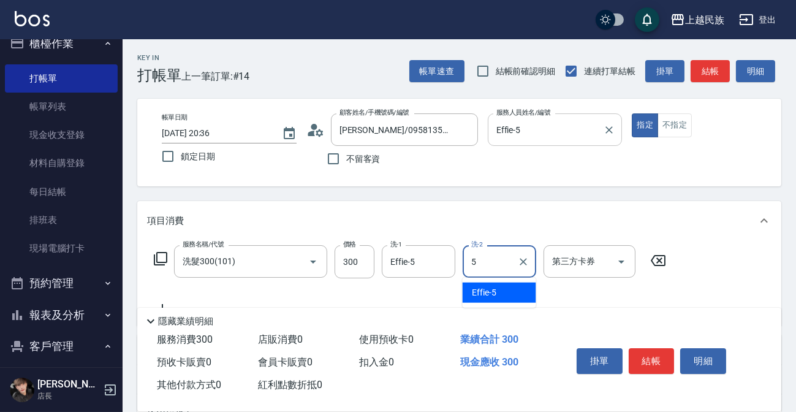
type input "Effie-5"
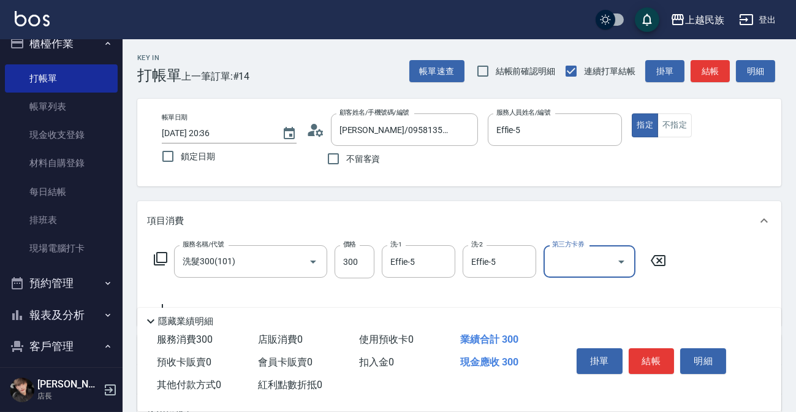
scroll to position [186, 0]
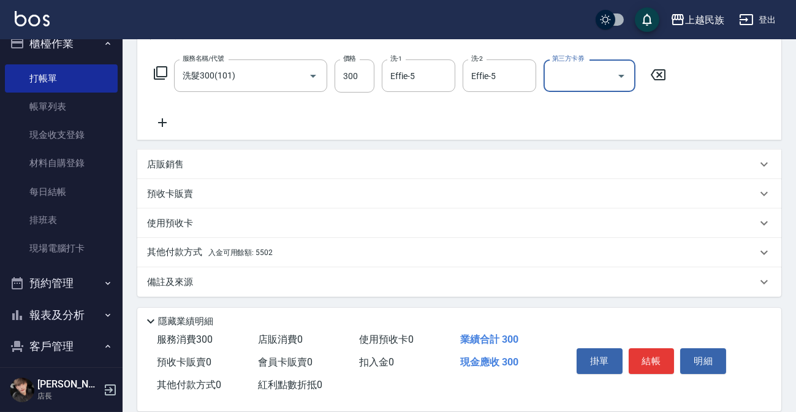
click at [317, 250] on div "其他付款方式 入金可用餘額: 5502" at bounding box center [451, 252] width 609 height 13
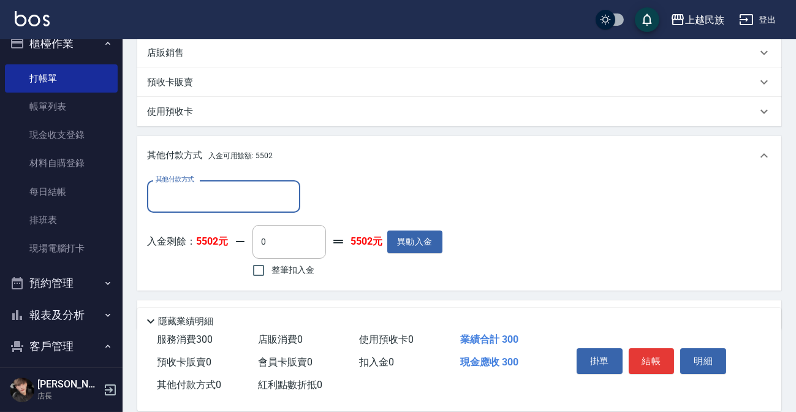
scroll to position [329, 0]
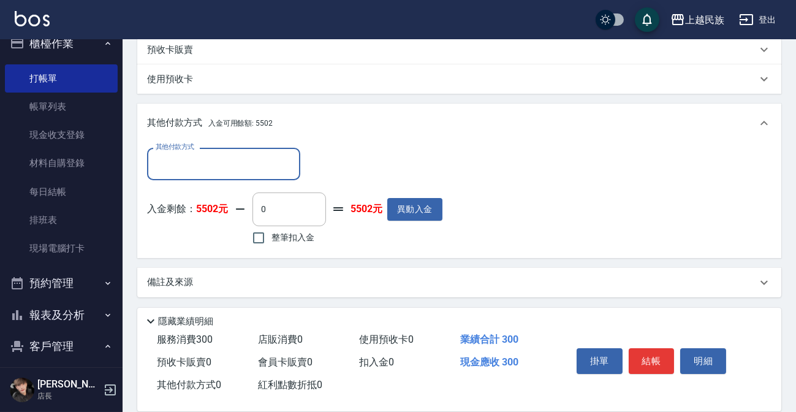
click at [283, 238] on span "整筆扣入金" at bounding box center [292, 237] width 43 height 13
click at [271, 238] on input "整筆扣入金" at bounding box center [259, 238] width 26 height 26
checkbox input "true"
type input "300"
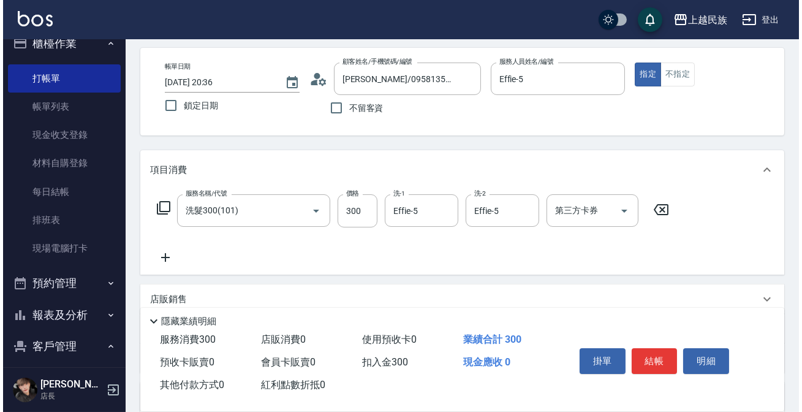
scroll to position [0, 0]
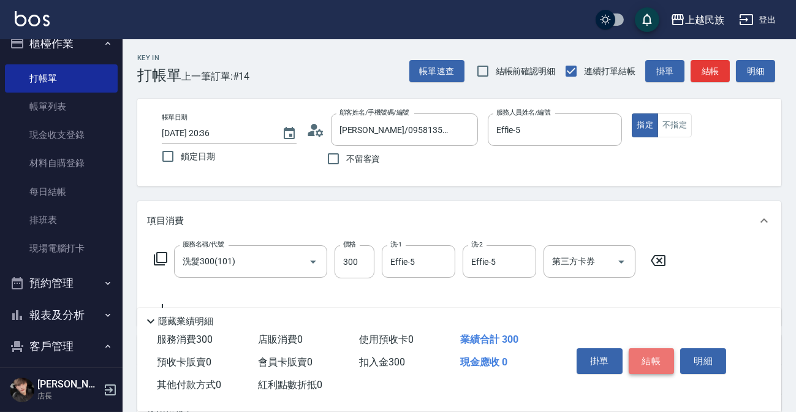
click at [655, 361] on button "結帳" at bounding box center [651, 361] width 46 height 26
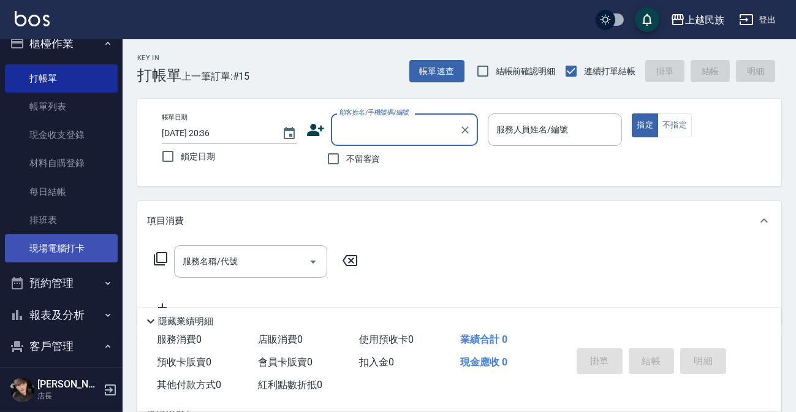
click at [73, 258] on link "現場電腦打卡" at bounding box center [61, 248] width 113 height 28
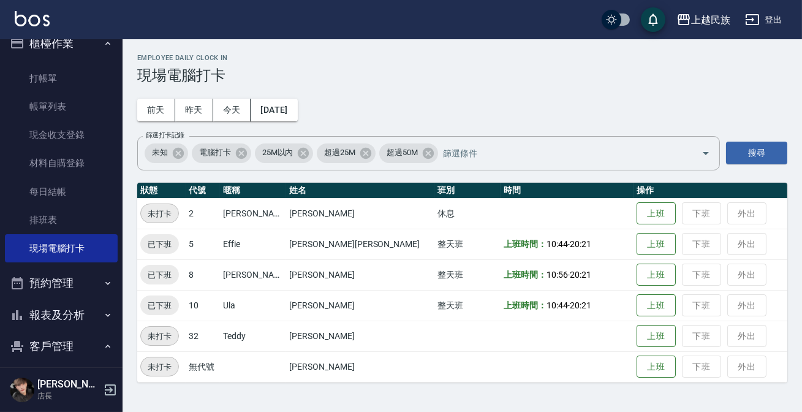
scroll to position [72, 0]
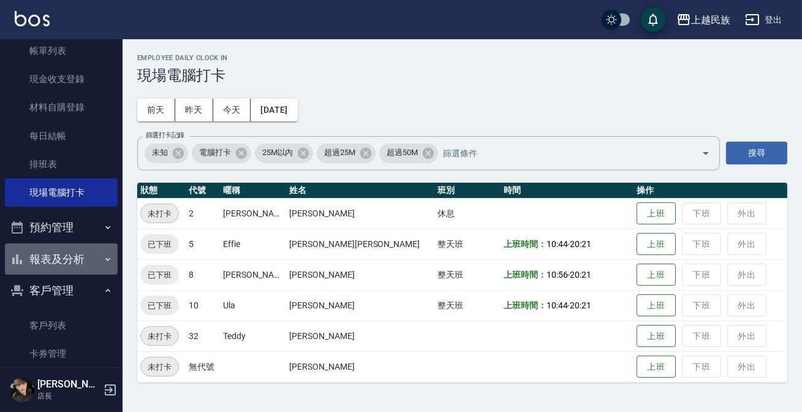
click at [69, 260] on button "報表及分析" at bounding box center [61, 259] width 113 height 32
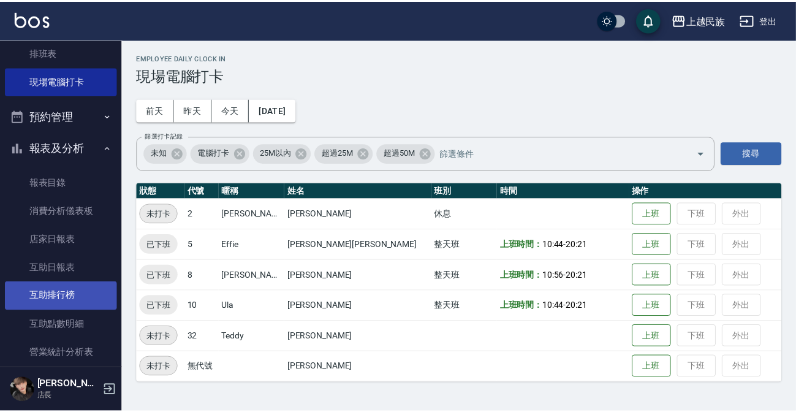
scroll to position [295, 0]
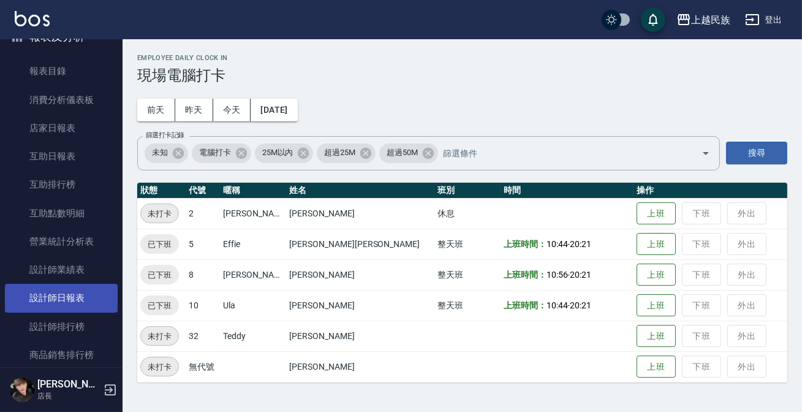
click at [72, 293] on link "設計師日報表" at bounding box center [61, 298] width 113 height 28
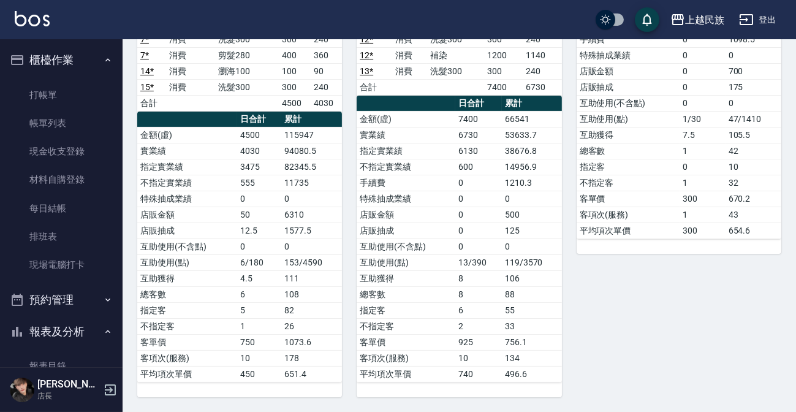
click at [73, 331] on button "報表及分析" at bounding box center [61, 331] width 113 height 32
click at [74, 331] on button "報表及分析" at bounding box center [61, 331] width 113 height 32
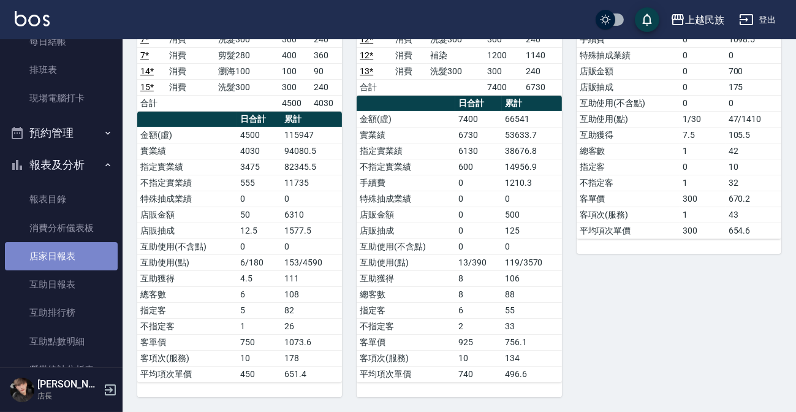
click at [70, 258] on link "店家日報表" at bounding box center [61, 256] width 113 height 28
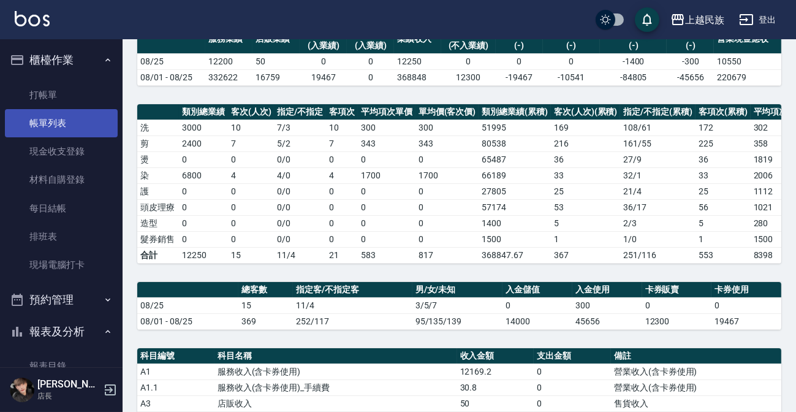
click at [65, 132] on link "帳單列表" at bounding box center [61, 123] width 113 height 28
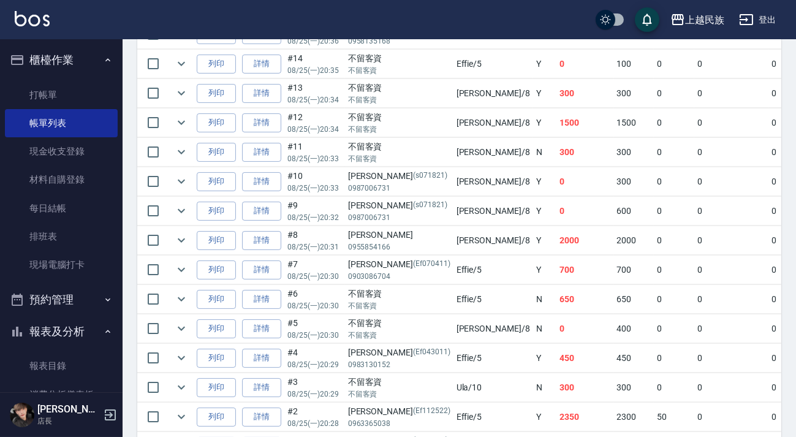
scroll to position [165, 0]
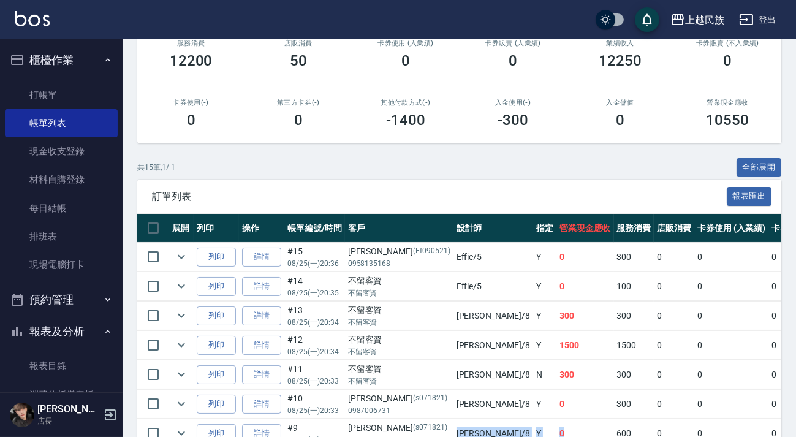
drag, startPoint x: 399, startPoint y: 435, endPoint x: 557, endPoint y: 420, distance: 158.1
click at [555, 411] on tr "列印 詳情 #9 08/25 (一) 20:32 [PERSON_NAME](s071821) 0987006731 [PERSON_NAME] /8 Y 0…" at bounding box center [695, 433] width 1116 height 29
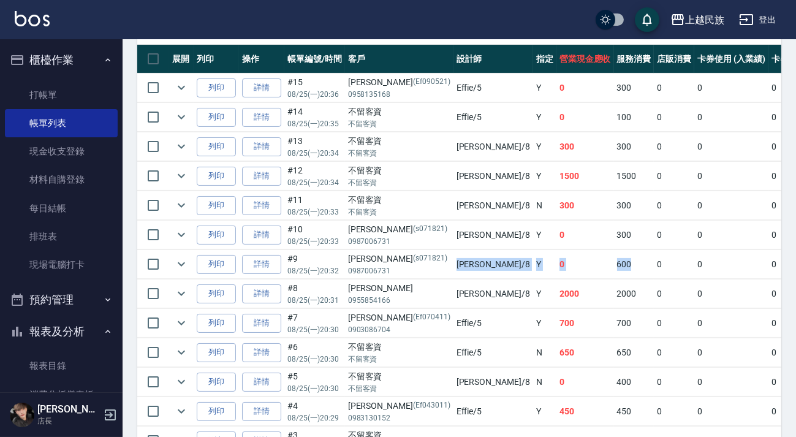
scroll to position [466, 0]
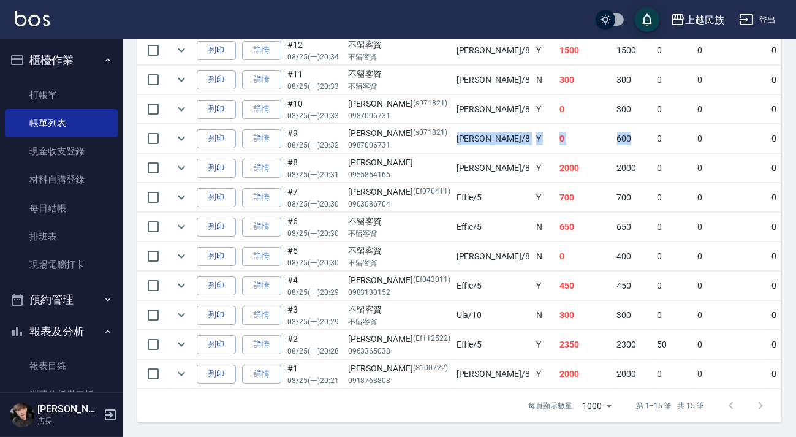
click at [556, 131] on td "0" at bounding box center [585, 138] width 58 height 29
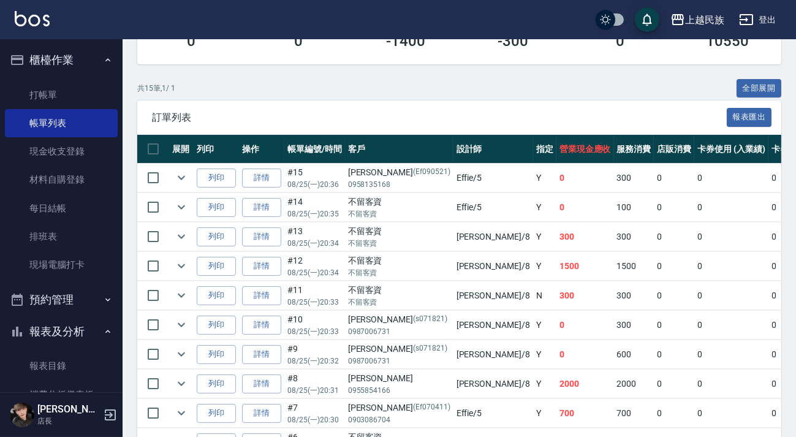
scroll to position [21, 0]
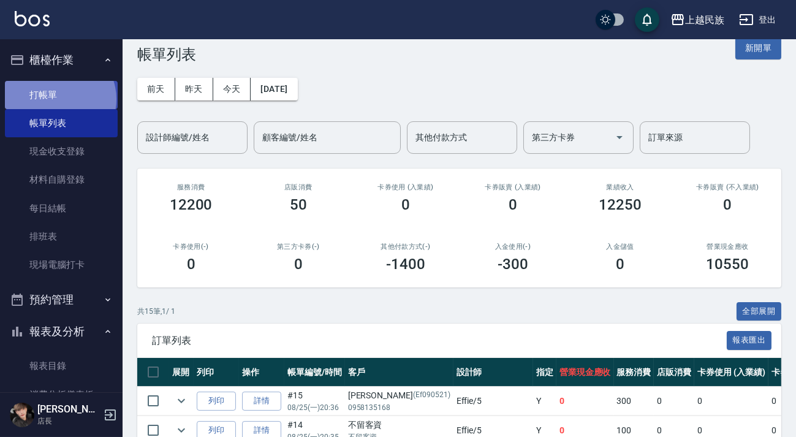
click at [59, 99] on link "打帳單" at bounding box center [61, 95] width 113 height 28
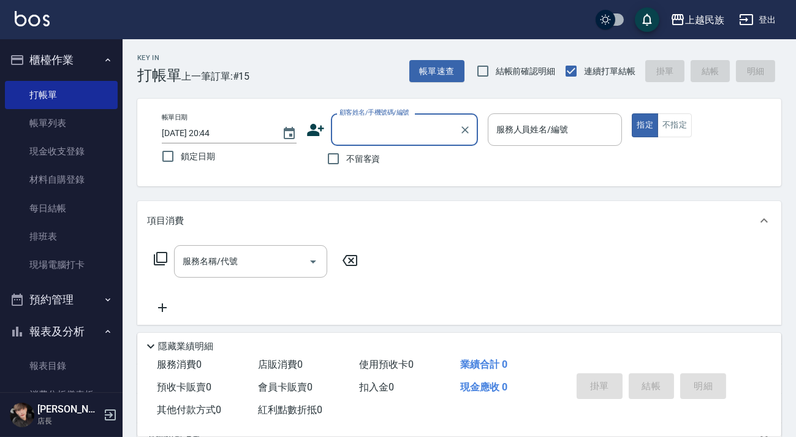
scroll to position [159, 0]
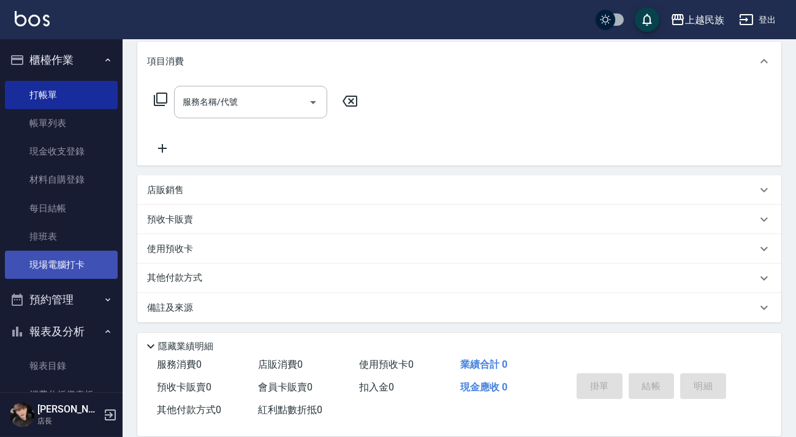
click at [43, 263] on link "現場電腦打卡" at bounding box center [61, 264] width 113 height 28
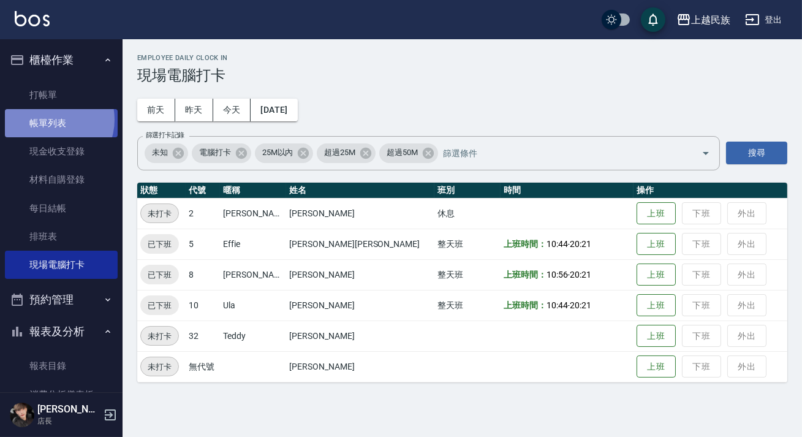
click at [48, 119] on link "帳單列表" at bounding box center [61, 123] width 113 height 28
click at [35, 121] on link "帳單列表" at bounding box center [61, 123] width 113 height 28
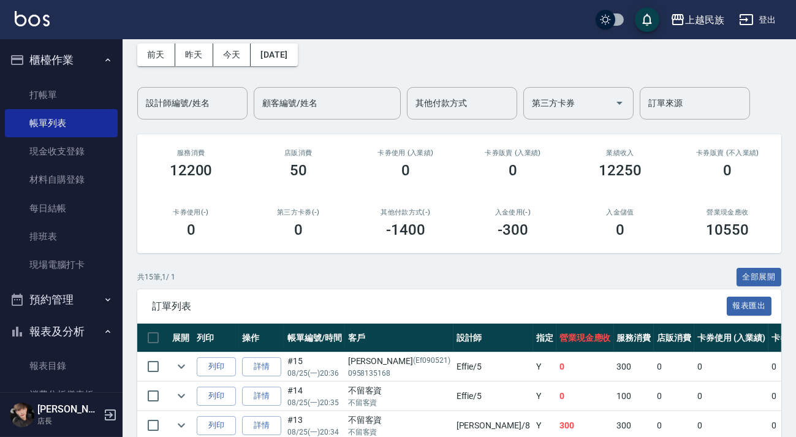
click at [53, 329] on button "報表及分析" at bounding box center [61, 331] width 113 height 32
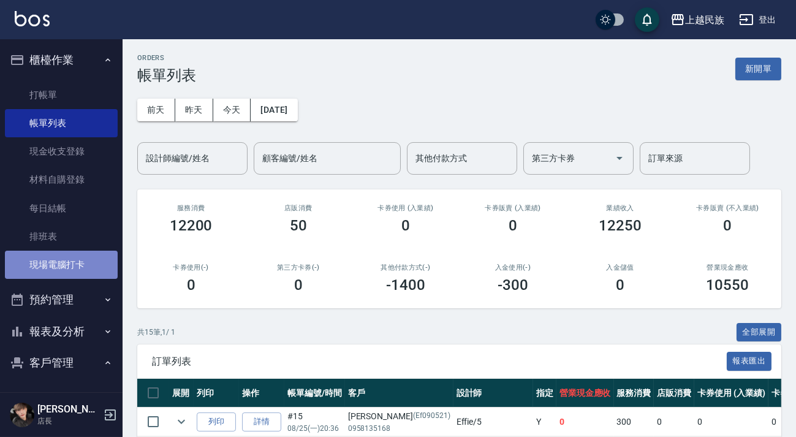
click at [67, 267] on link "現場電腦打卡" at bounding box center [61, 264] width 113 height 28
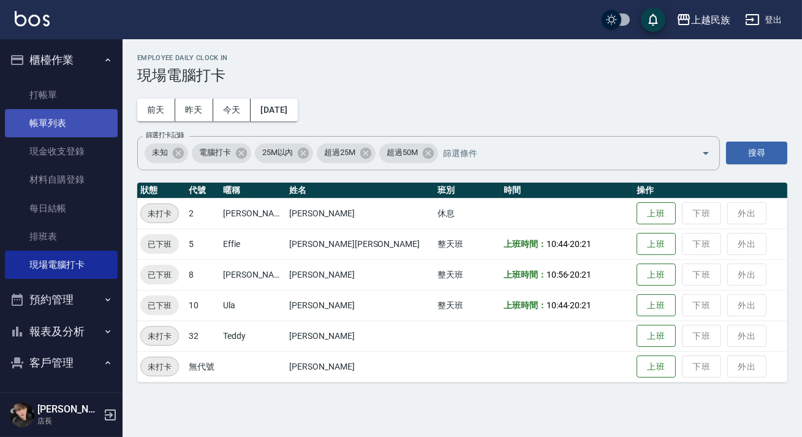
click at [59, 116] on link "帳單列表" at bounding box center [61, 123] width 113 height 28
click at [48, 127] on link "帳單列表" at bounding box center [61, 123] width 113 height 28
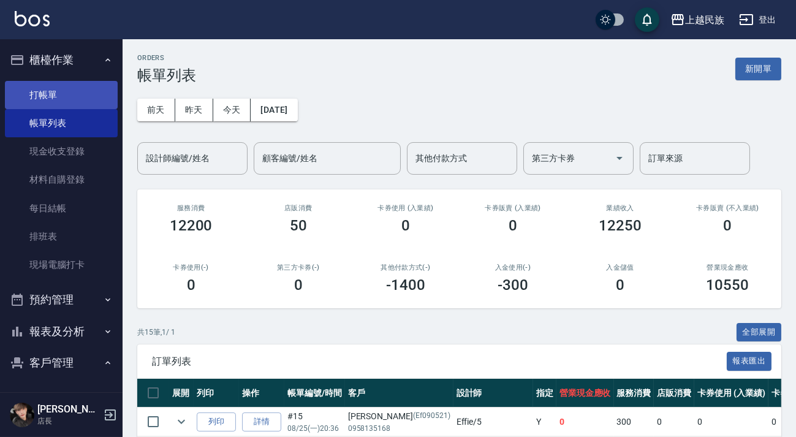
click at [57, 93] on link "打帳單" at bounding box center [61, 95] width 113 height 28
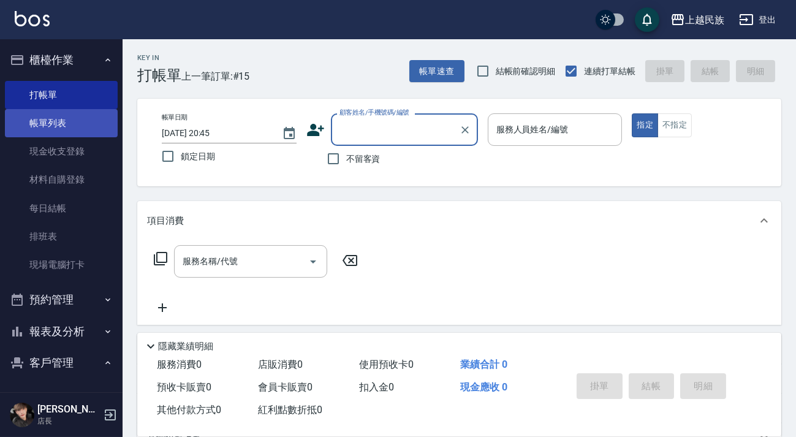
click at [78, 134] on link "帳單列表" at bounding box center [61, 123] width 113 height 28
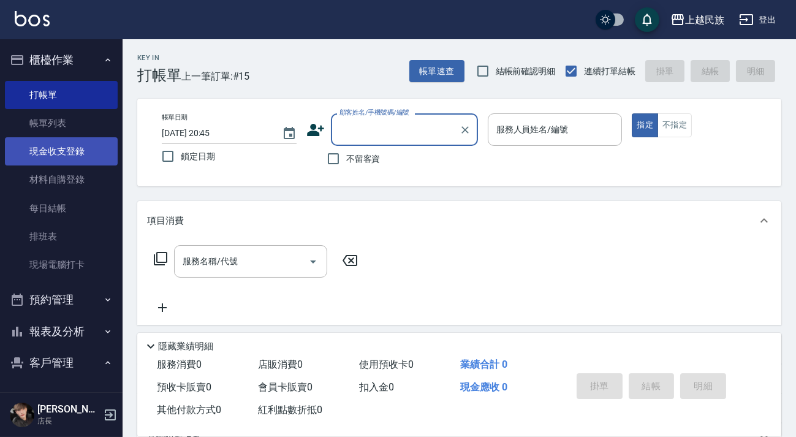
click at [72, 151] on link "現金收支登錄" at bounding box center [61, 151] width 113 height 28
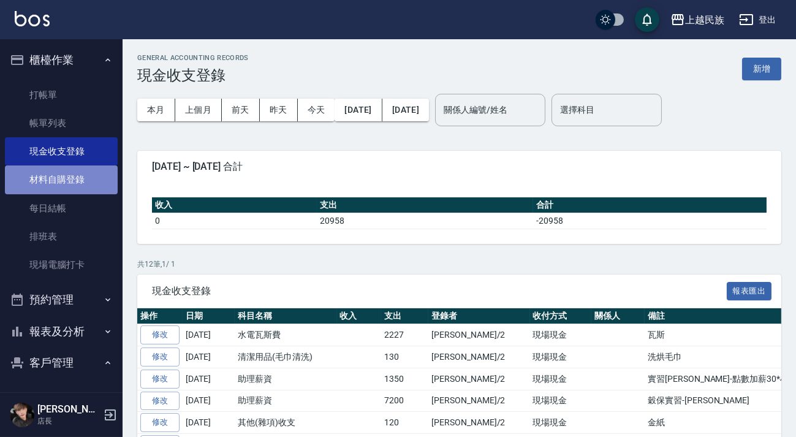
click at [75, 178] on link "材料自購登錄" at bounding box center [61, 179] width 113 height 28
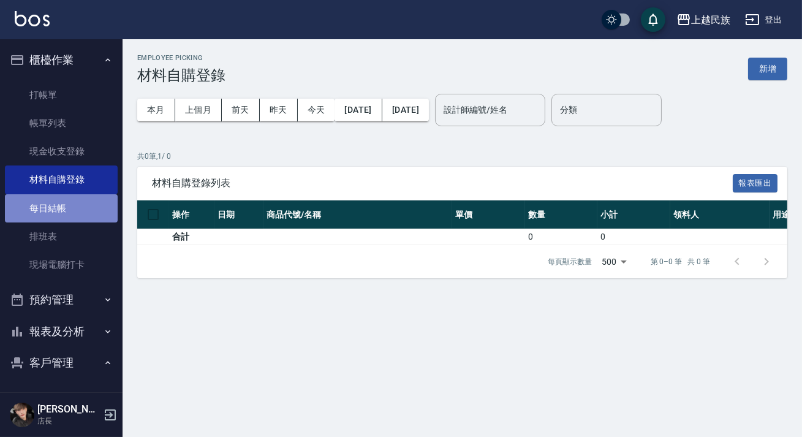
click at [83, 213] on link "每日結帳" at bounding box center [61, 208] width 113 height 28
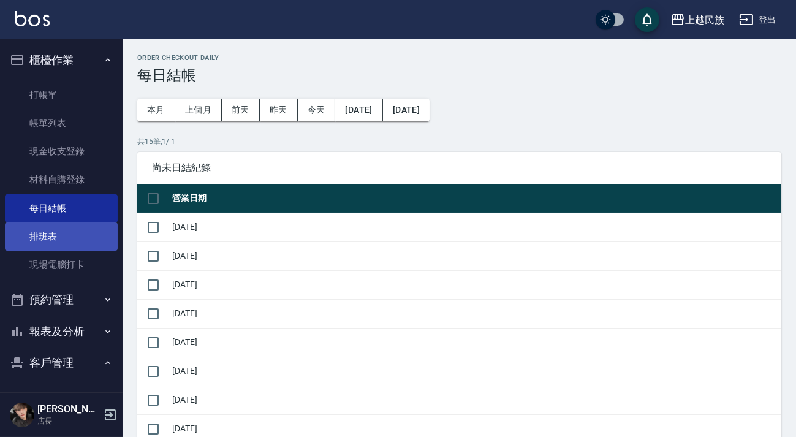
click at [92, 244] on link "排班表" at bounding box center [61, 236] width 113 height 28
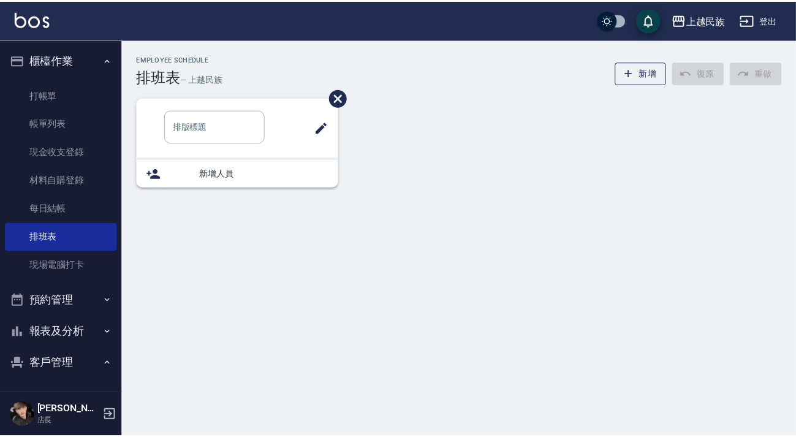
scroll to position [111, 0]
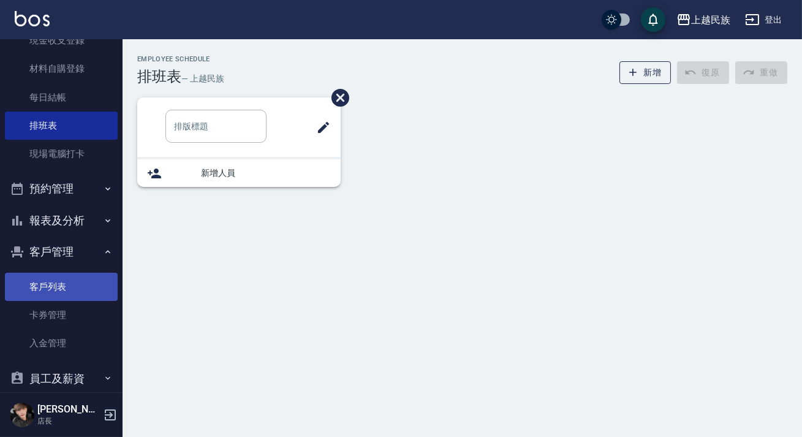
type input "GOMAJI洗剪"
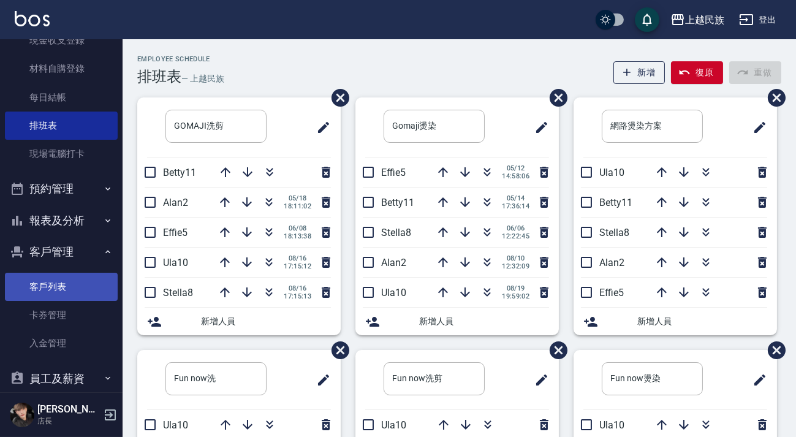
click at [67, 285] on link "客戶列表" at bounding box center [61, 287] width 113 height 28
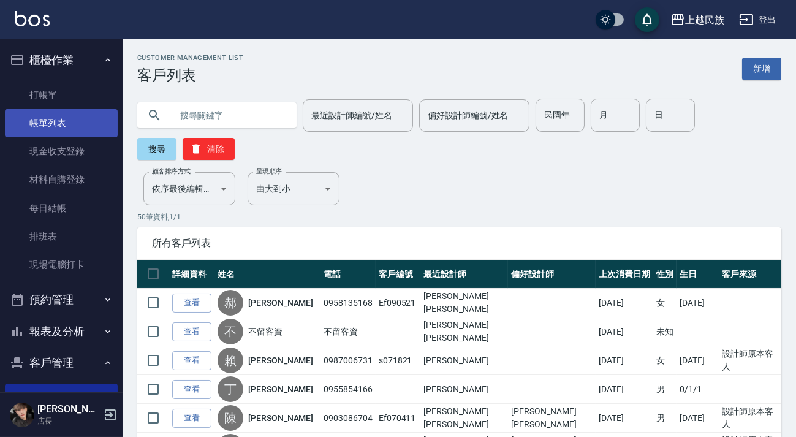
click at [76, 124] on link "帳單列表" at bounding box center [61, 123] width 113 height 28
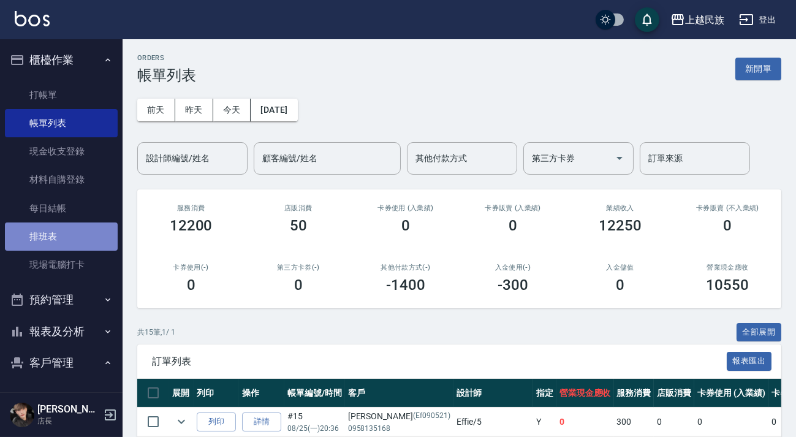
click at [78, 238] on link "排班表" at bounding box center [61, 236] width 113 height 28
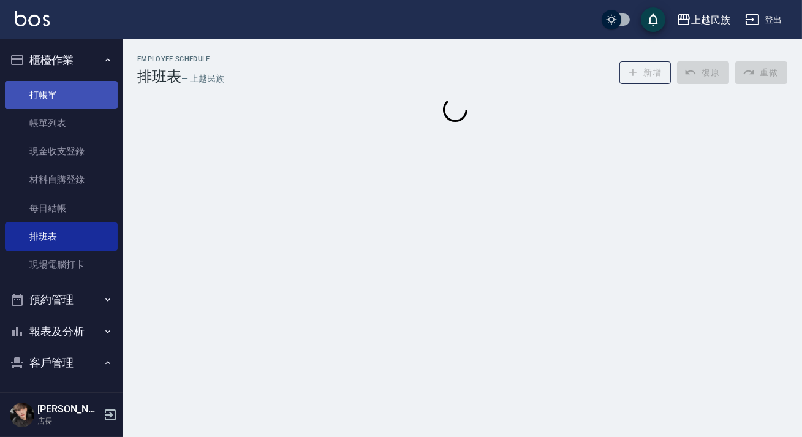
click at [53, 93] on link "打帳單" at bounding box center [61, 95] width 113 height 28
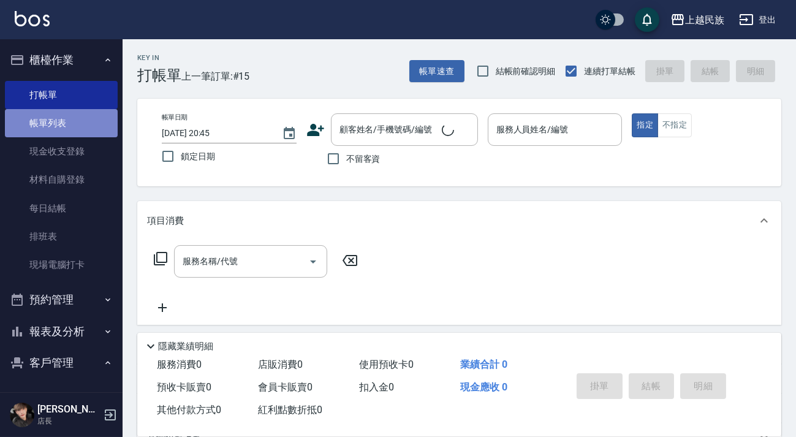
click at [67, 126] on link "帳單列表" at bounding box center [61, 123] width 113 height 28
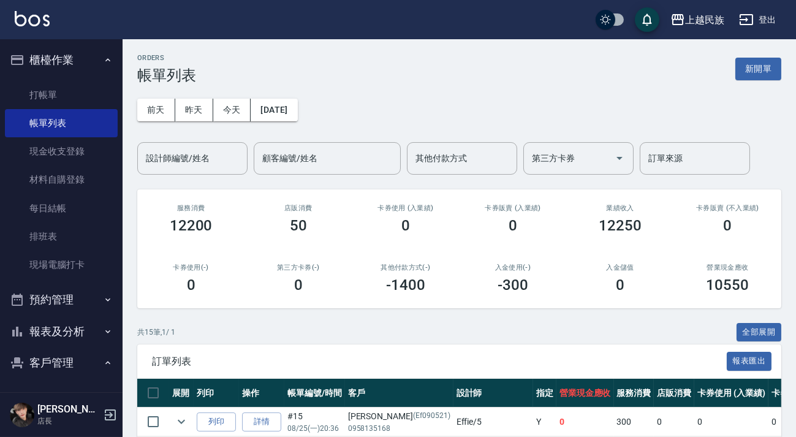
click at [59, 328] on button "報表及分析" at bounding box center [61, 331] width 113 height 32
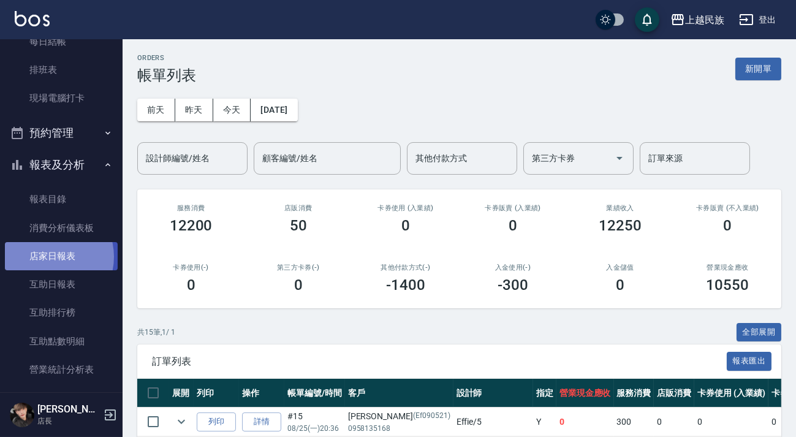
click at [47, 256] on link "店家日報表" at bounding box center [61, 256] width 113 height 28
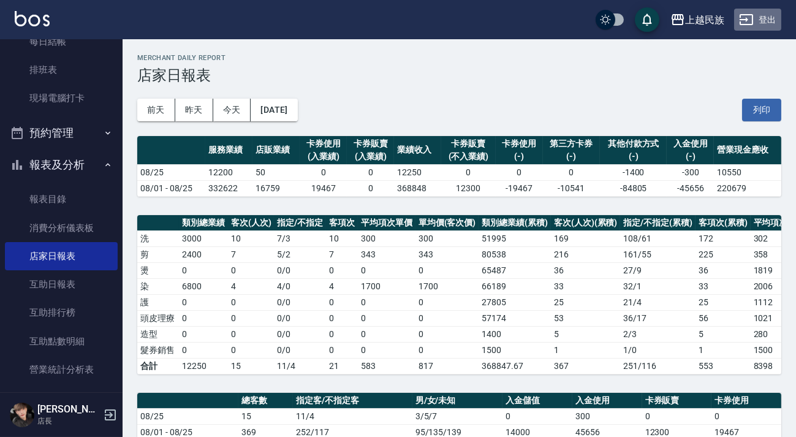
click at [764, 29] on button "登出" at bounding box center [757, 20] width 47 height 23
